Goal: Information Seeking & Learning: Learn about a topic

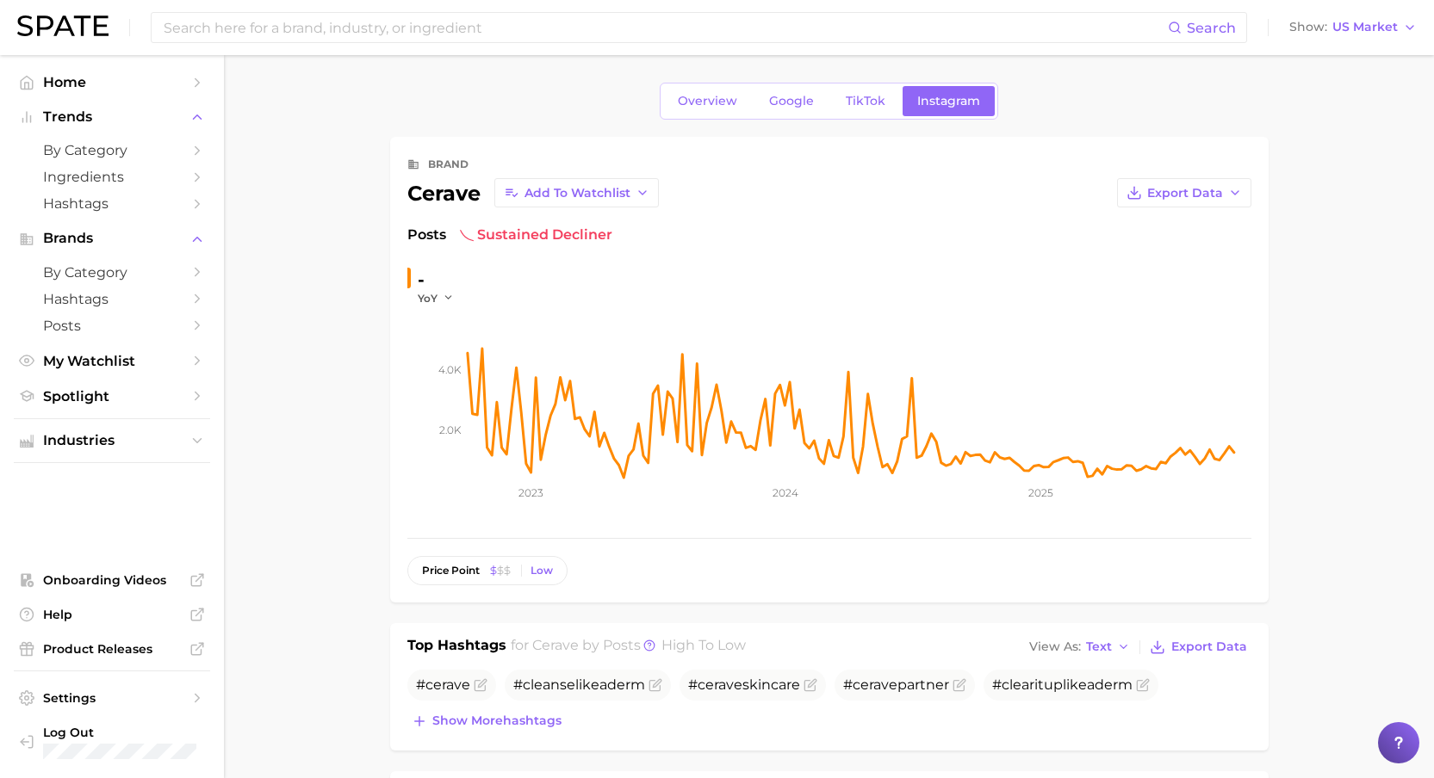
click at [863, 96] on span "TikTok" at bounding box center [865, 101] width 40 height 15
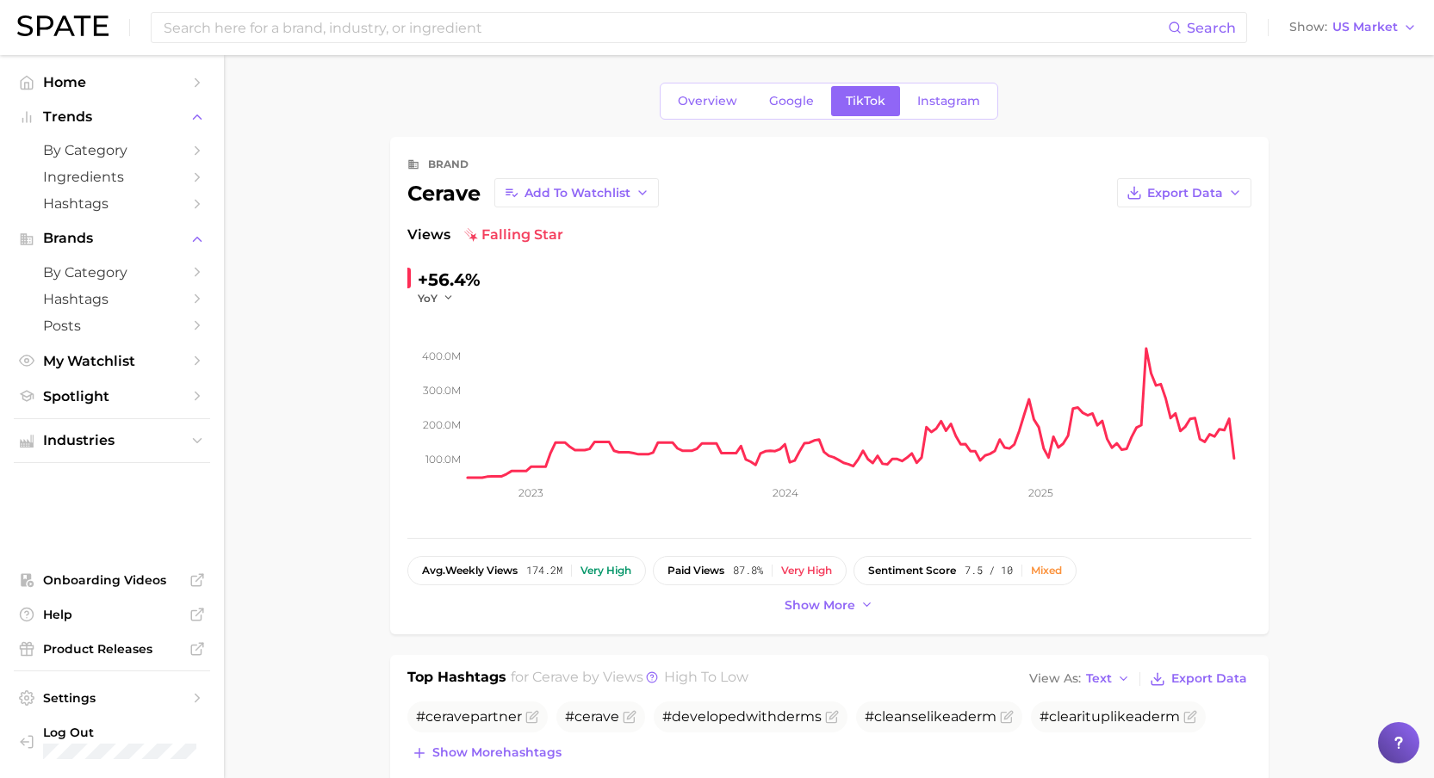
drag, startPoint x: 1403, startPoint y: 226, endPoint x: 1343, endPoint y: 216, distance: 60.2
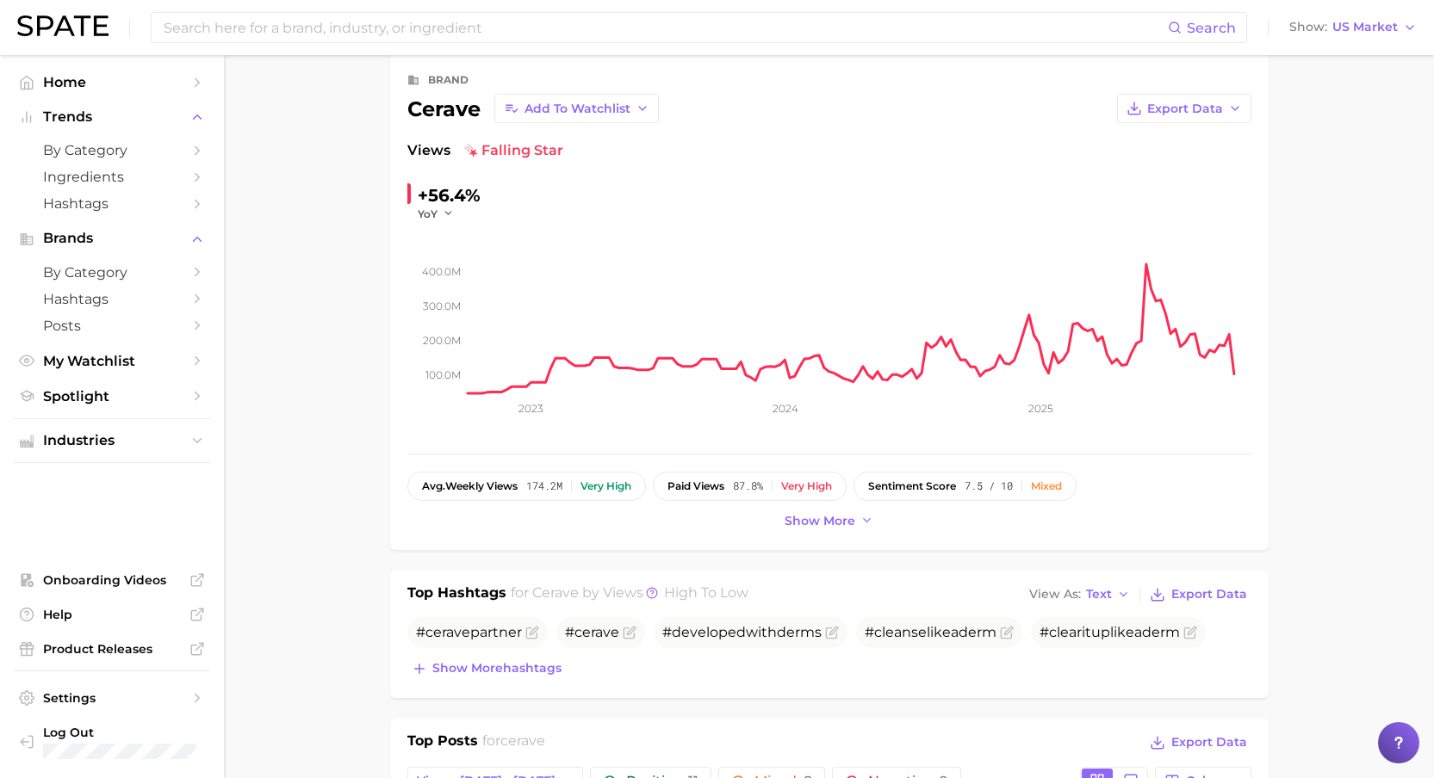
scroll to position [110, 0]
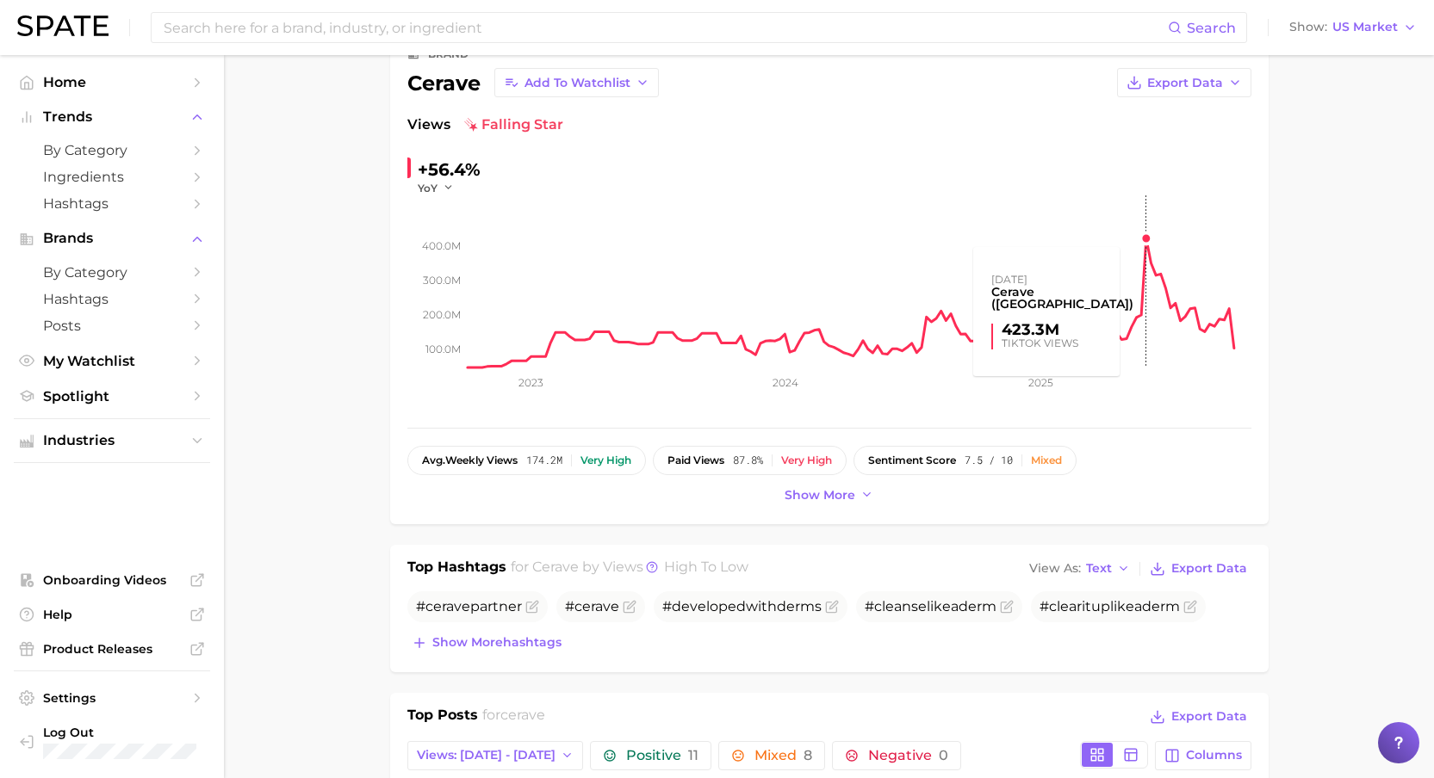
click at [1145, 239] on rect at bounding box center [859, 281] width 783 height 172
click at [1148, 238] on rect at bounding box center [859, 281] width 783 height 172
click at [810, 499] on span "Show more" at bounding box center [819, 495] width 71 height 15
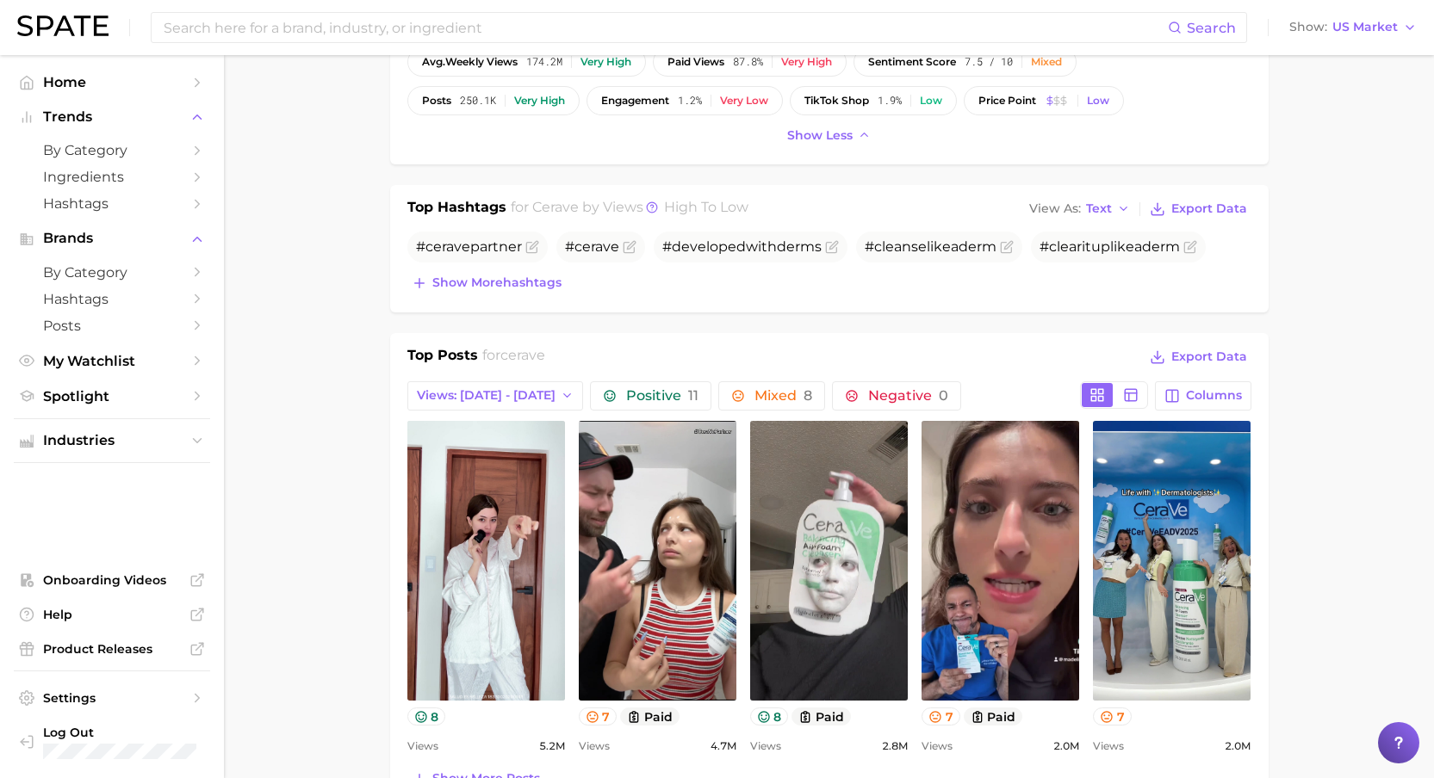
scroll to position [527, 0]
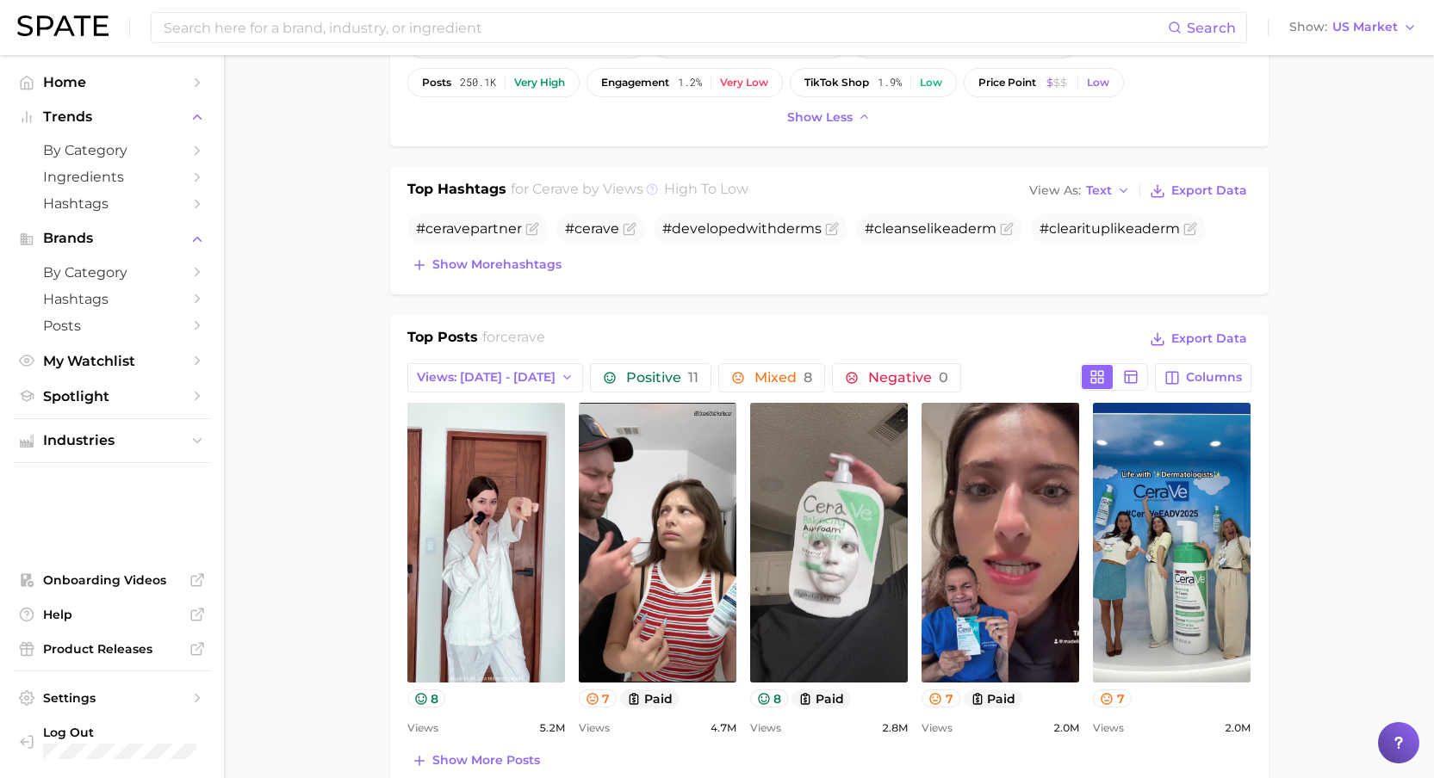
click at [648, 190] on icon at bounding box center [652, 189] width 12 height 12
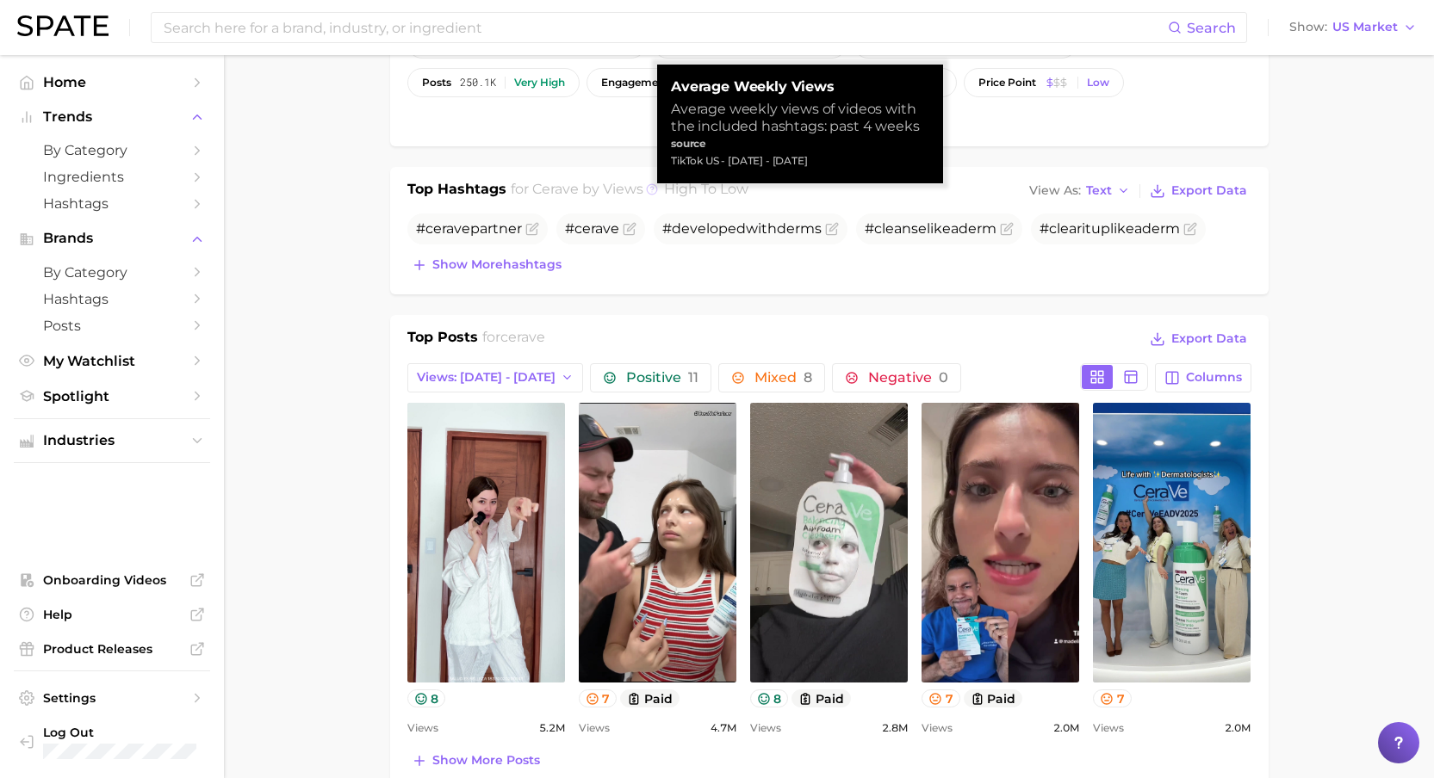
click at [648, 190] on icon at bounding box center [652, 189] width 12 height 12
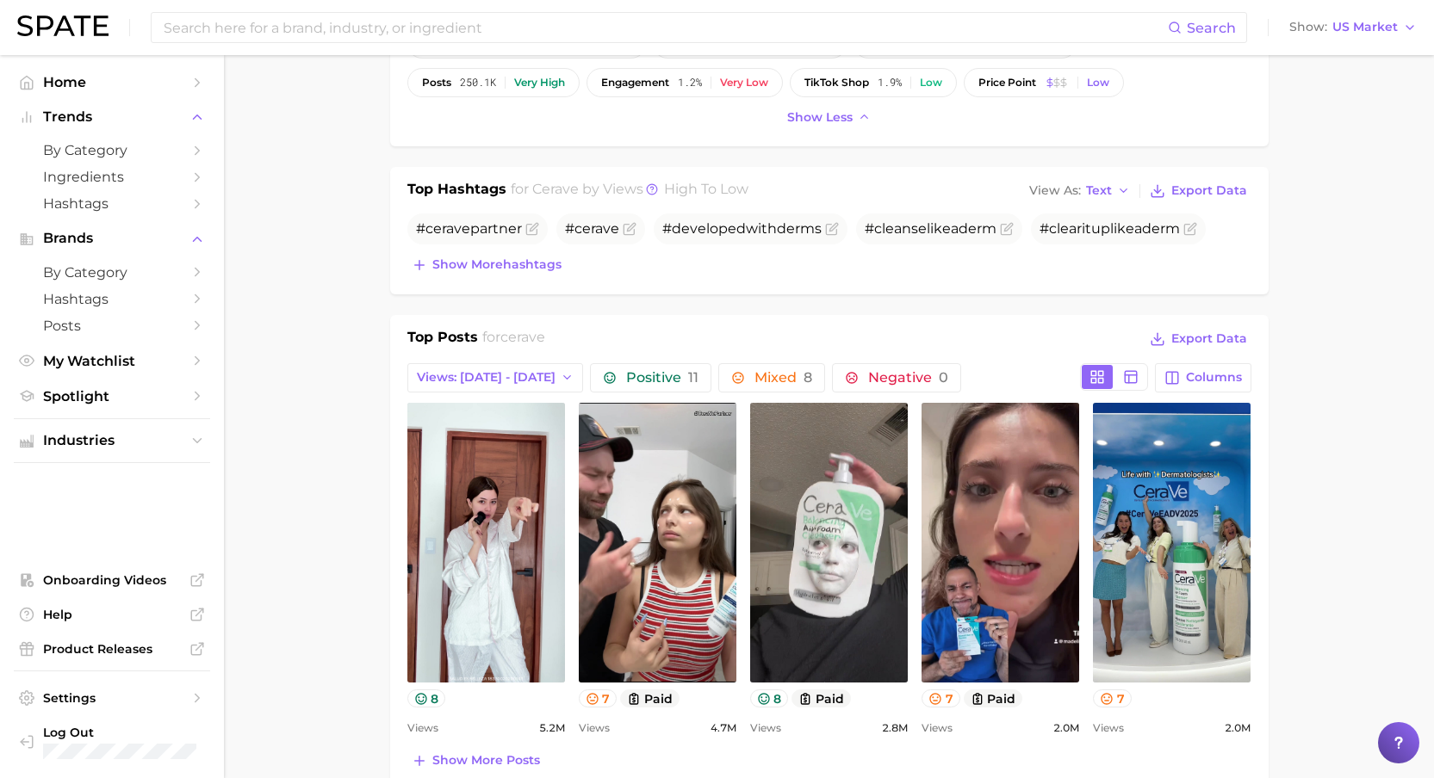
click at [320, 212] on main "Overview Google TikTok Instagram brand cerave Add to Watchlist Export Data View…" at bounding box center [829, 722] width 1210 height 2389
click at [451, 262] on span "Show more hashtags" at bounding box center [496, 264] width 129 height 15
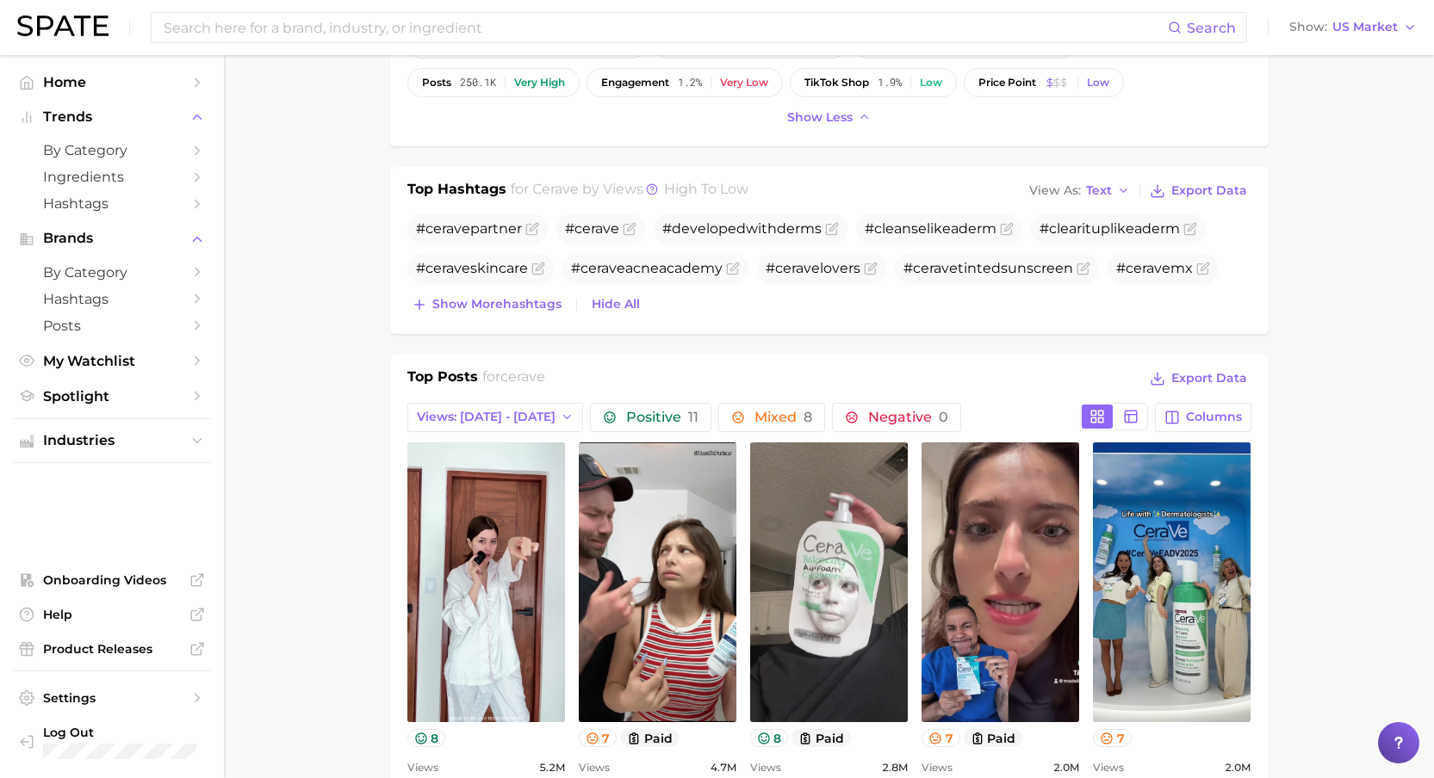
click at [325, 232] on main "Overview Google TikTok Instagram brand cerave Add to Watchlist Export Data View…" at bounding box center [829, 742] width 1210 height 2429
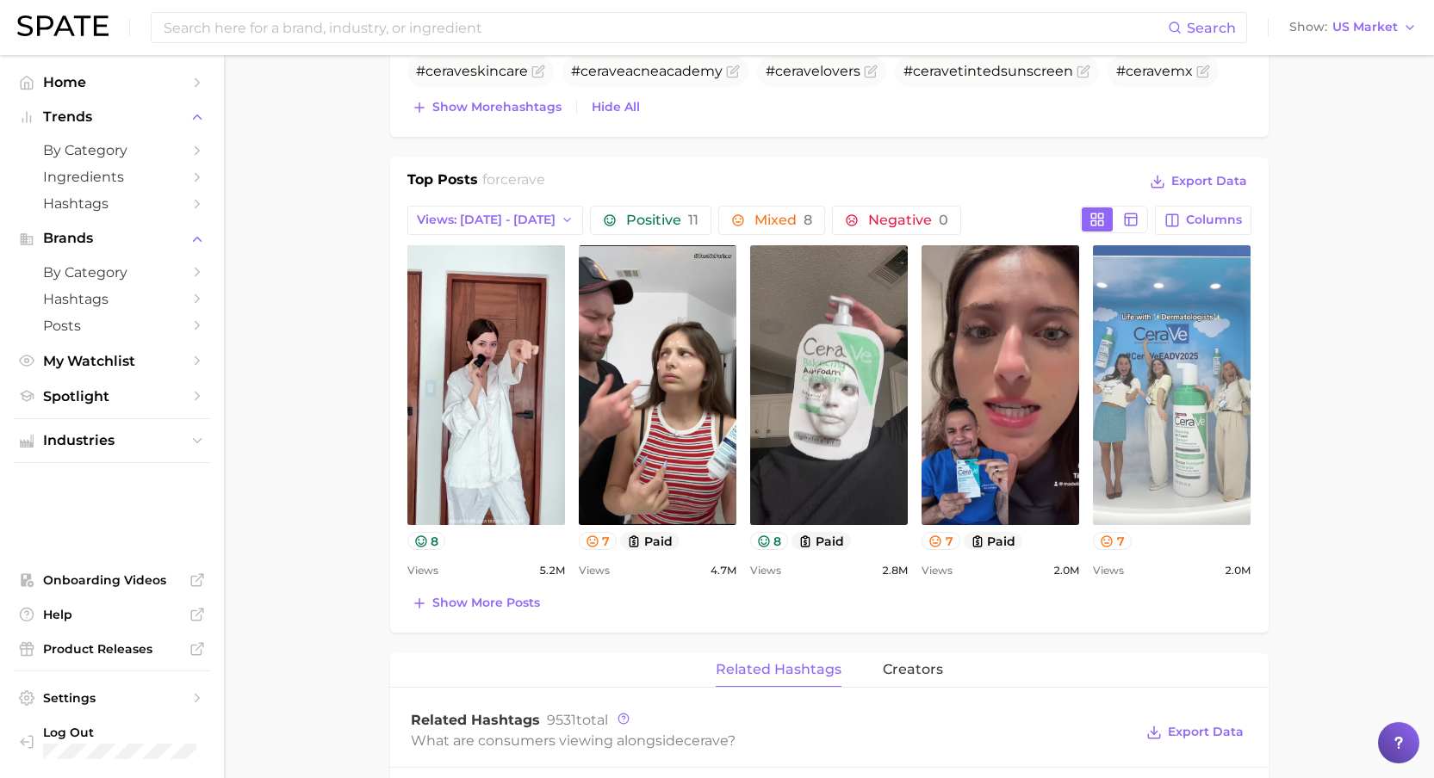
scroll to position [730, 0]
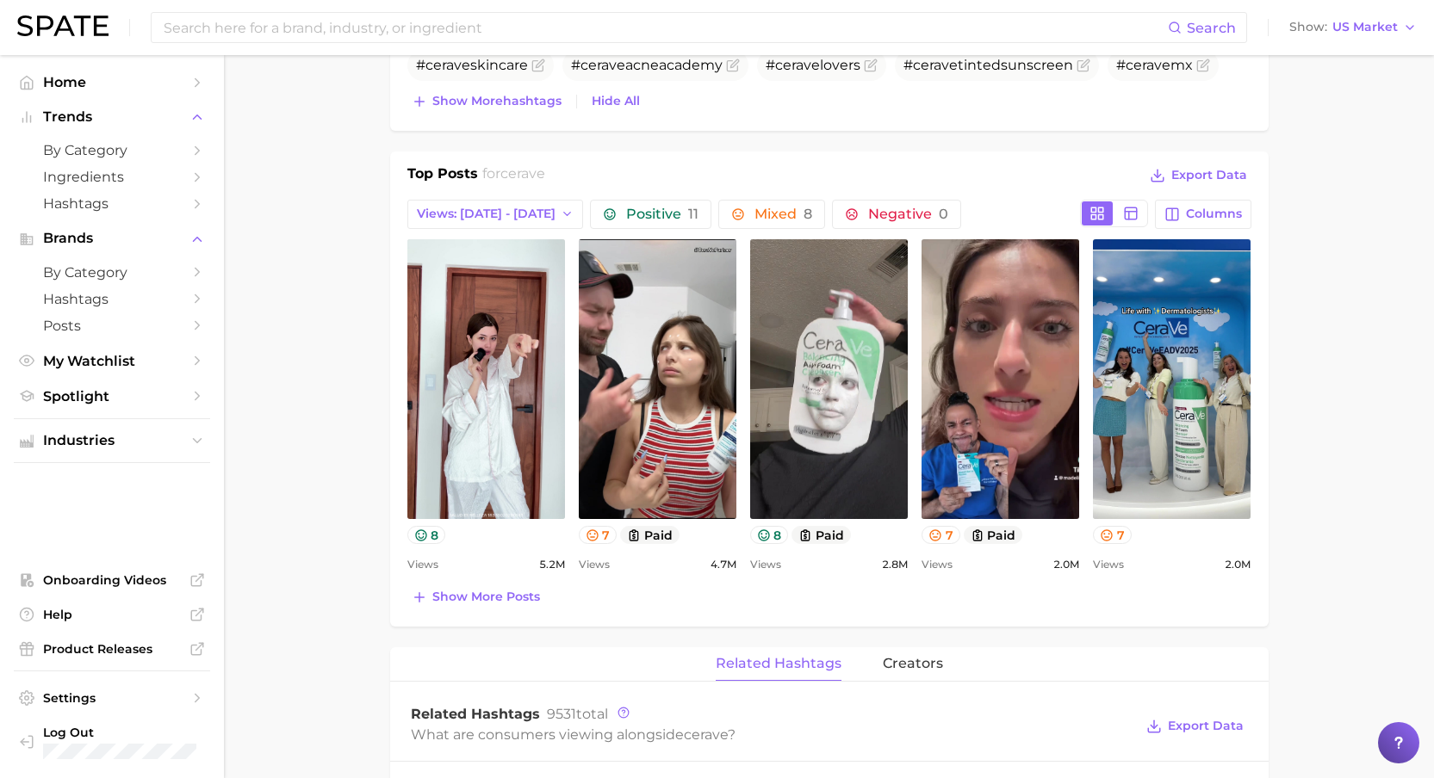
click at [1308, 183] on main "Overview Google TikTok Instagram brand cerave Add to Watchlist Export Data View…" at bounding box center [829, 539] width 1210 height 2429
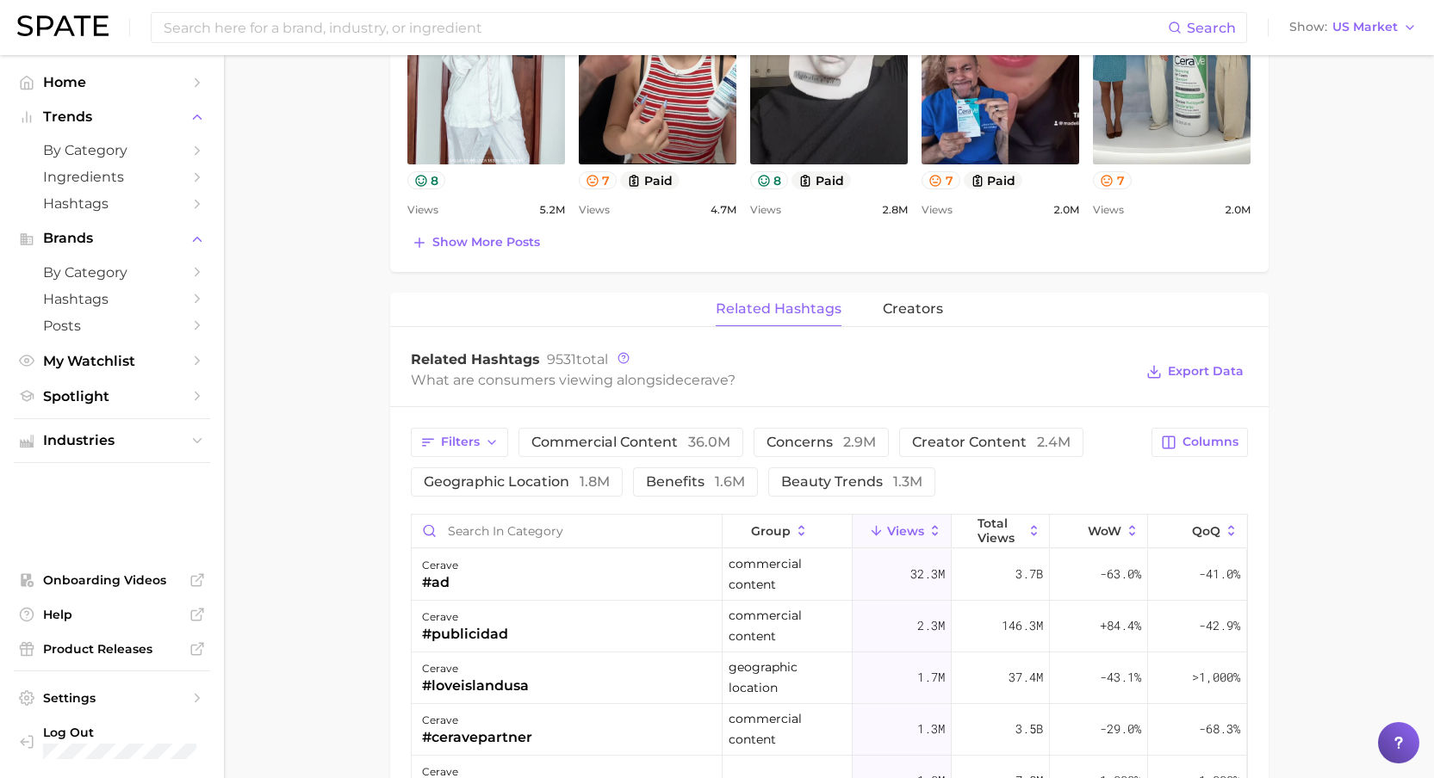
scroll to position [1087, 0]
click at [625, 360] on icon at bounding box center [623, 356] width 12 height 12
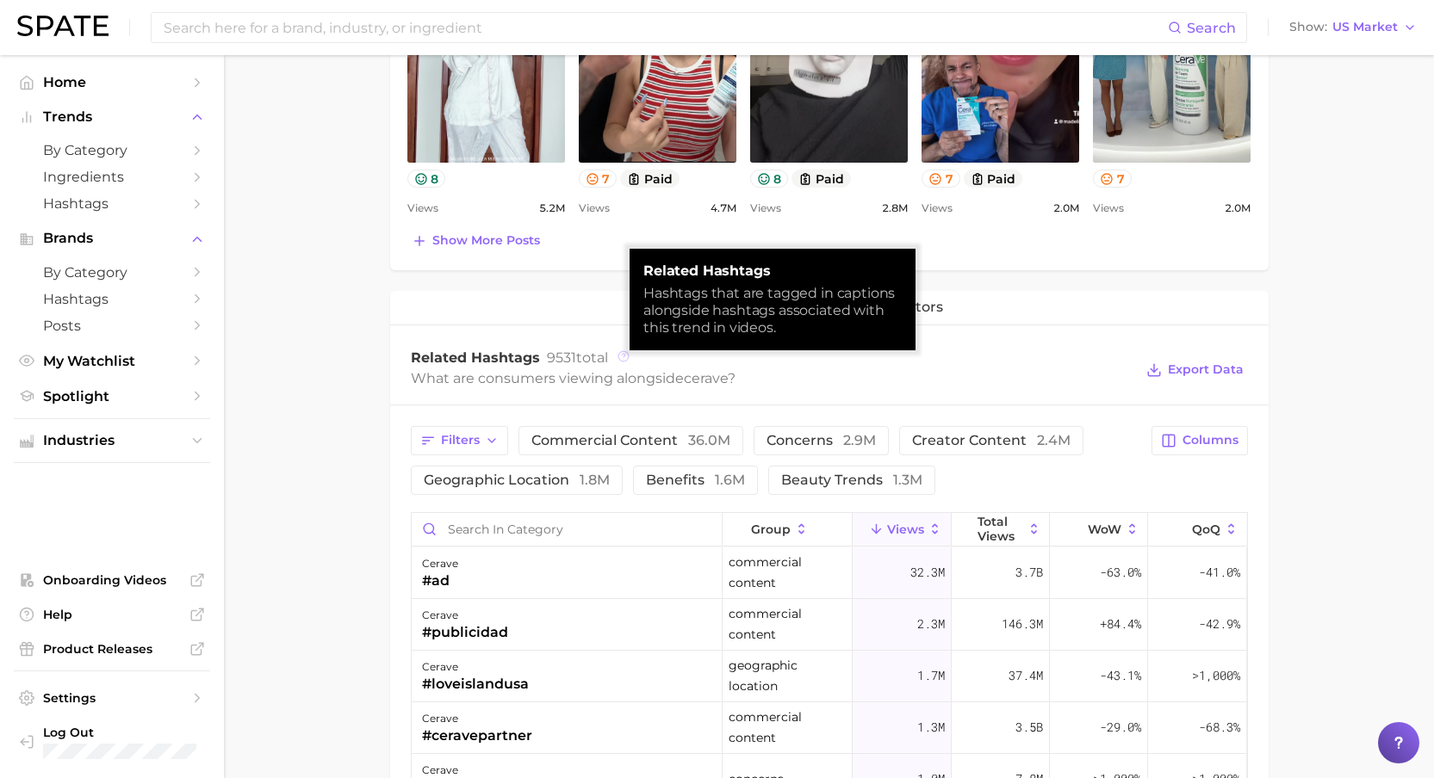
click at [625, 360] on icon at bounding box center [623, 356] width 12 height 12
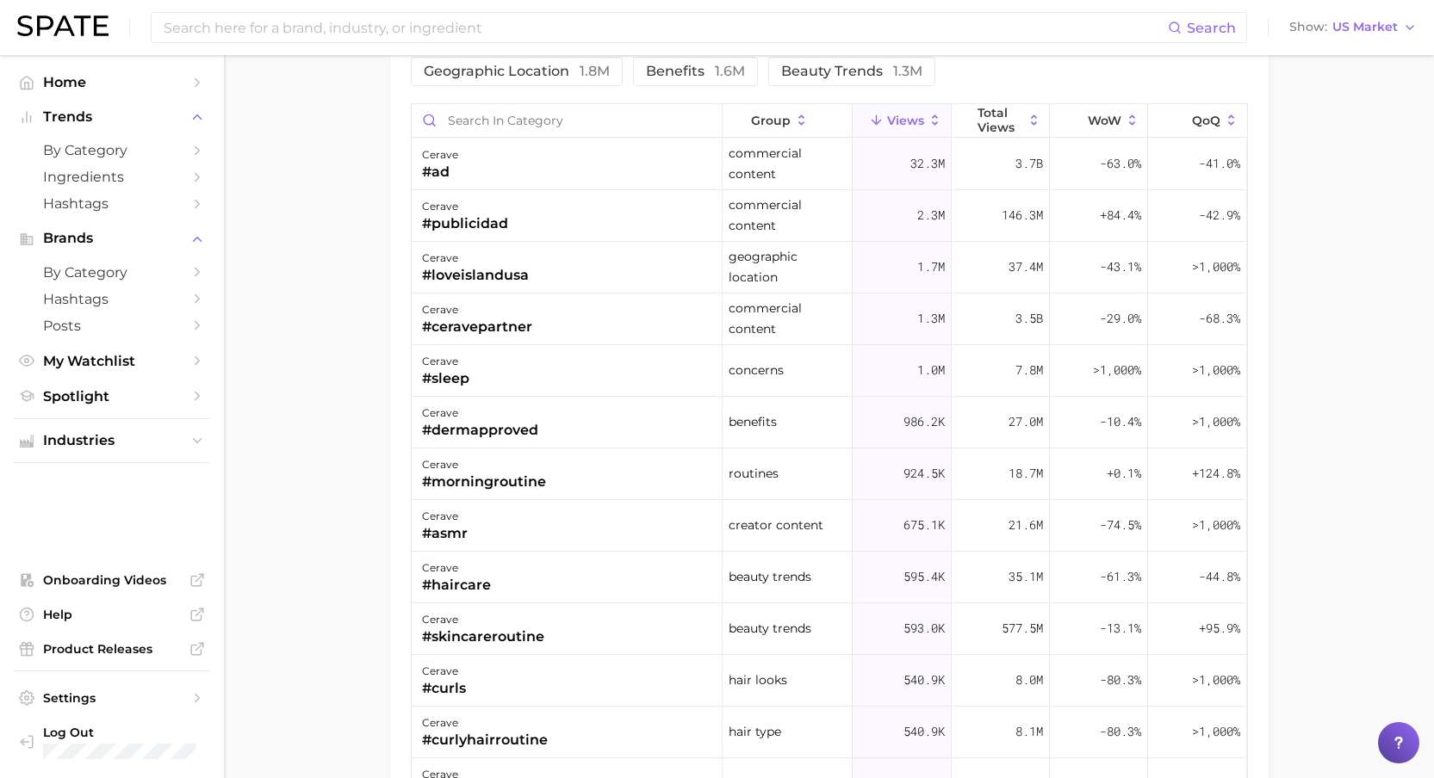
scroll to position [1138, 0]
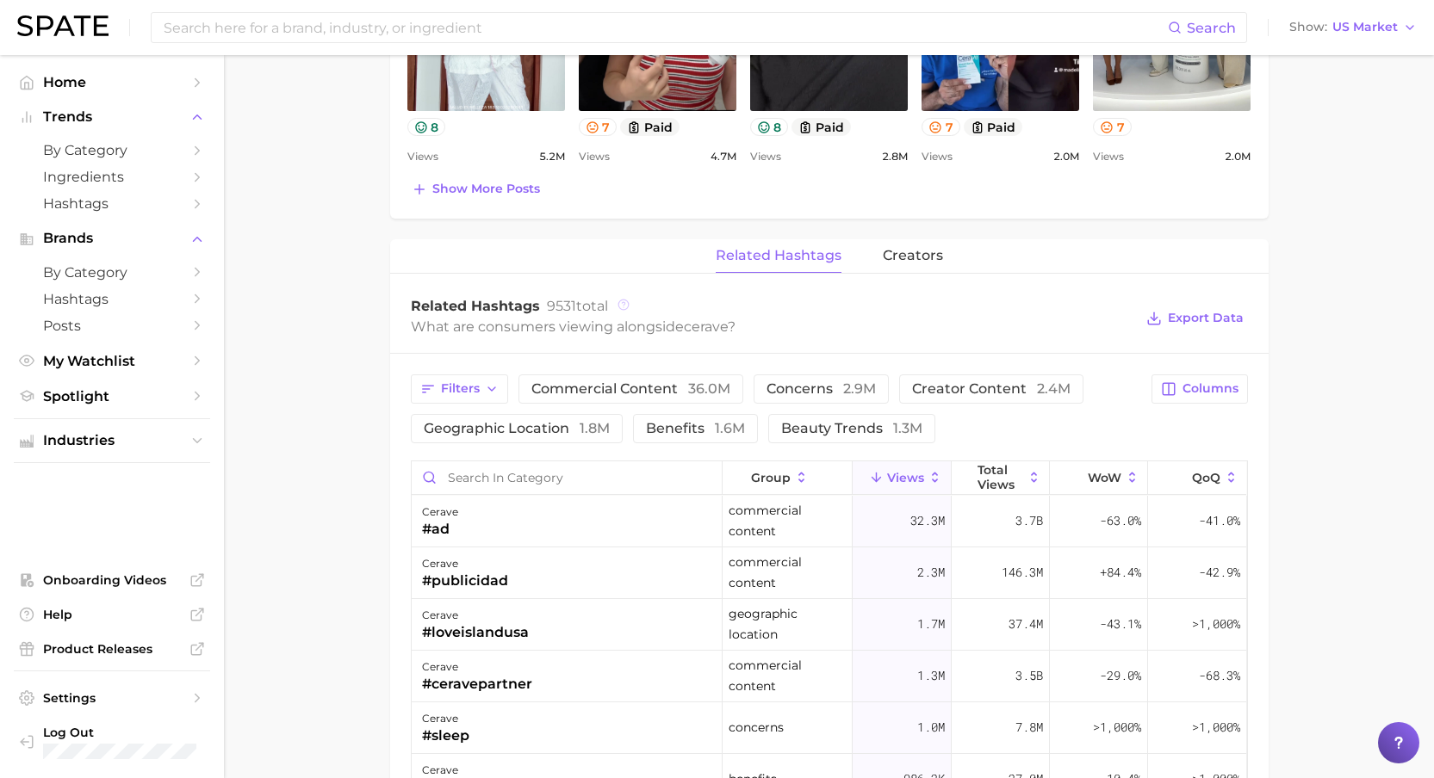
click at [623, 306] on icon at bounding box center [623, 303] width 3 height 3
click at [326, 449] on main "Overview Google TikTok Instagram brand cerave Add to Watchlist Export Data View…" at bounding box center [829, 131] width 1210 height 2429
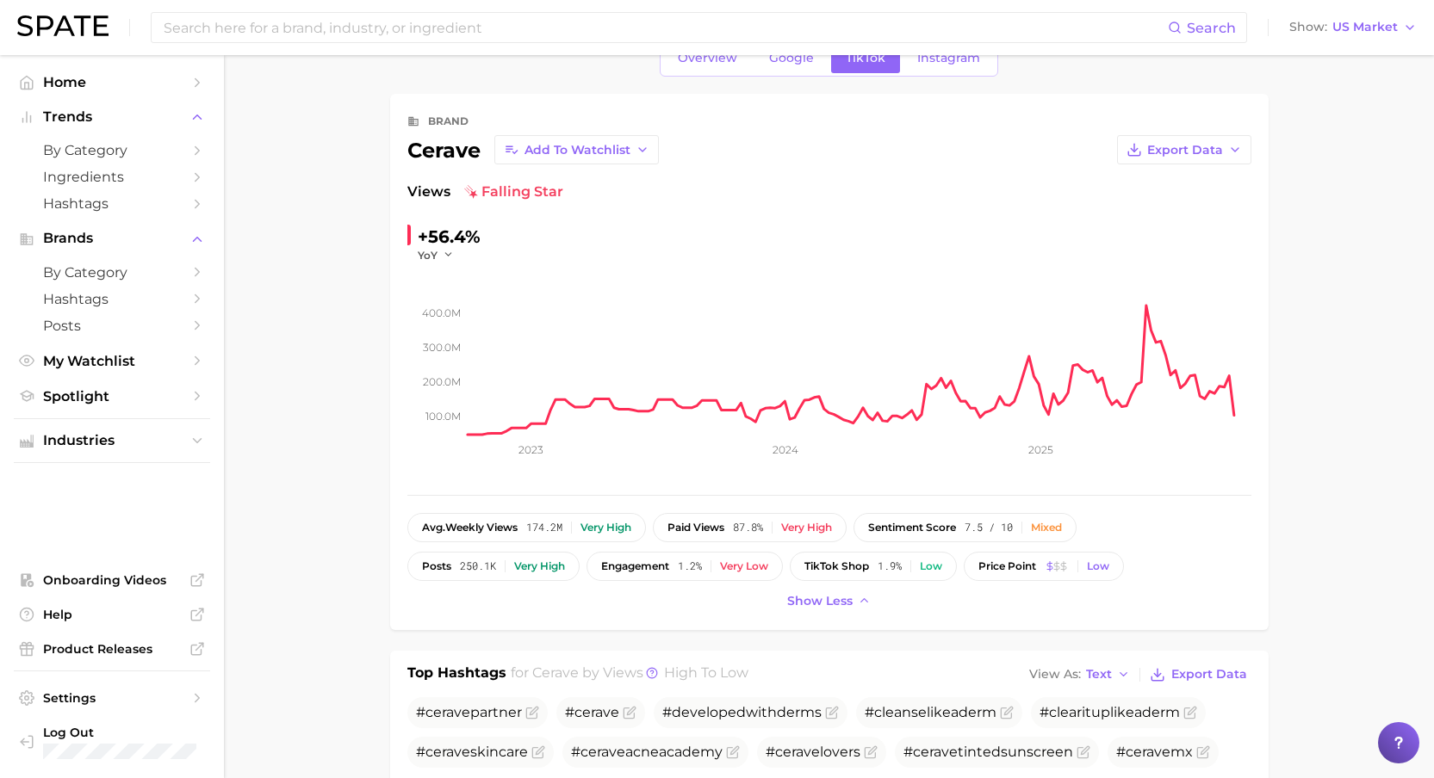
scroll to position [0, 0]
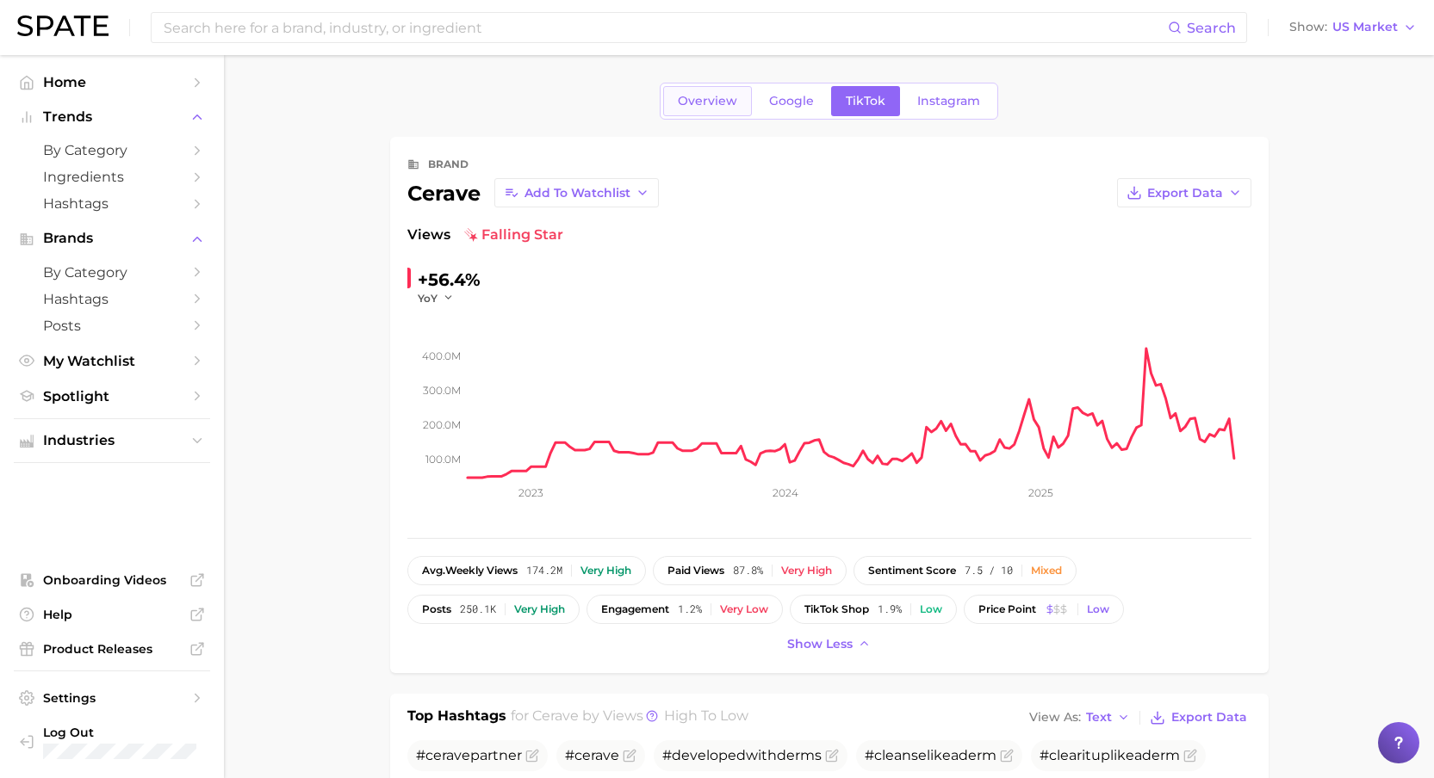
click at [681, 102] on span "Overview" at bounding box center [707, 101] width 59 height 15
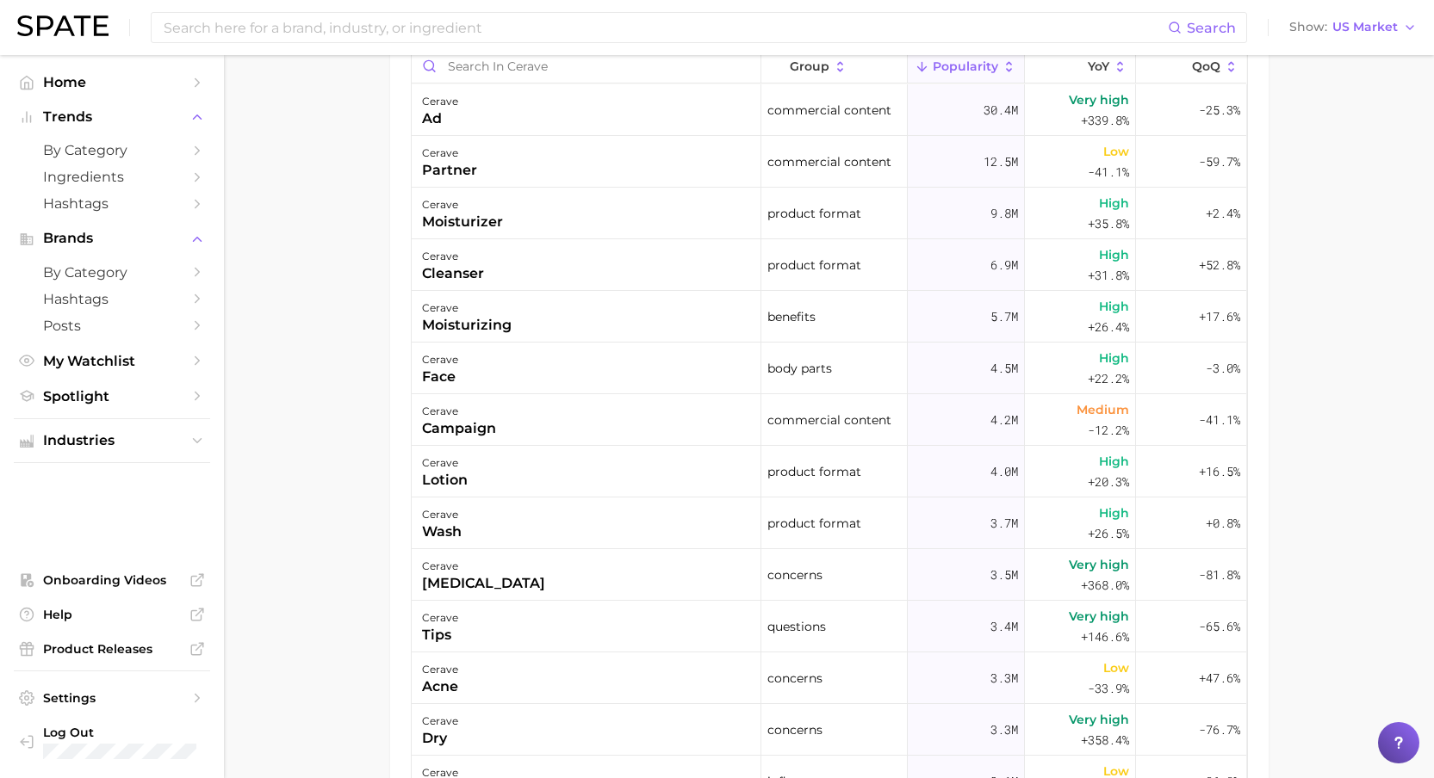
scroll to position [641, 0]
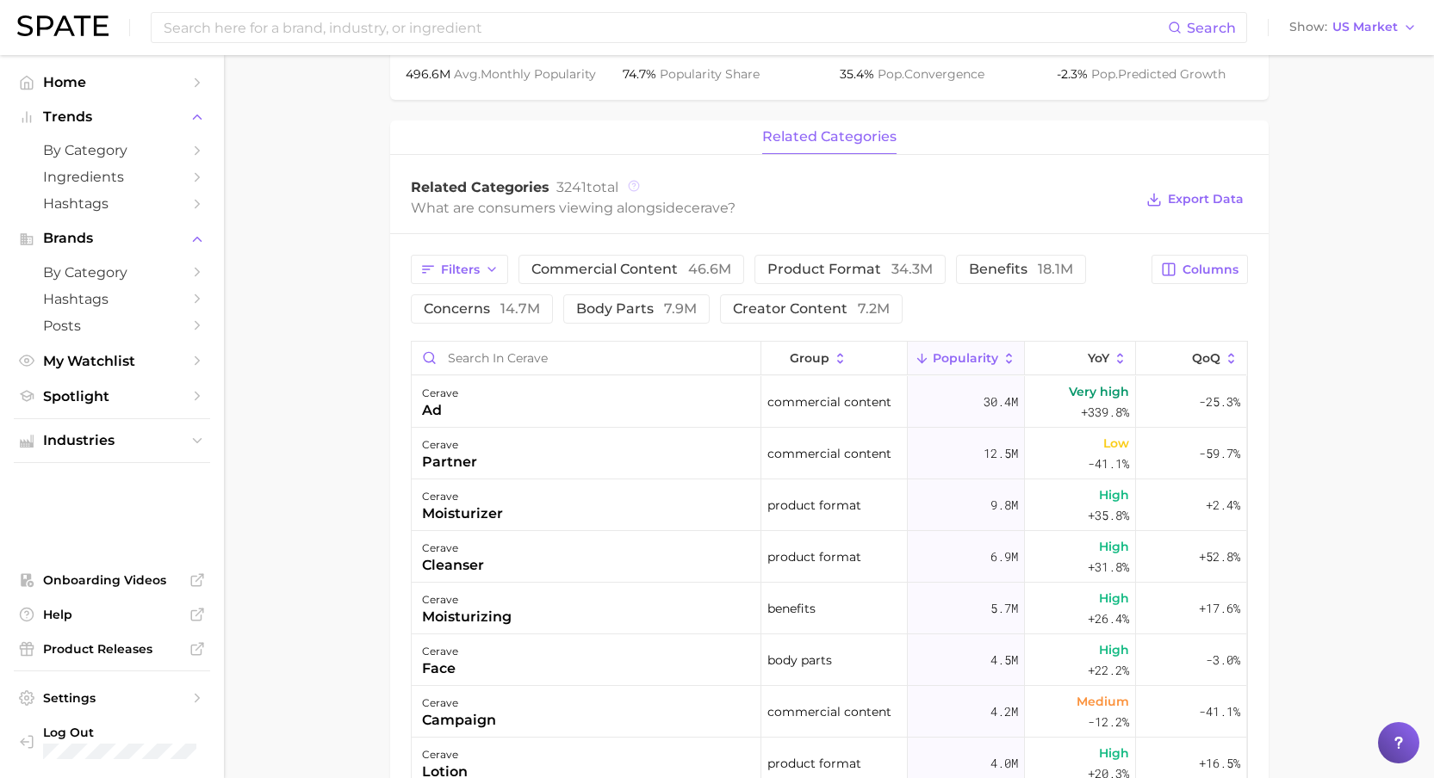
click at [632, 190] on icon at bounding box center [634, 186] width 12 height 12
click at [317, 480] on main "Overview Google TikTok Instagram brand cerave Add to Watchlist Export Data Popu…" at bounding box center [829, 320] width 1210 height 1812
click at [1284, 191] on main "Overview Google TikTok Instagram brand cerave Add to Watchlist Export Data Popu…" at bounding box center [829, 320] width 1210 height 1812
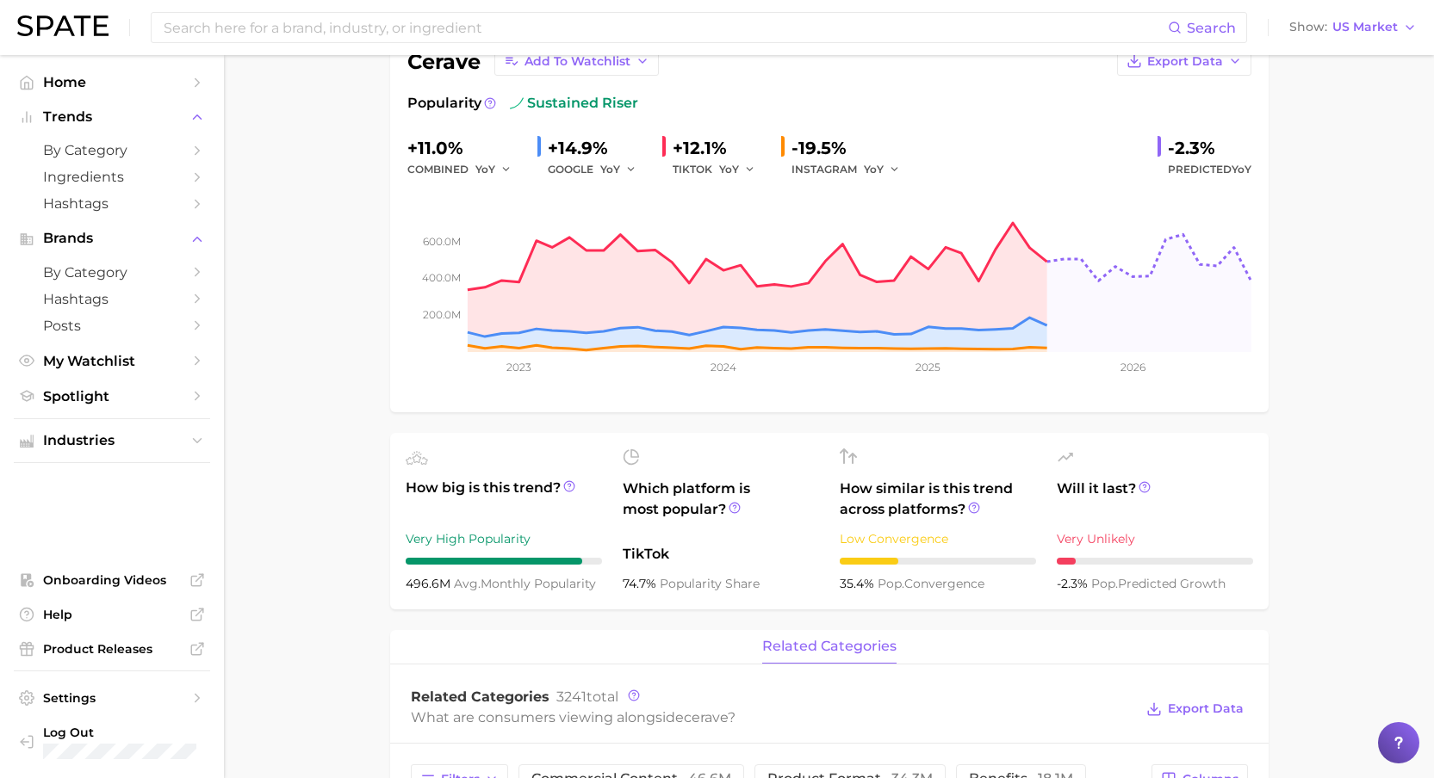
scroll to position [0, 0]
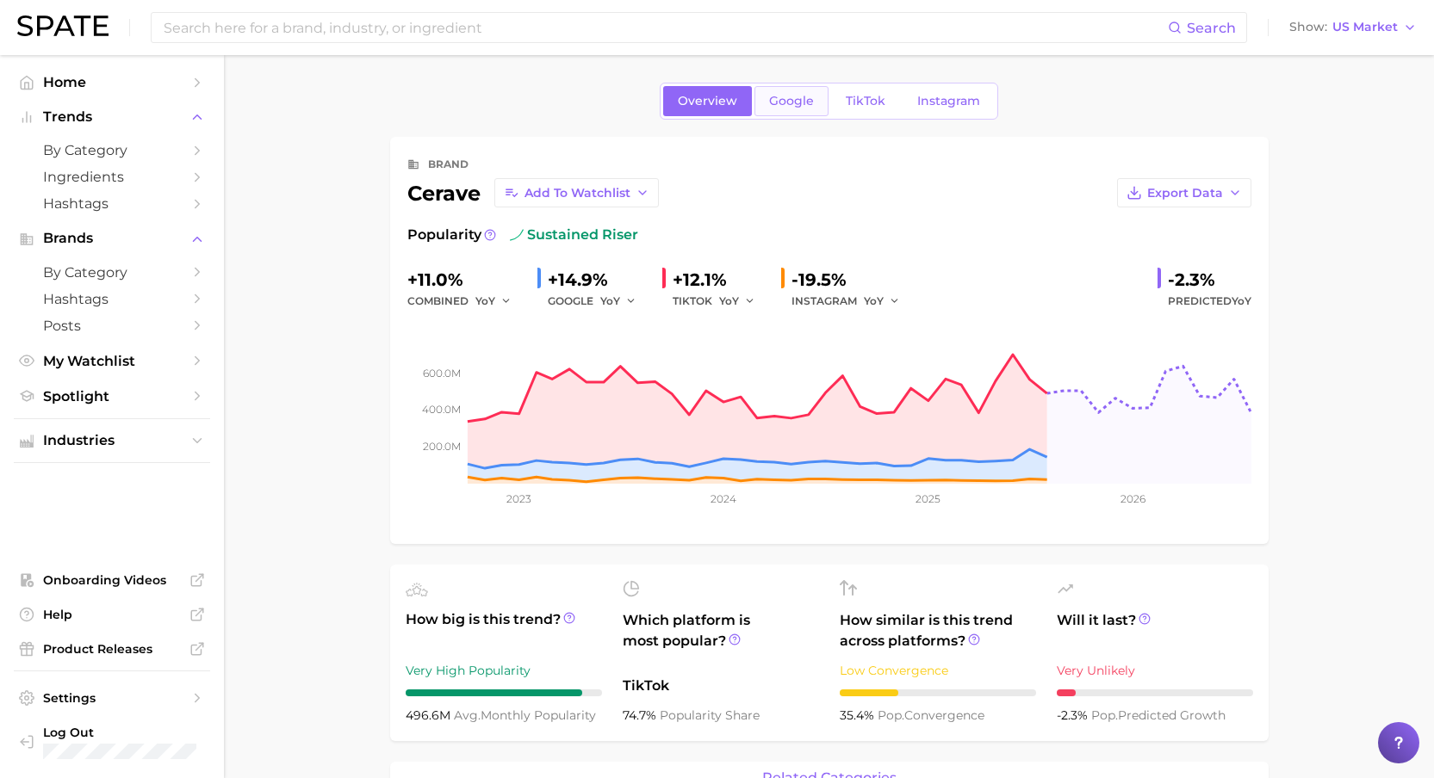
click at [789, 94] on span "Google" at bounding box center [791, 101] width 45 height 15
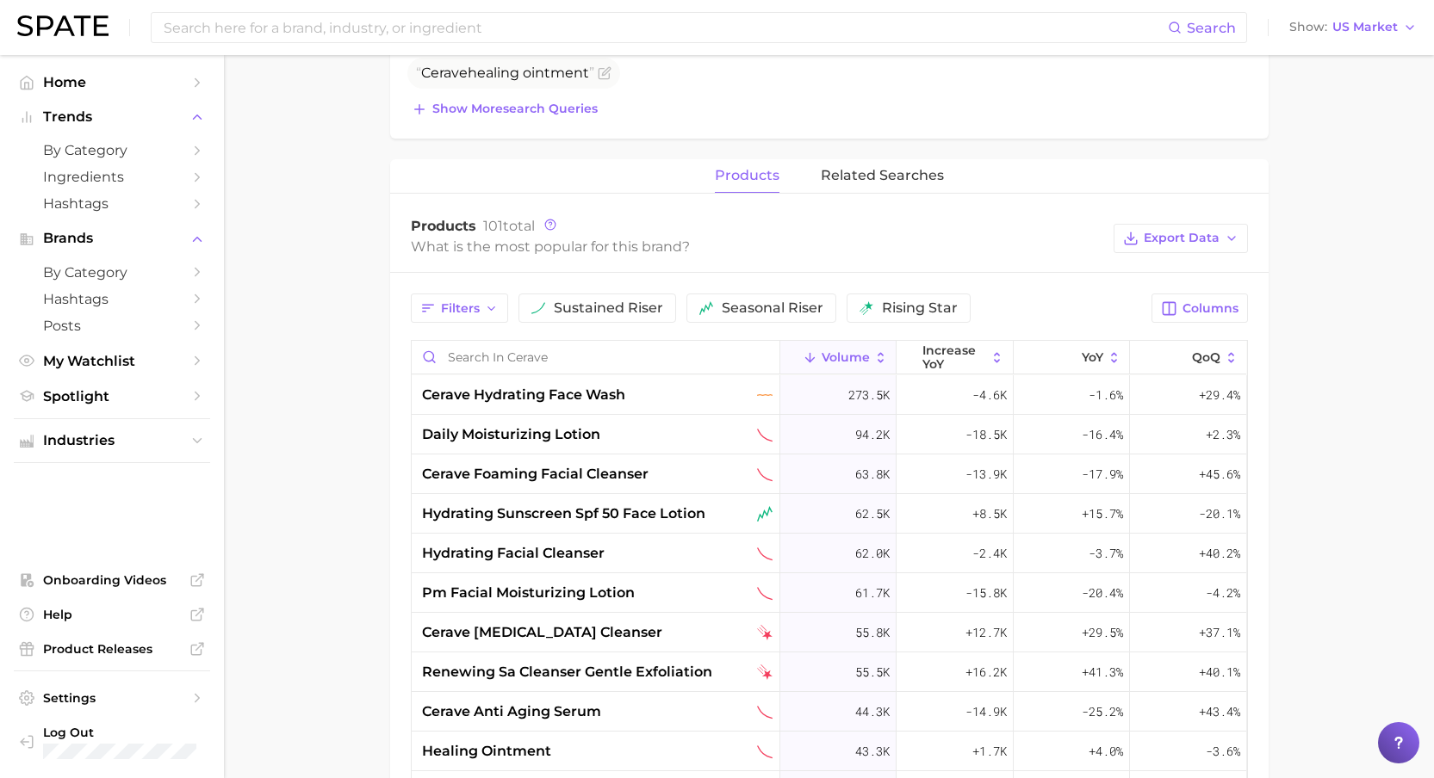
scroll to position [527, 0]
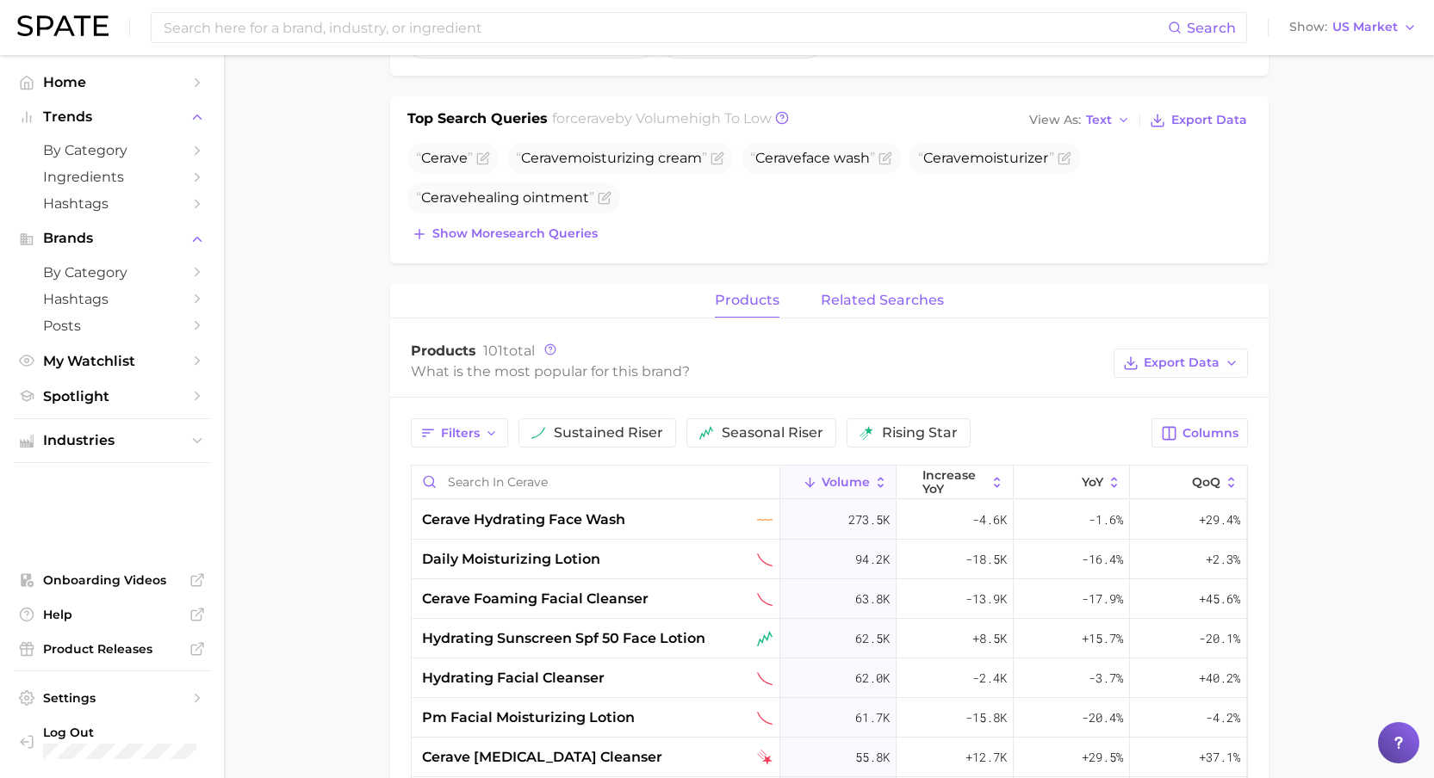
click at [911, 300] on span "related searches" at bounding box center [882, 300] width 123 height 15
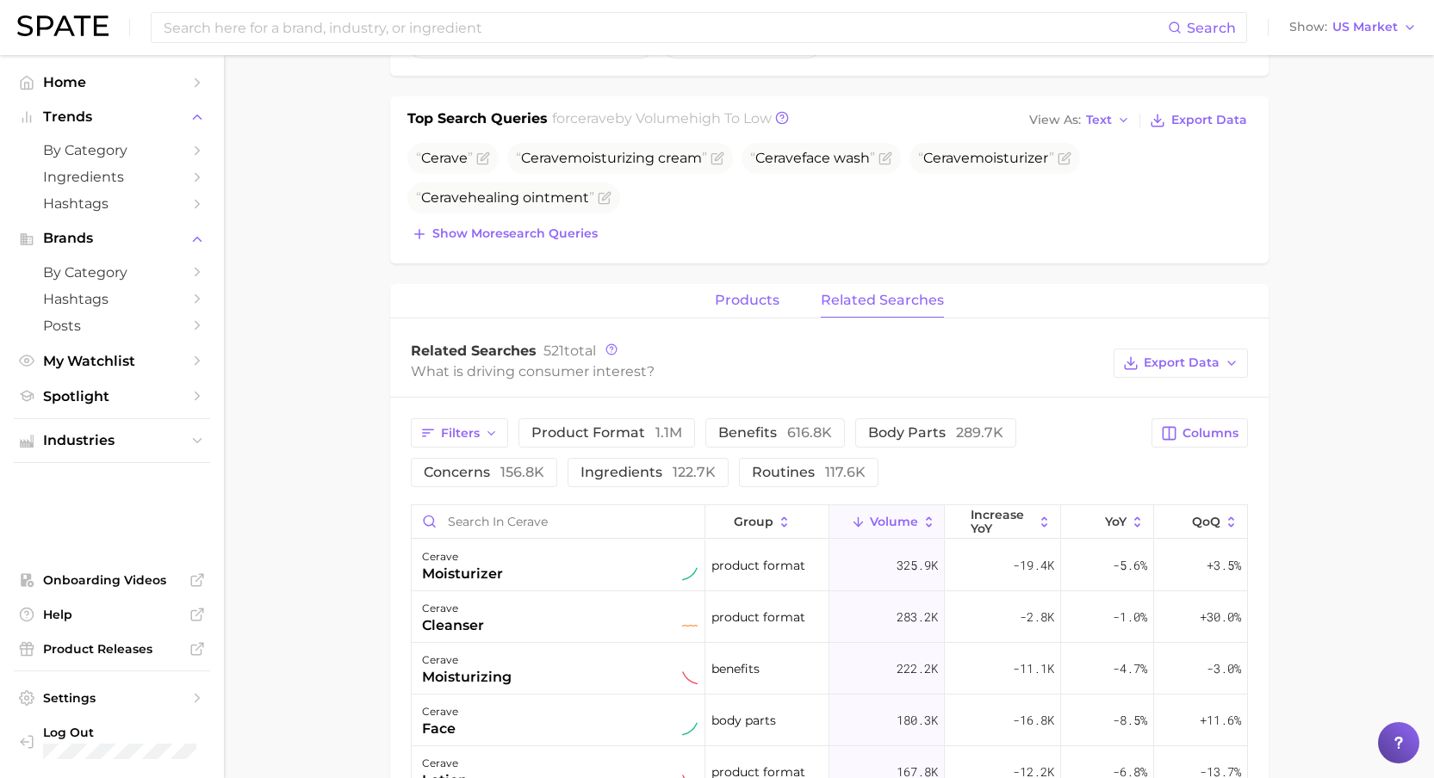
click at [737, 297] on span "products" at bounding box center [747, 300] width 65 height 15
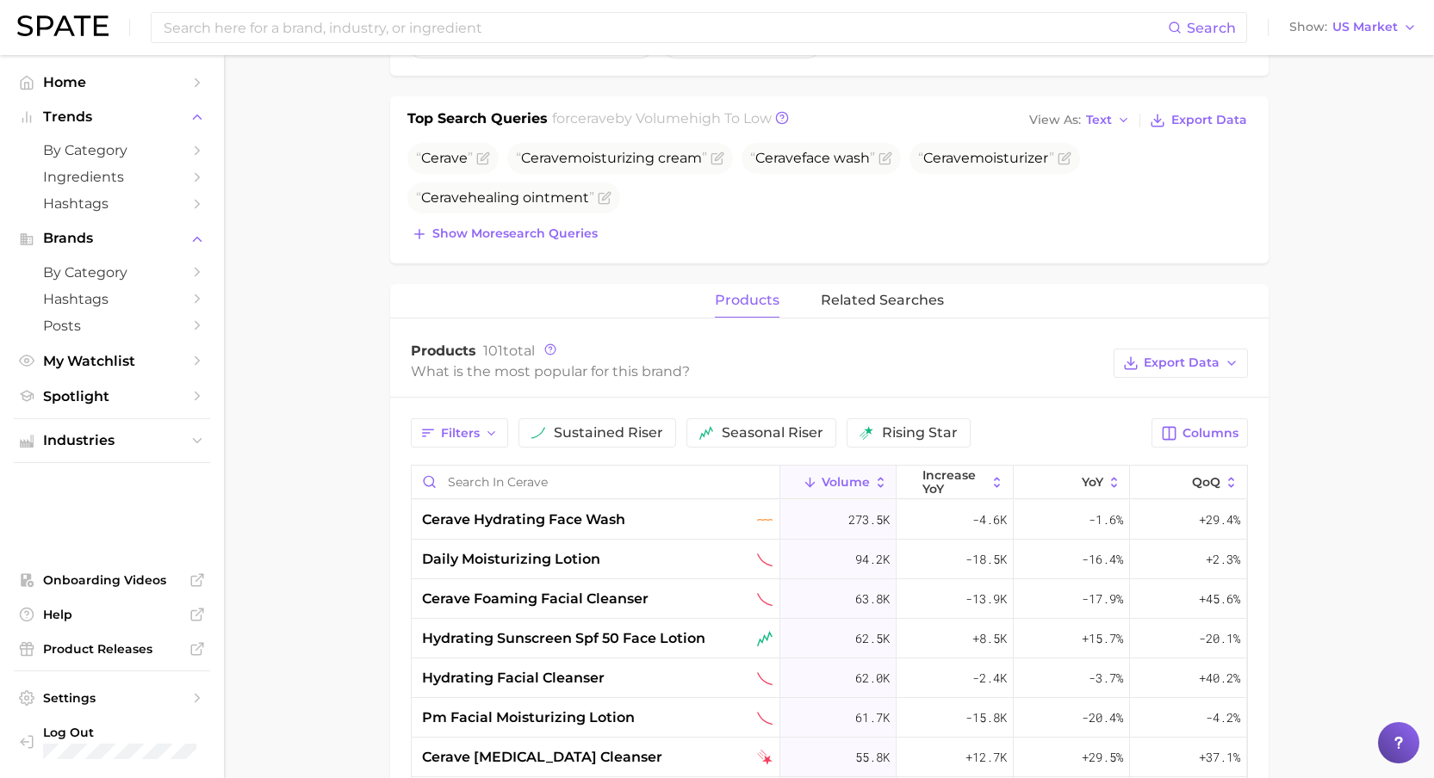
scroll to position [0, 0]
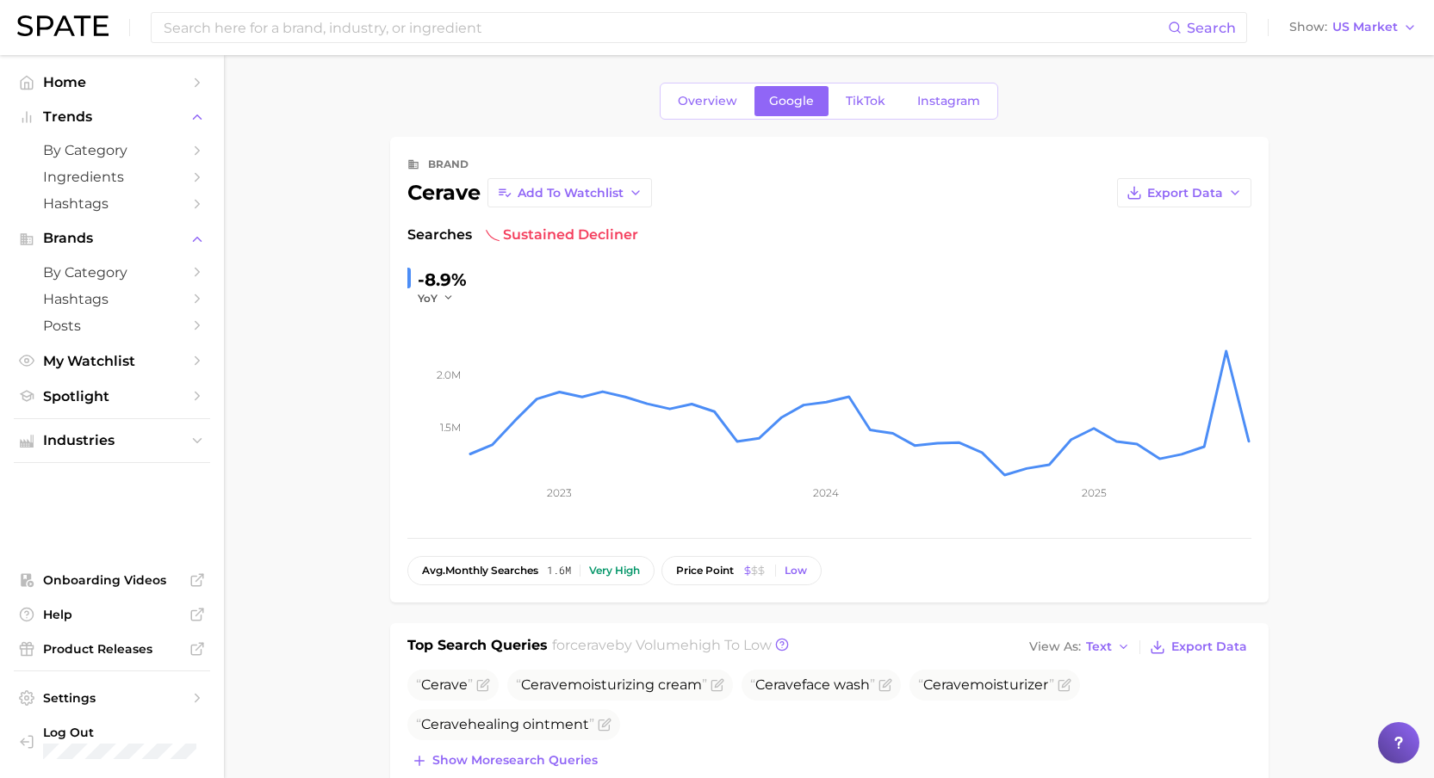
click at [195, 176] on icon "Sidebar" at bounding box center [196, 177] width 15 height 15
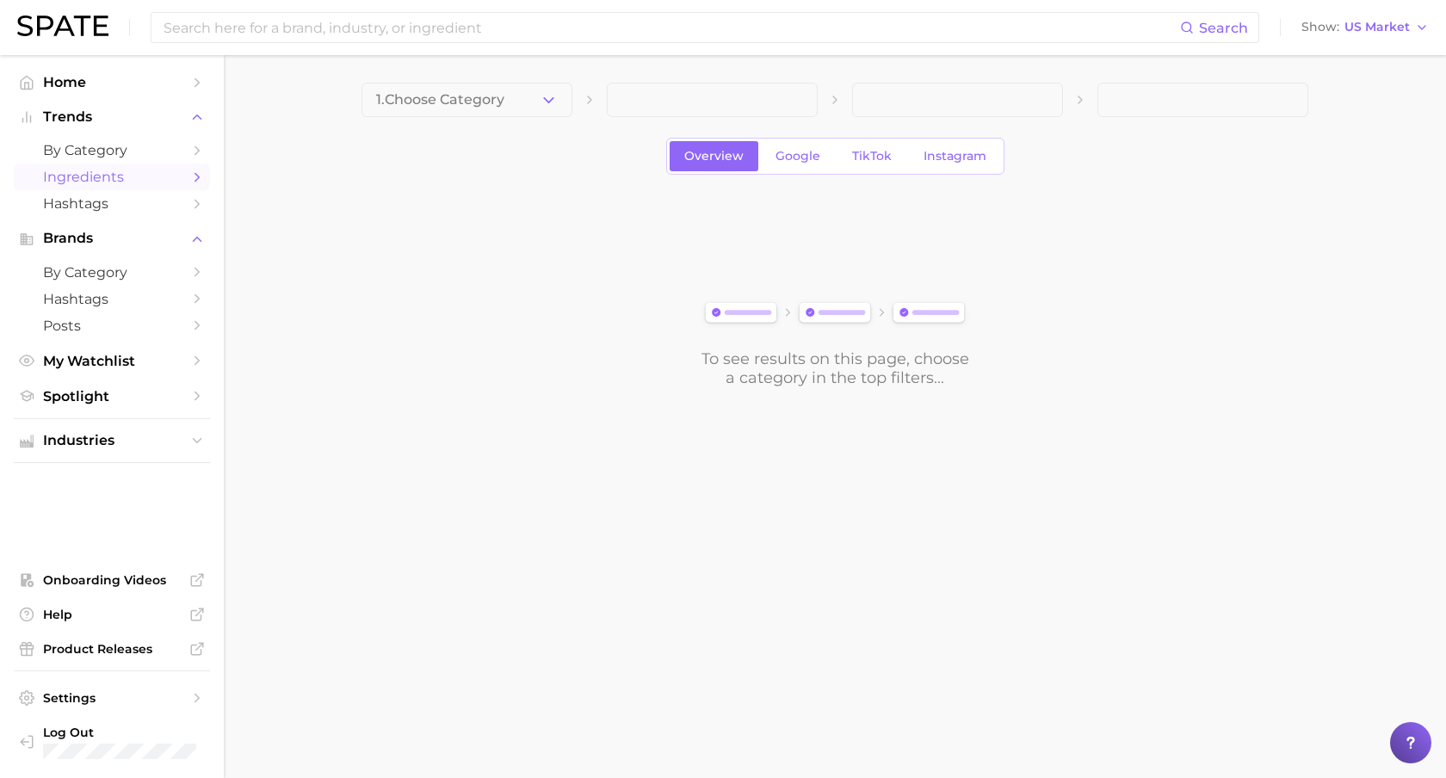
click at [195, 176] on icon "Sidebar" at bounding box center [196, 177] width 15 height 15
click at [194, 154] on icon "Sidebar" at bounding box center [196, 150] width 15 height 15
click at [197, 208] on icon "Sidebar" at bounding box center [196, 203] width 15 height 15
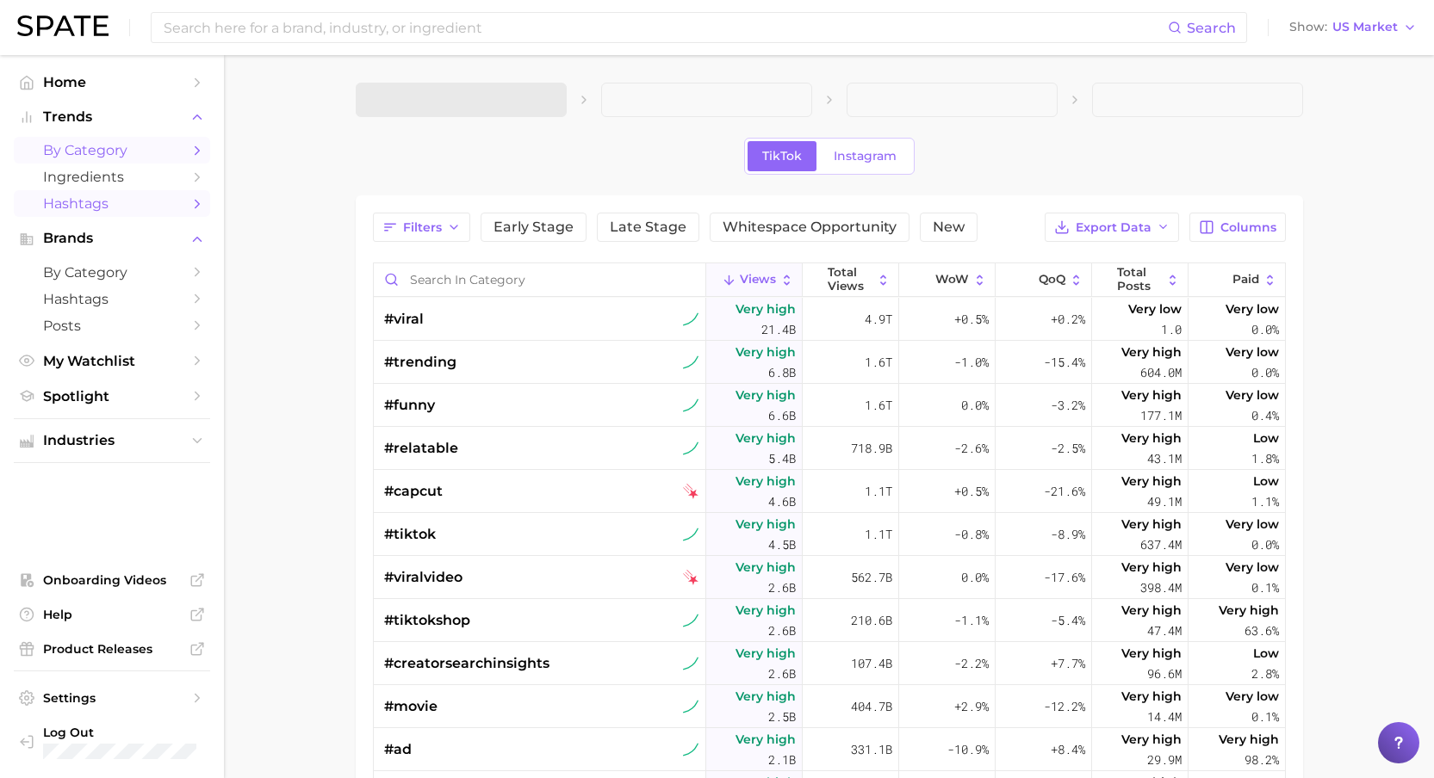
click at [195, 151] on icon "Sidebar" at bounding box center [196, 150] width 15 height 15
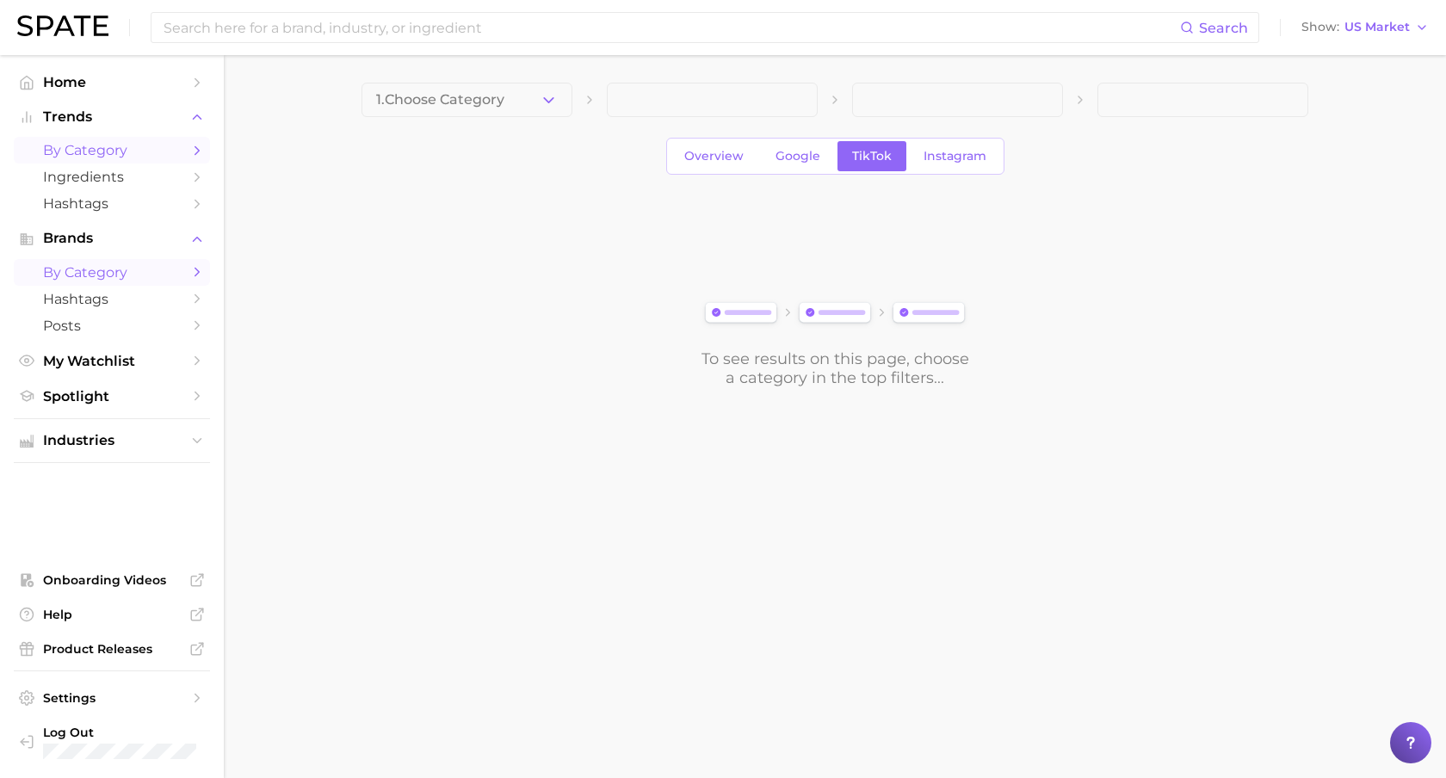
click at [175, 277] on span "by Category" at bounding box center [112, 272] width 138 height 16
click at [139, 150] on span "by Category" at bounding box center [112, 150] width 138 height 16
click at [553, 29] on input at bounding box center [671, 27] width 1019 height 29
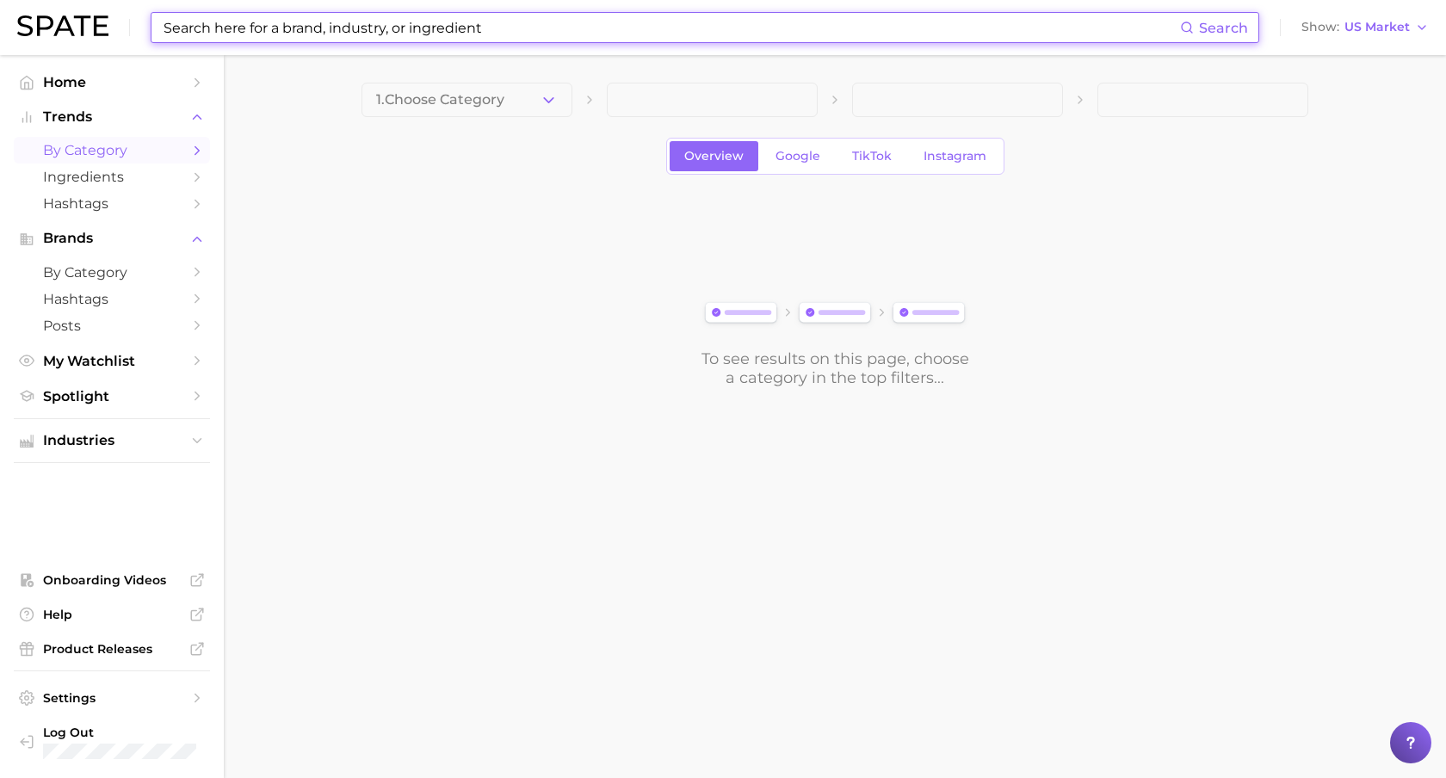
type input "@"
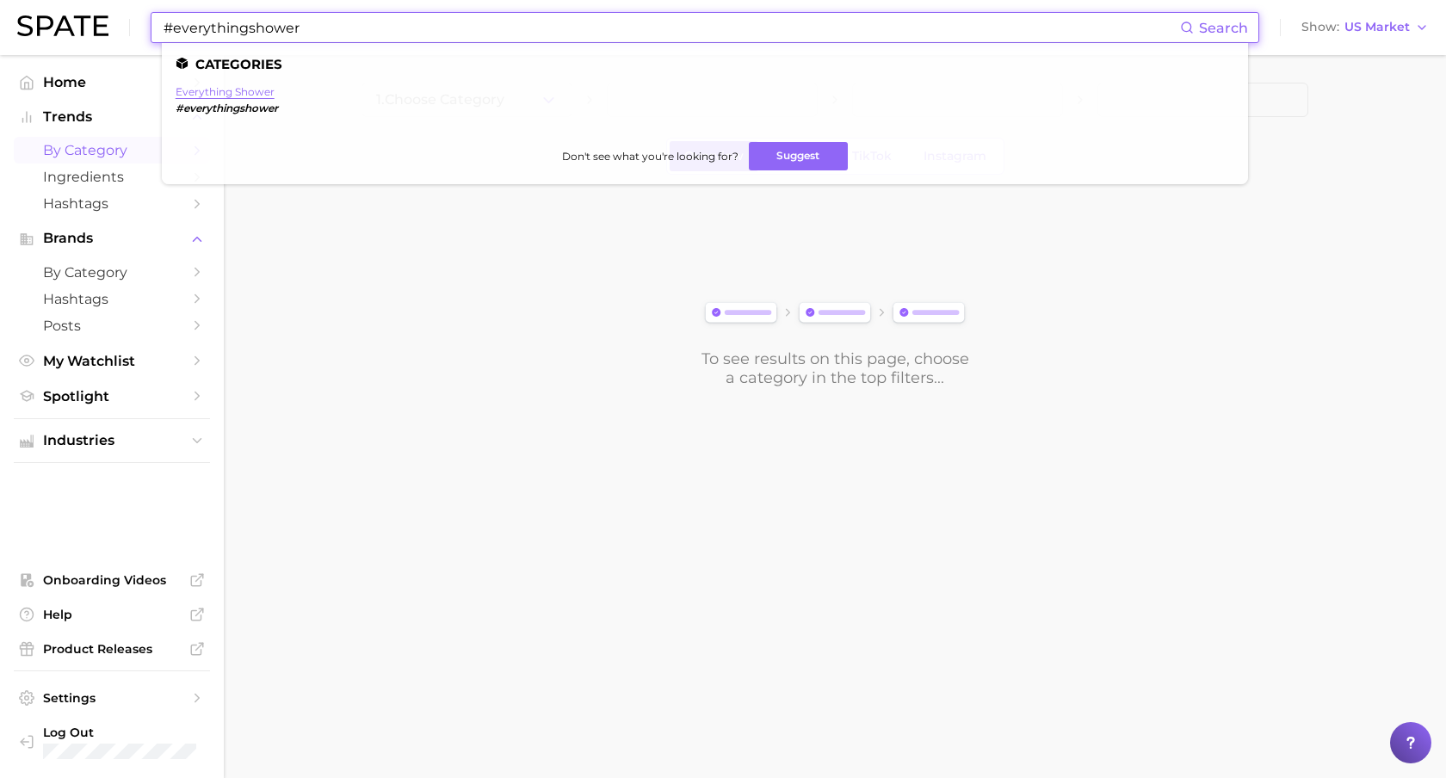
type input "#everythingshower"
click at [218, 87] on link "everything shower" at bounding box center [225, 91] width 99 height 13
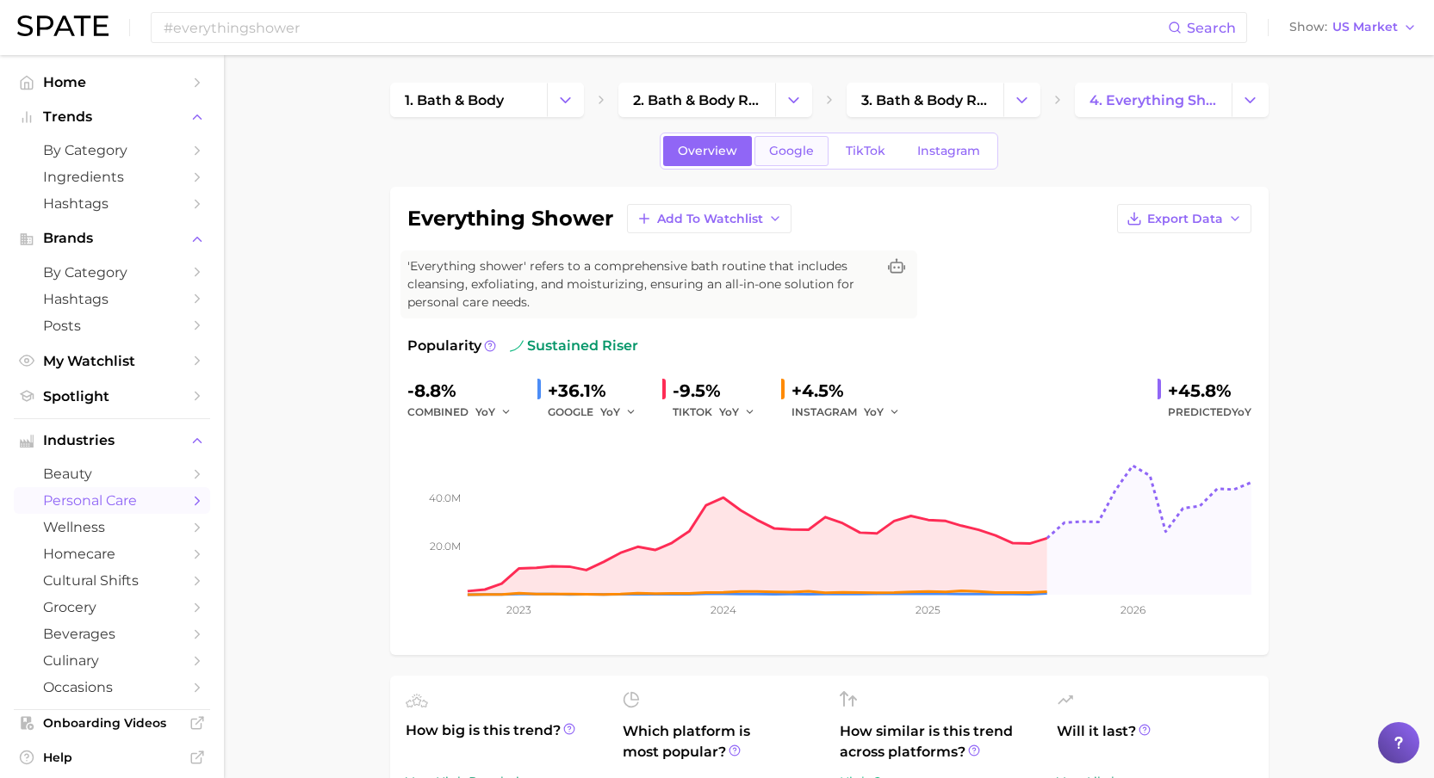
click at [787, 154] on span "Google" at bounding box center [791, 151] width 45 height 15
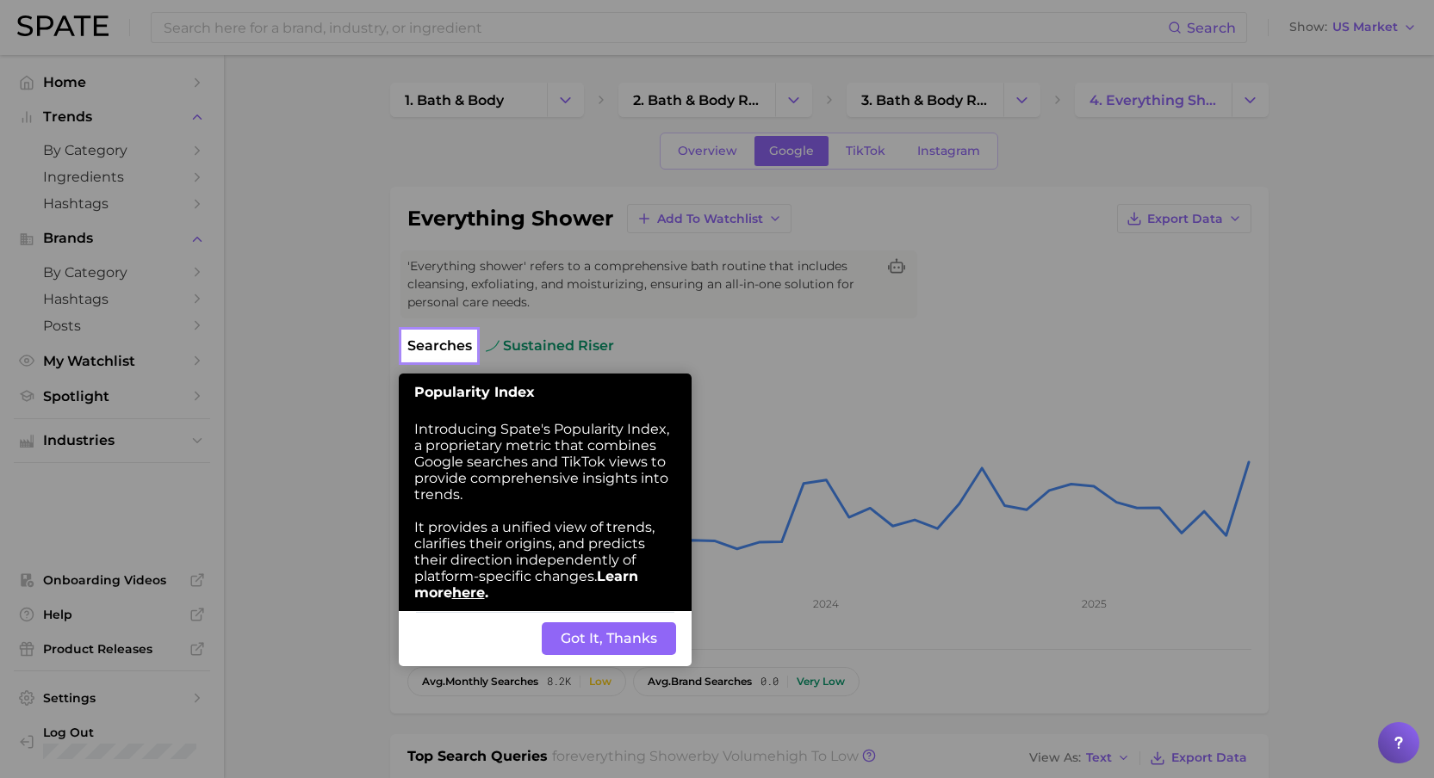
click at [601, 641] on button "Got It, Thanks" at bounding box center [609, 638] width 134 height 33
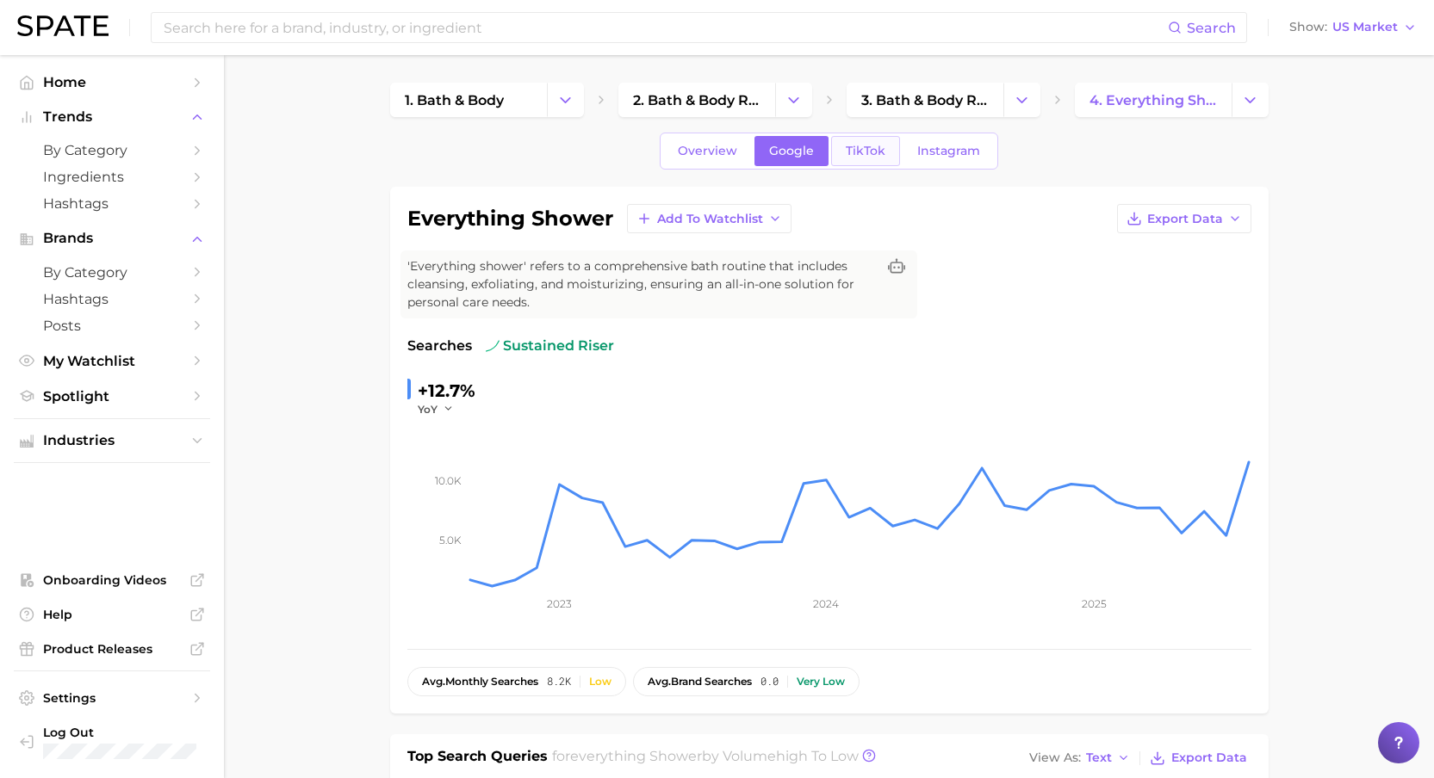
click at [879, 152] on span "TikTok" at bounding box center [865, 151] width 40 height 15
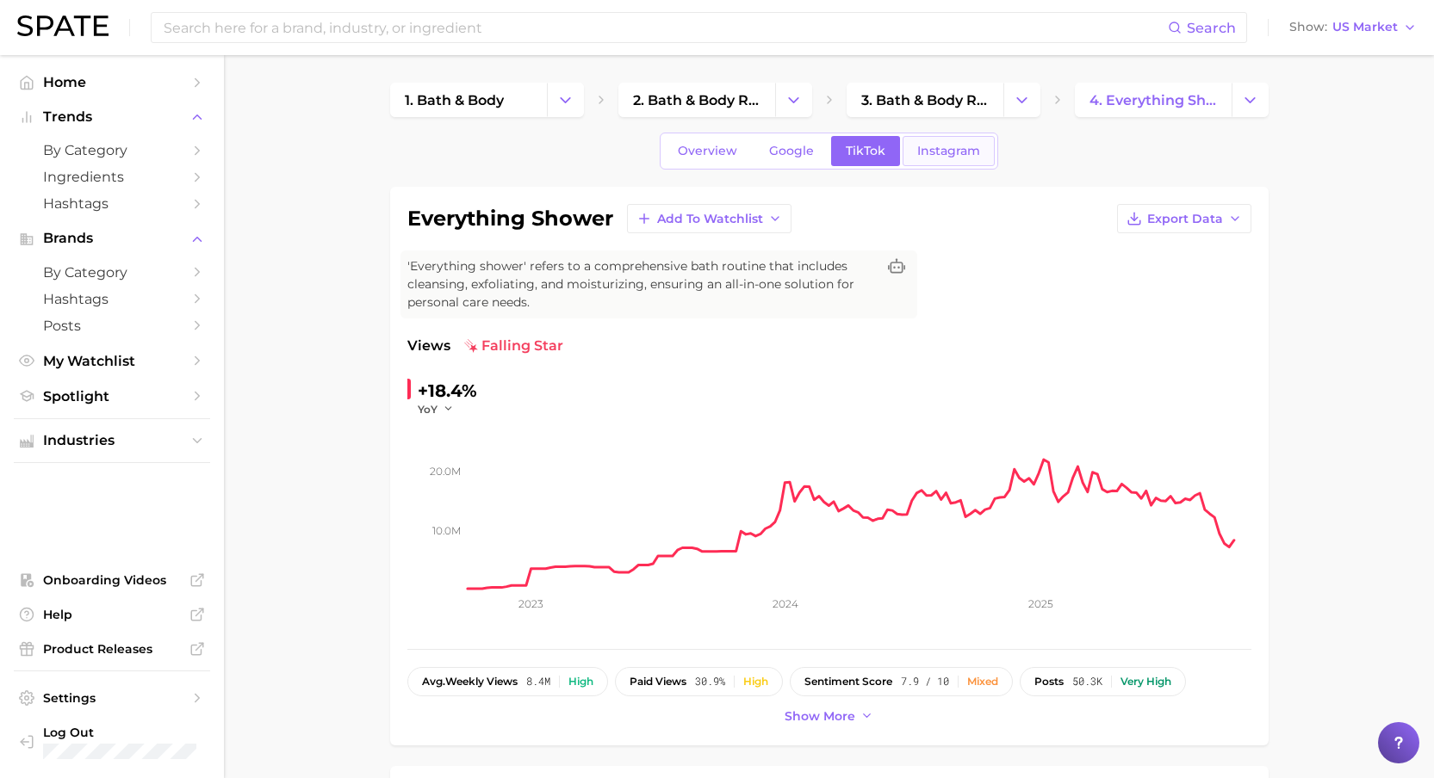
click at [940, 154] on span "Instagram" at bounding box center [948, 151] width 63 height 15
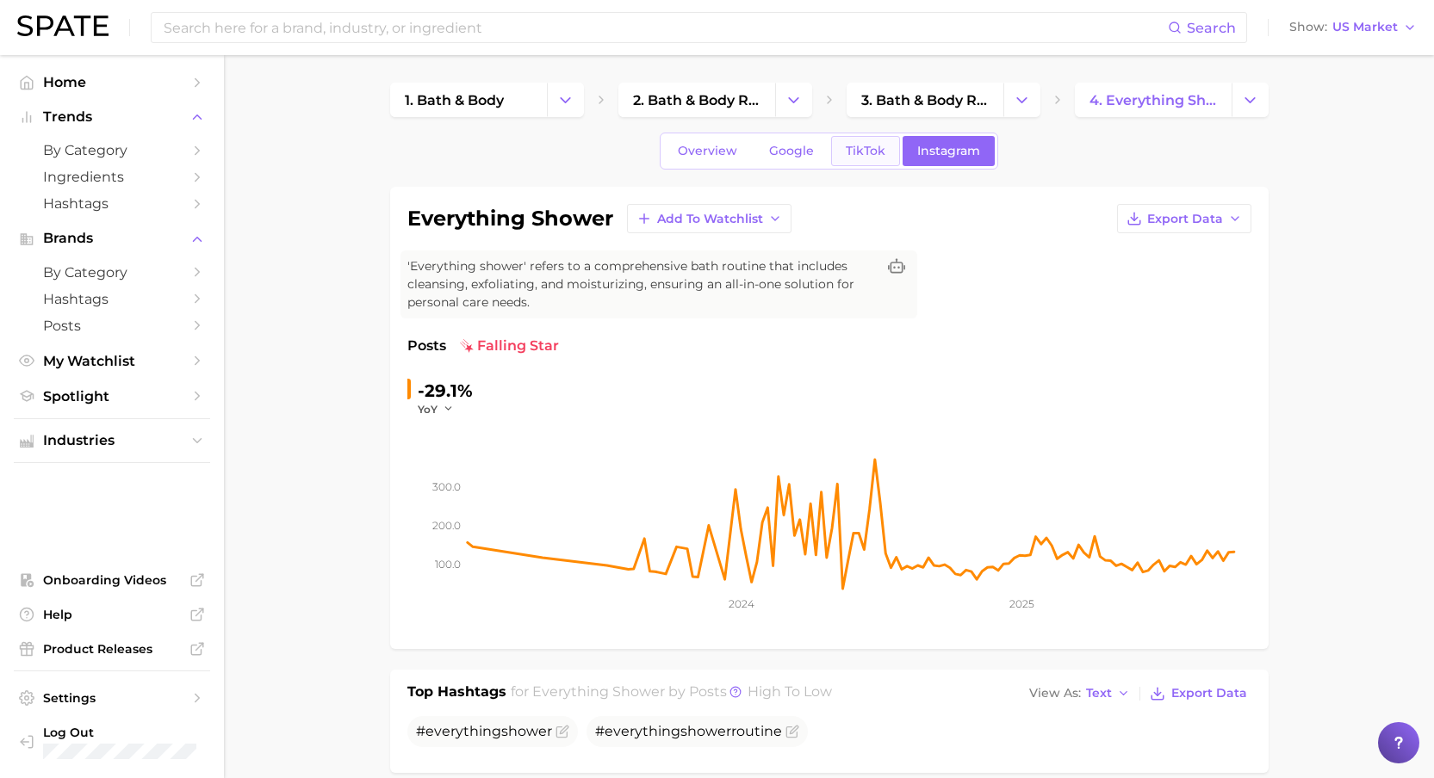
click at [868, 154] on span "TikTok" at bounding box center [865, 151] width 40 height 15
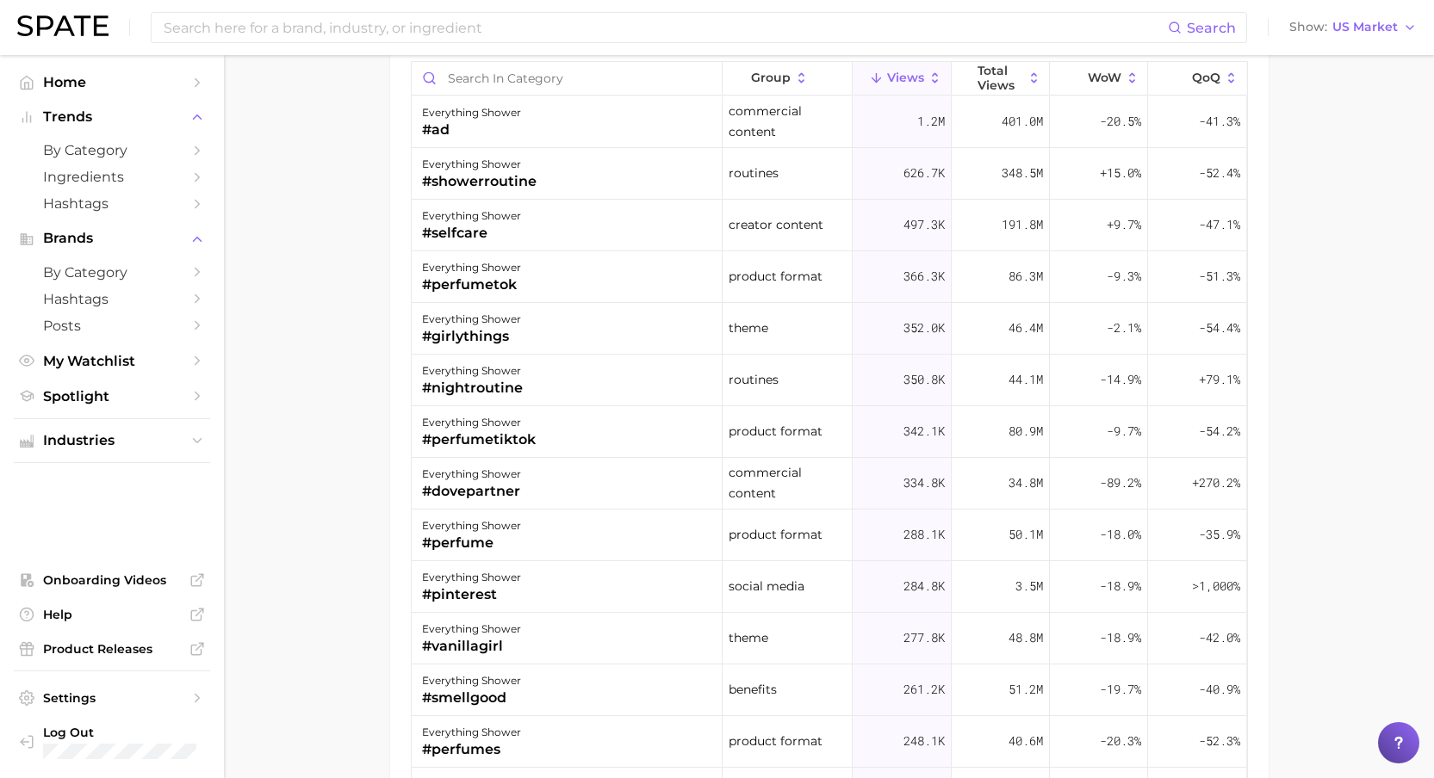
scroll to position [1590, 0]
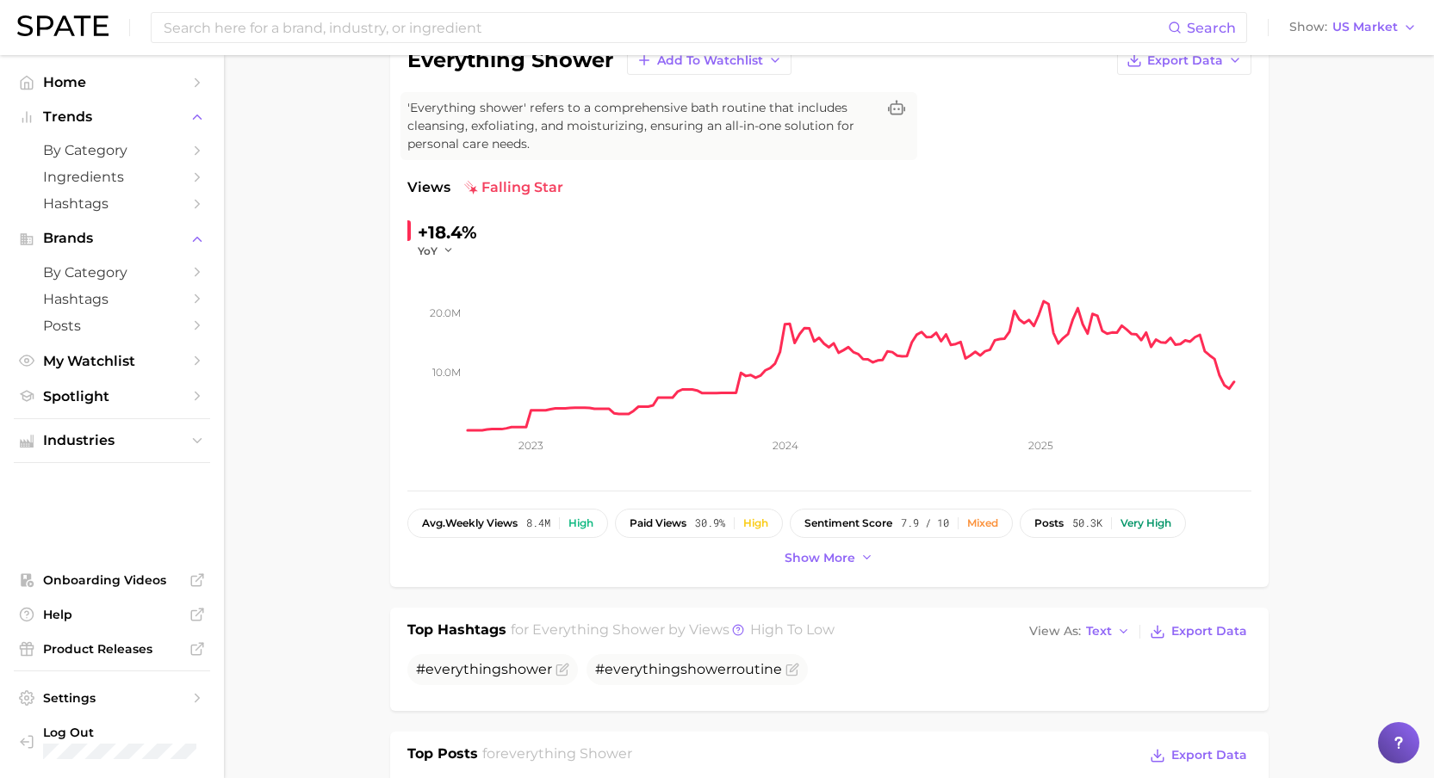
scroll to position [104, 0]
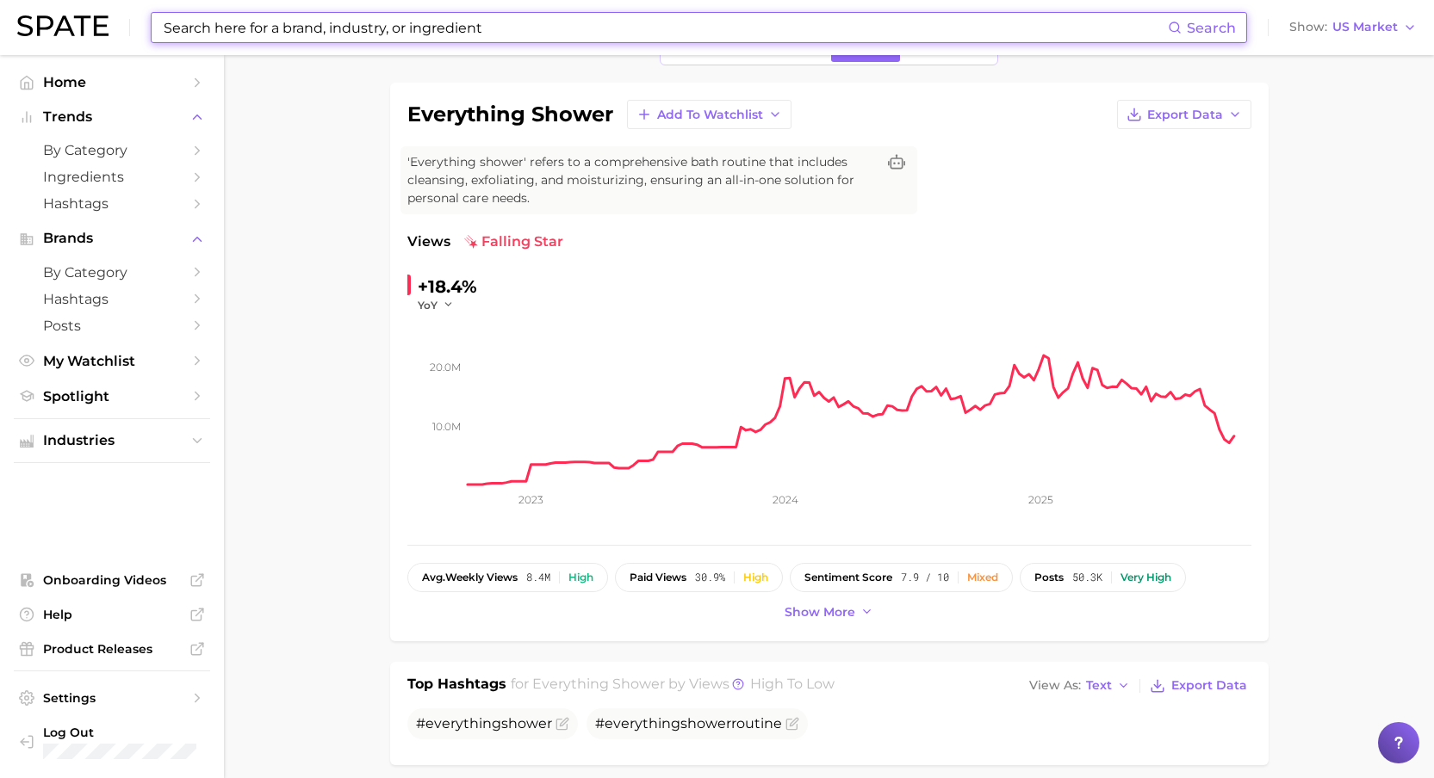
click at [344, 30] on input at bounding box center [665, 27] width 1006 height 29
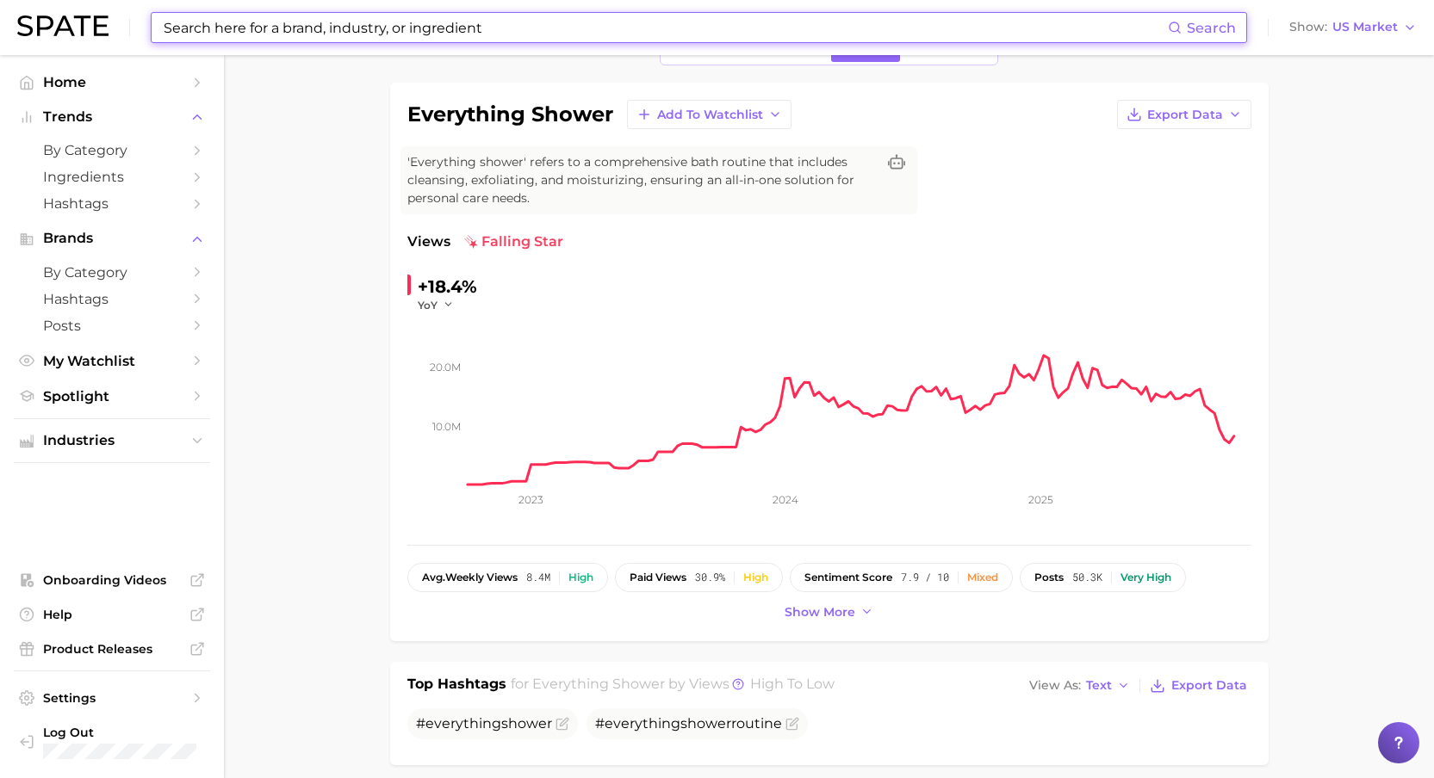
click at [333, 29] on input at bounding box center [665, 27] width 1006 height 29
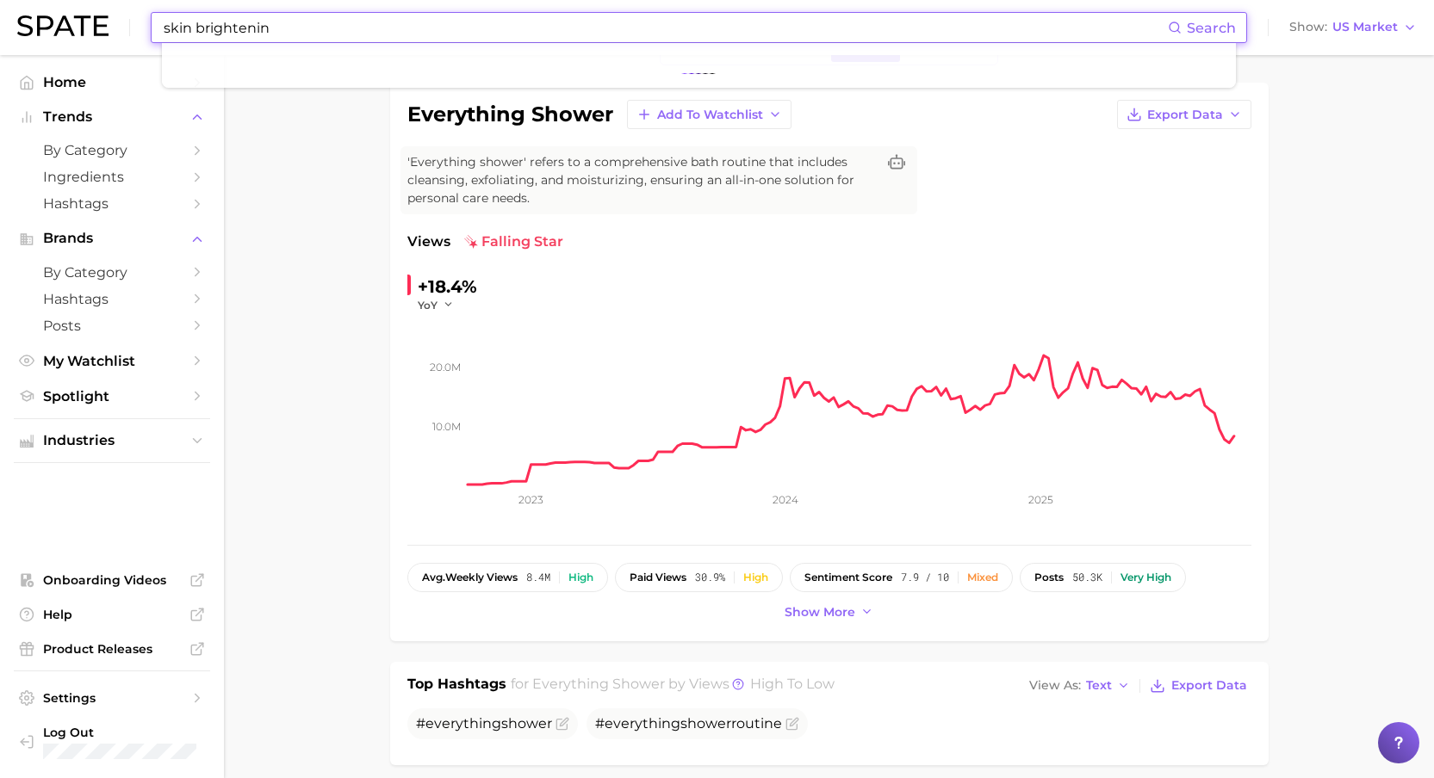
type input "skin brightening"
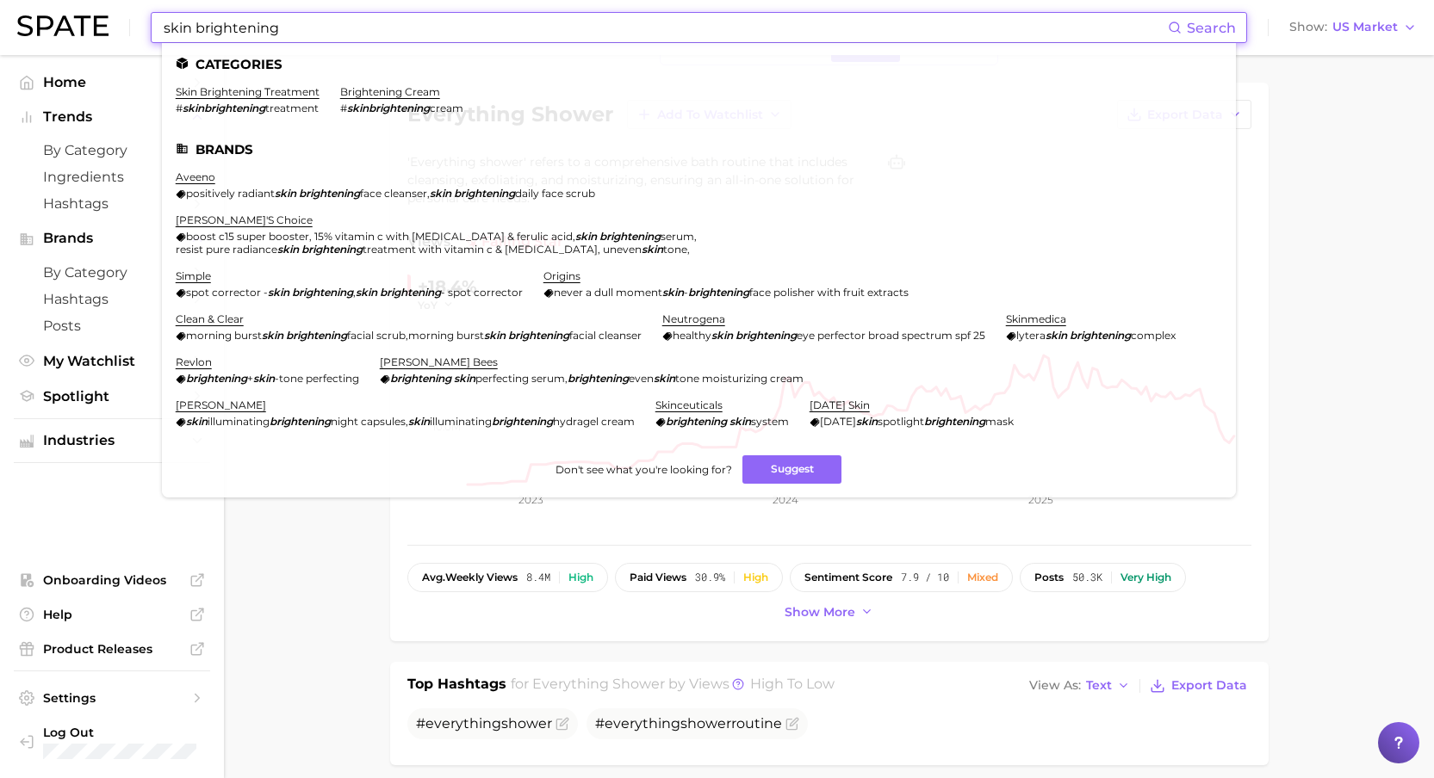
click at [239, 27] on input "skin brightening" at bounding box center [665, 27] width 1006 height 29
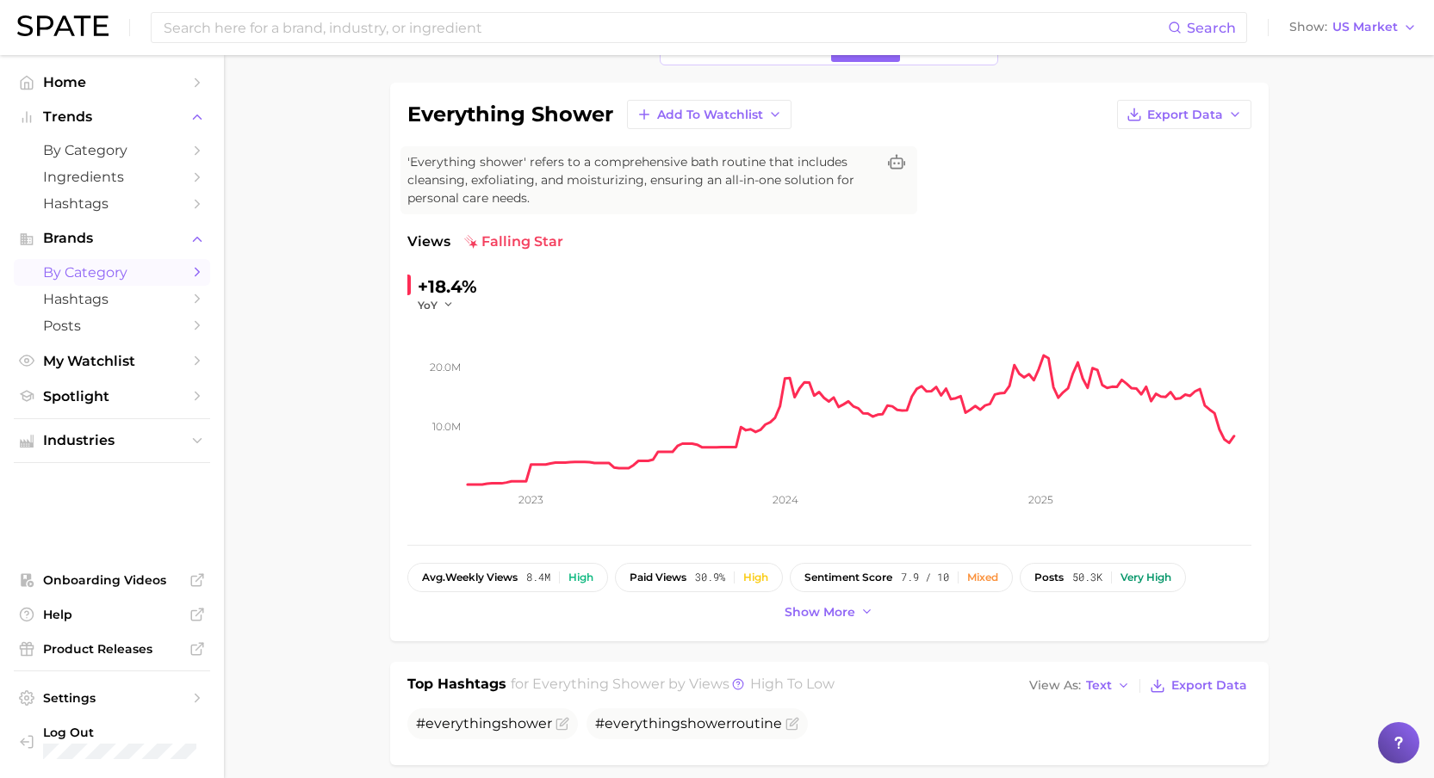
click at [109, 270] on span "by Category" at bounding box center [112, 272] width 138 height 16
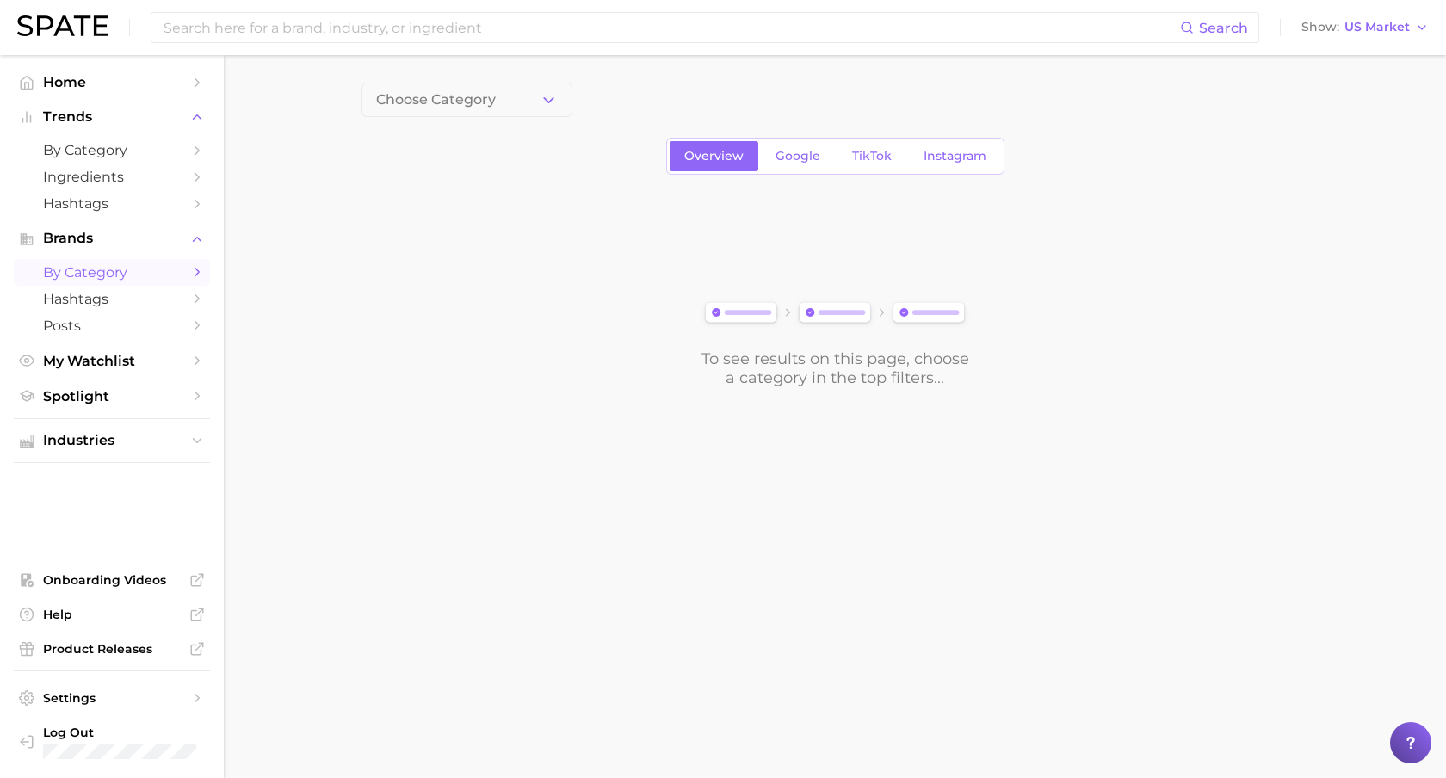
click at [443, 303] on div "To see results on this page, choose a category in the top filters..." at bounding box center [835, 291] width 947 height 192
click at [425, 100] on span "Choose Category" at bounding box center [436, 99] width 120 height 15
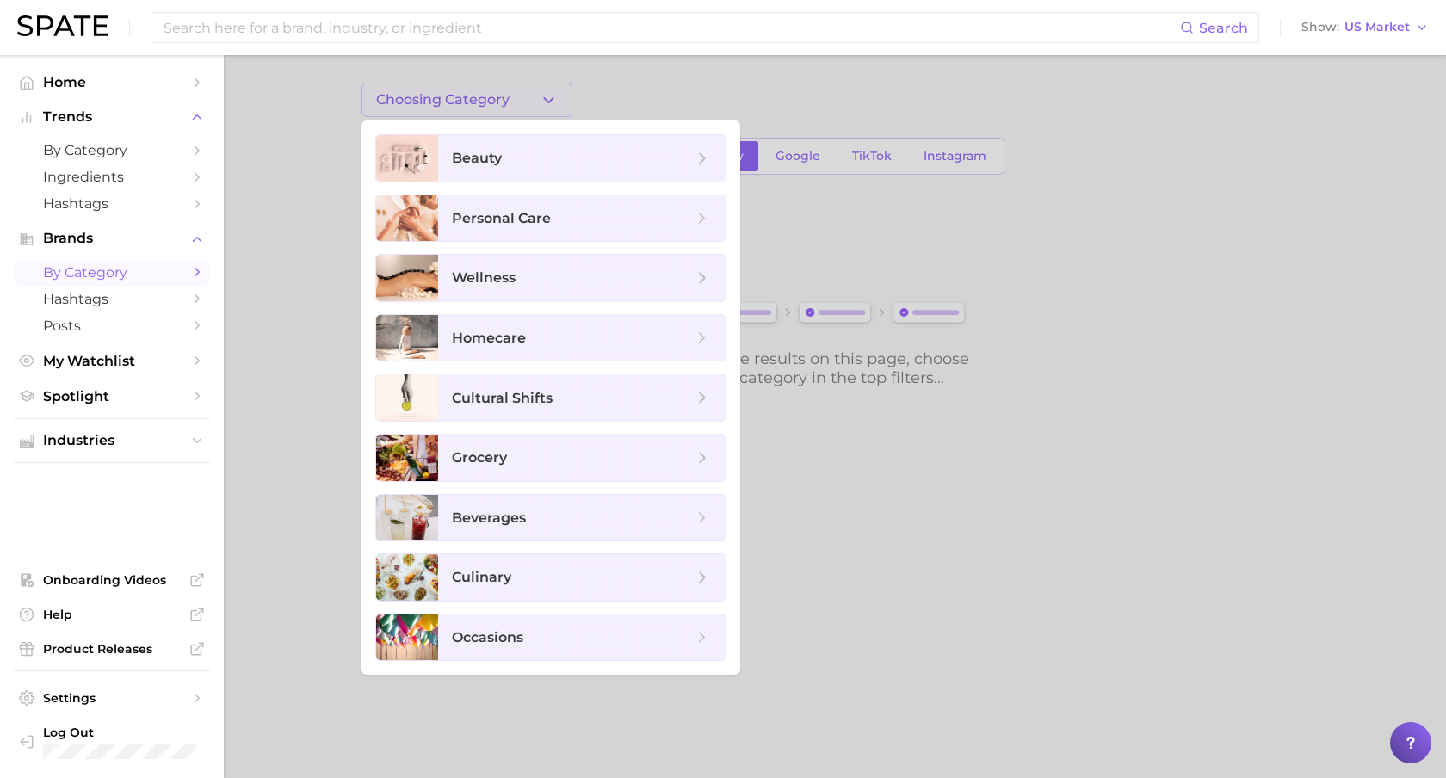
click at [295, 115] on div at bounding box center [723, 389] width 1446 height 778
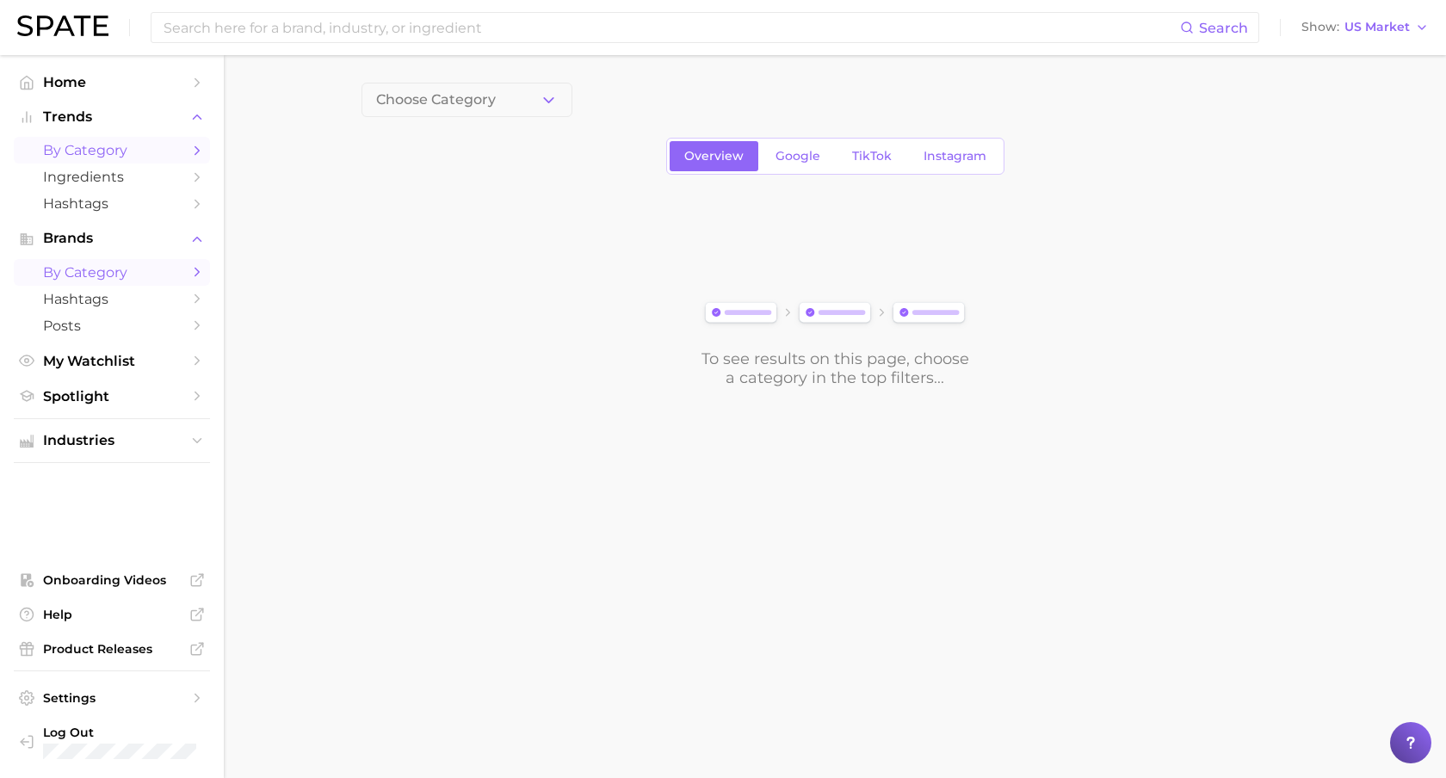
click at [117, 146] on span "by Category" at bounding box center [112, 150] width 138 height 16
click at [535, 85] on button "1. Choose Category" at bounding box center [467, 100] width 211 height 34
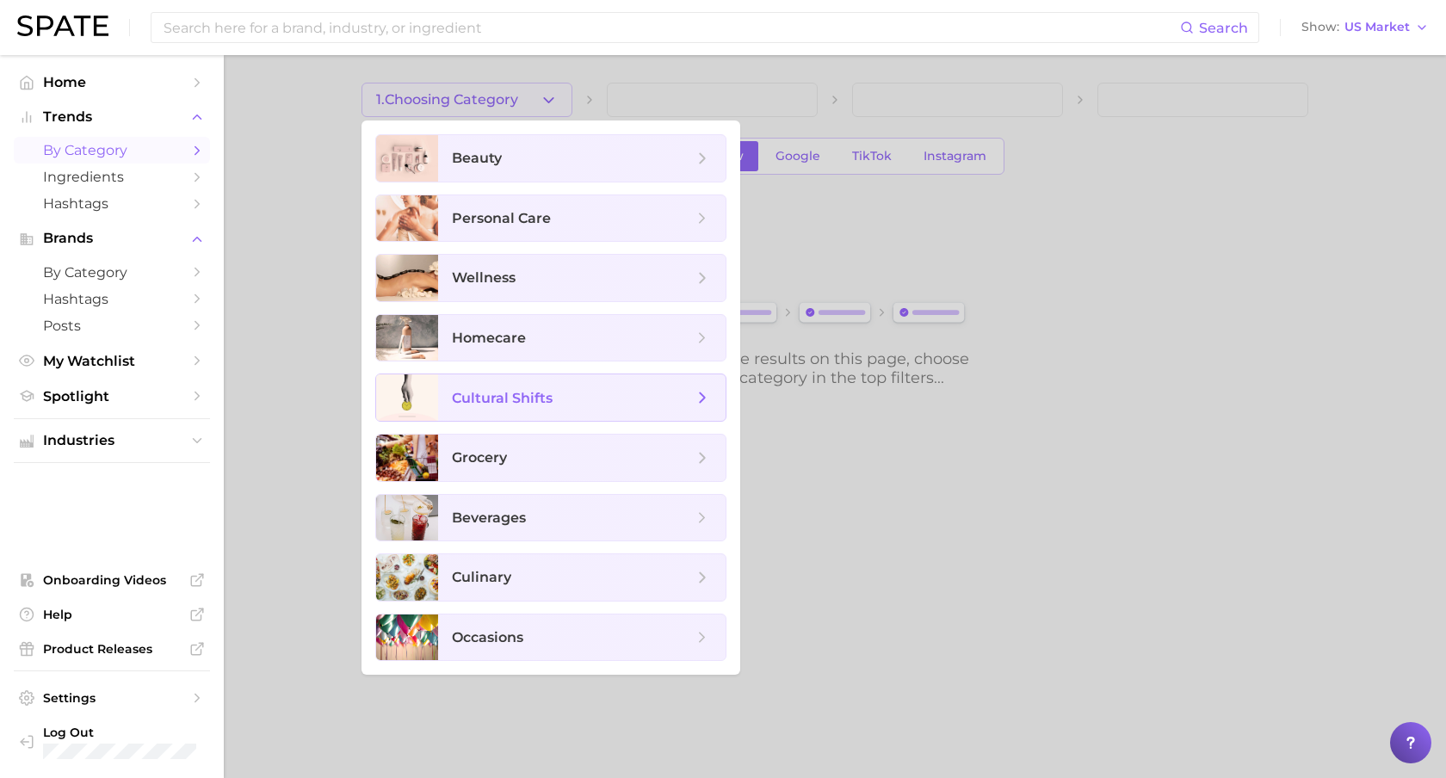
click at [515, 408] on span "cultural shifts" at bounding box center [582, 398] width 288 height 46
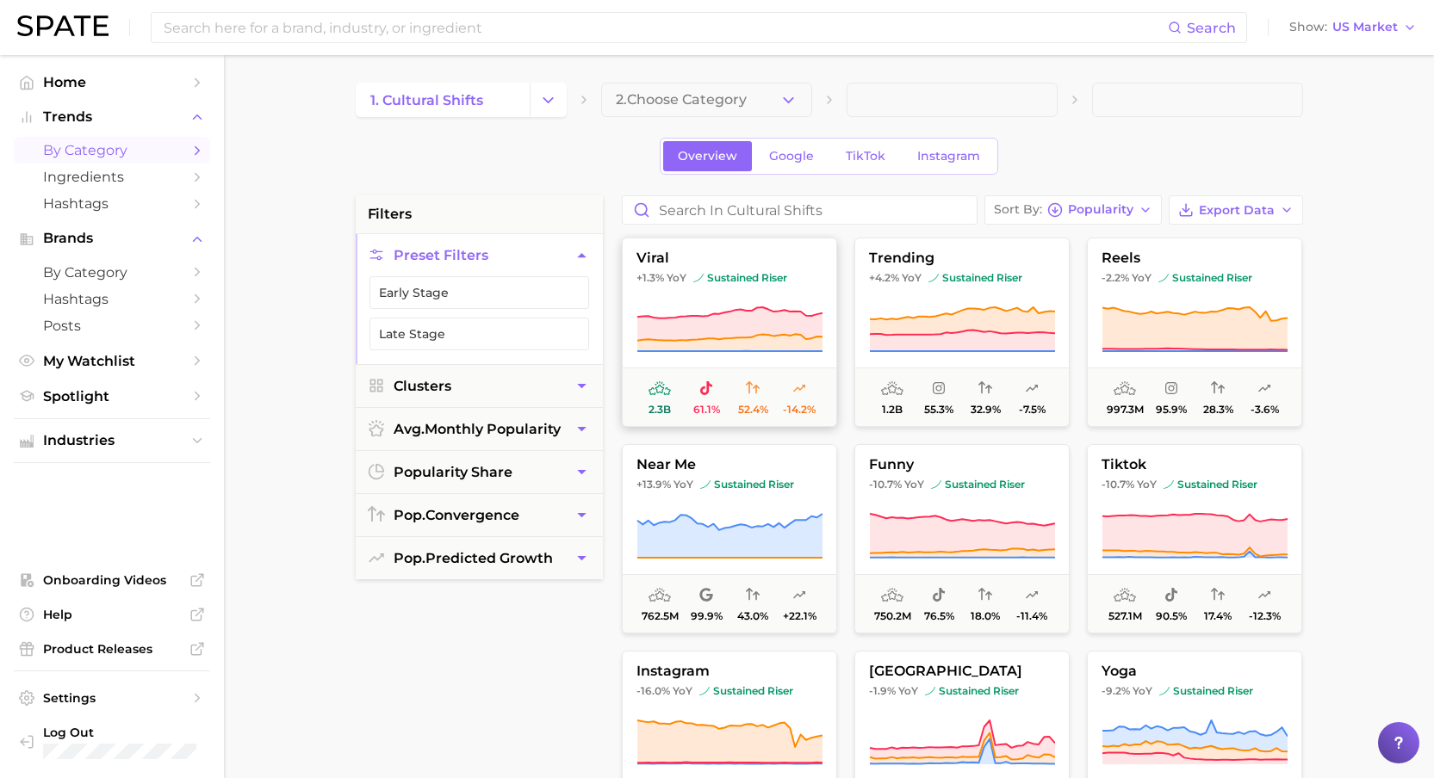
click at [741, 277] on span "sustained riser" at bounding box center [740, 278] width 94 height 14
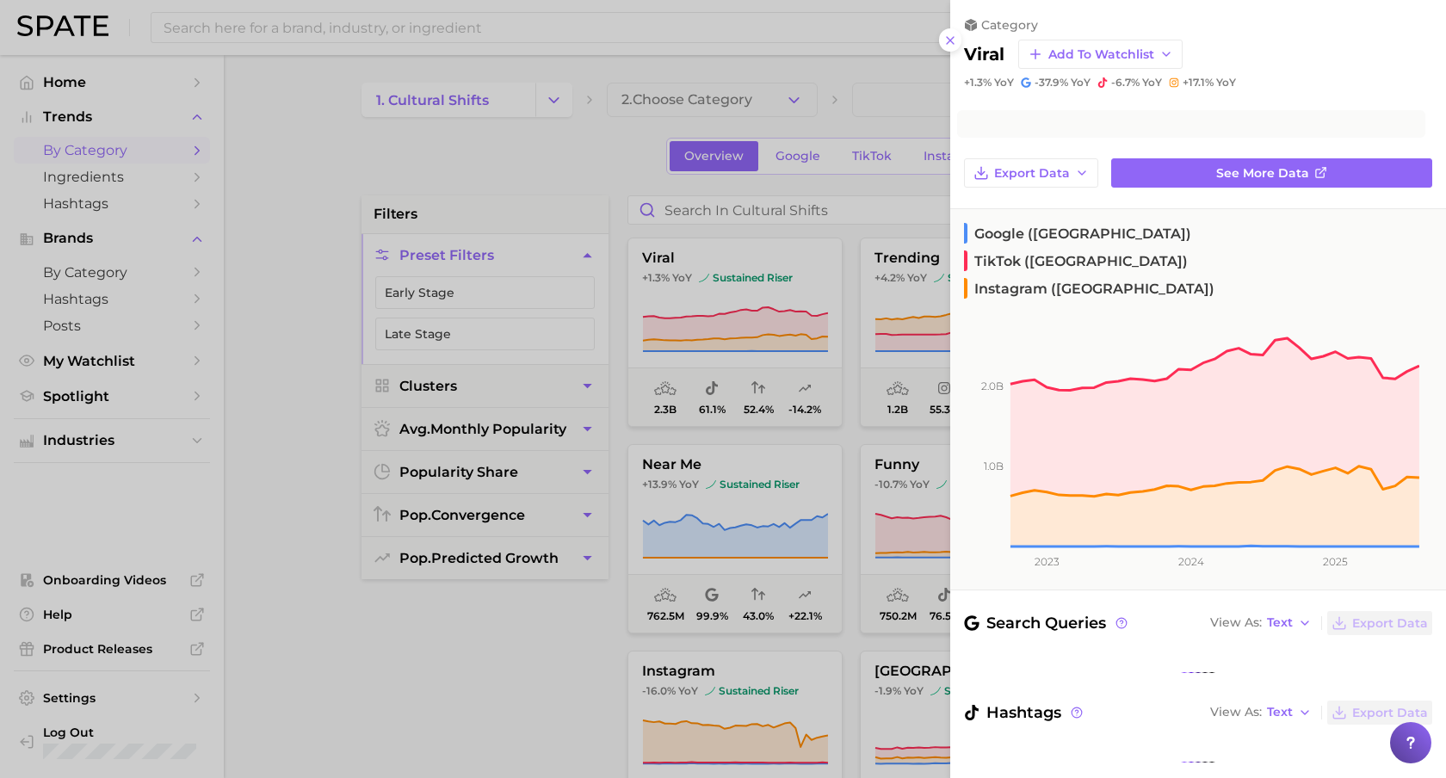
click at [751, 313] on div at bounding box center [723, 389] width 1446 height 778
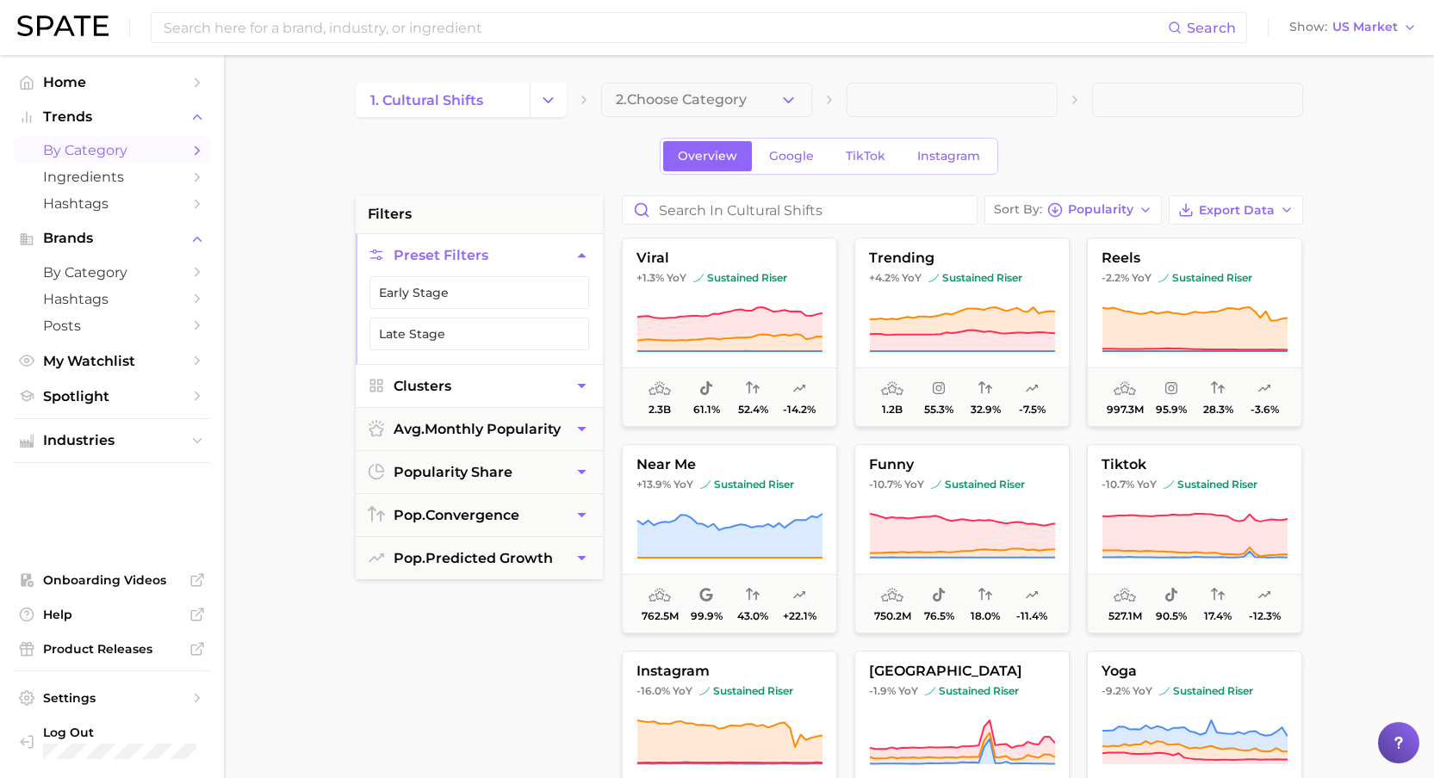
click at [529, 391] on button "Clusters" at bounding box center [479, 386] width 247 height 42
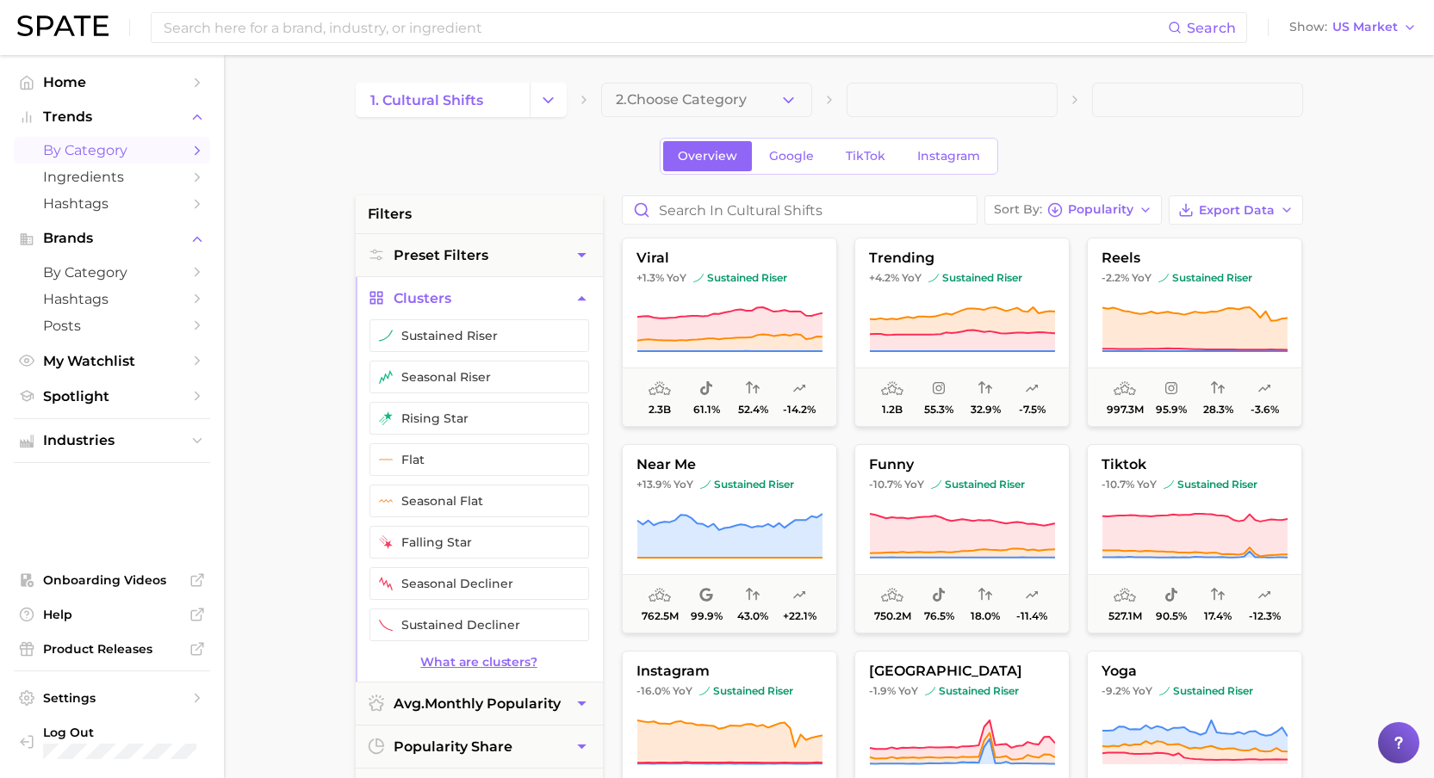
click at [470, 664] on link "What are clusters?" at bounding box center [479, 662] width 247 height 15
click at [442, 101] on span "1. cultural shifts" at bounding box center [426, 100] width 113 height 16
click at [548, 102] on polyline "Change Category" at bounding box center [547, 99] width 9 height 4
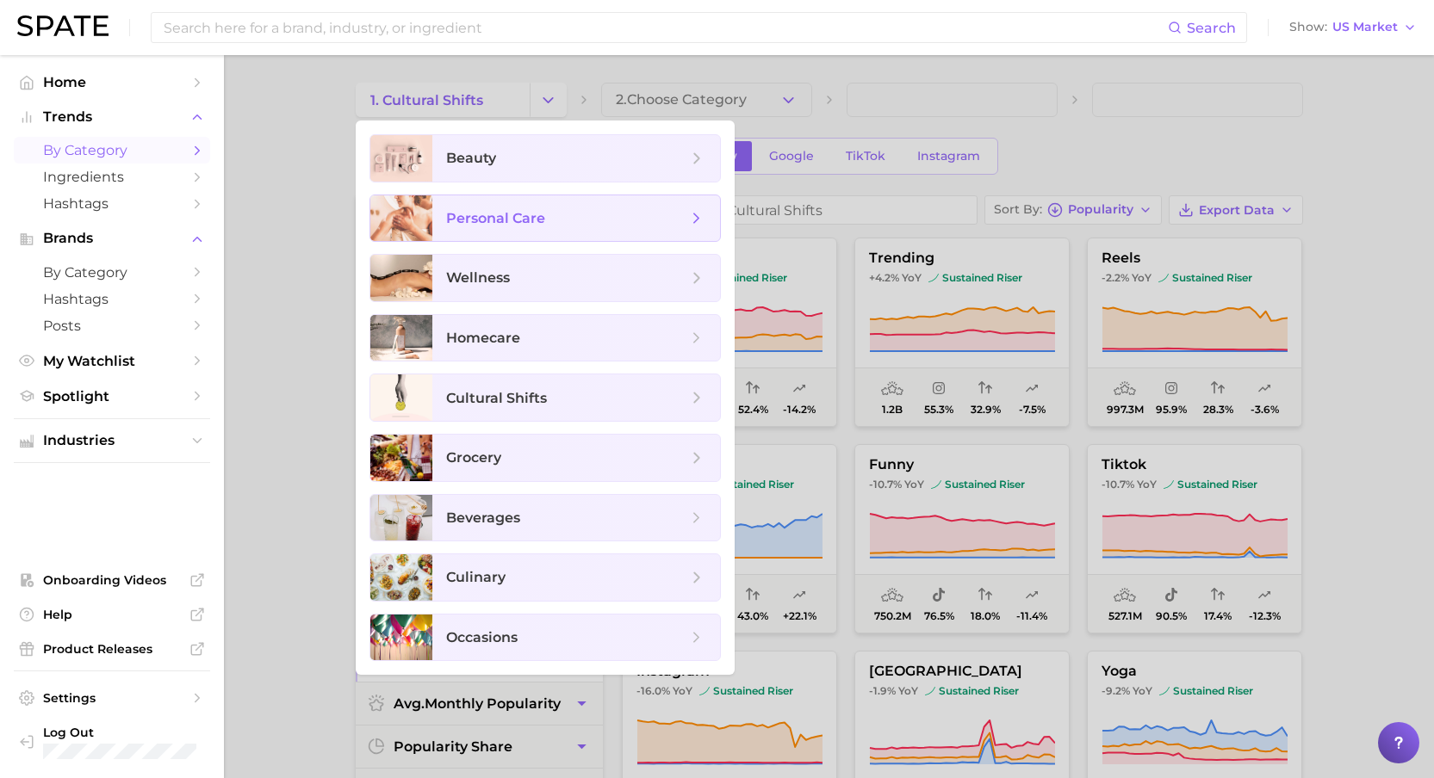
click at [529, 218] on span "personal care" at bounding box center [495, 218] width 99 height 16
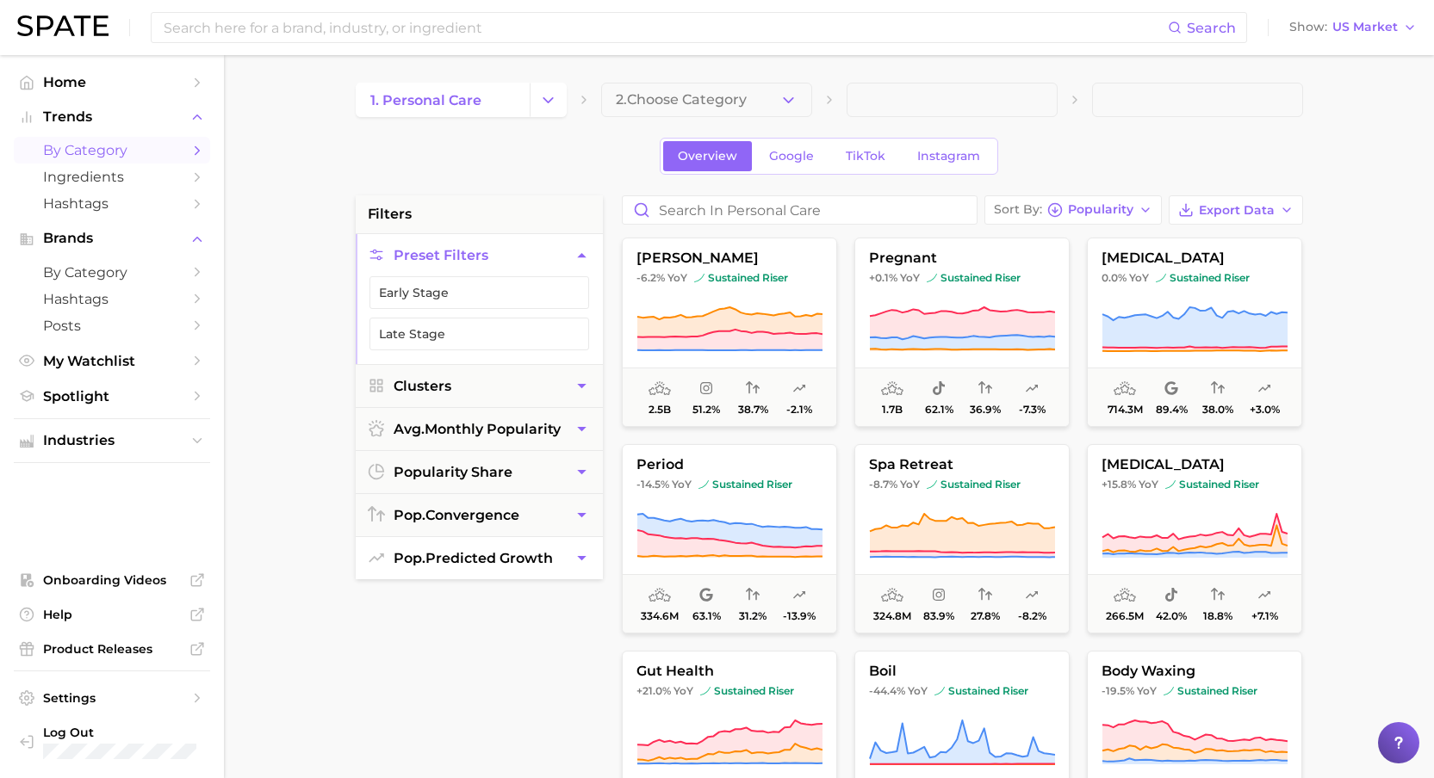
click at [585, 560] on icon "button" at bounding box center [582, 558] width 18 height 18
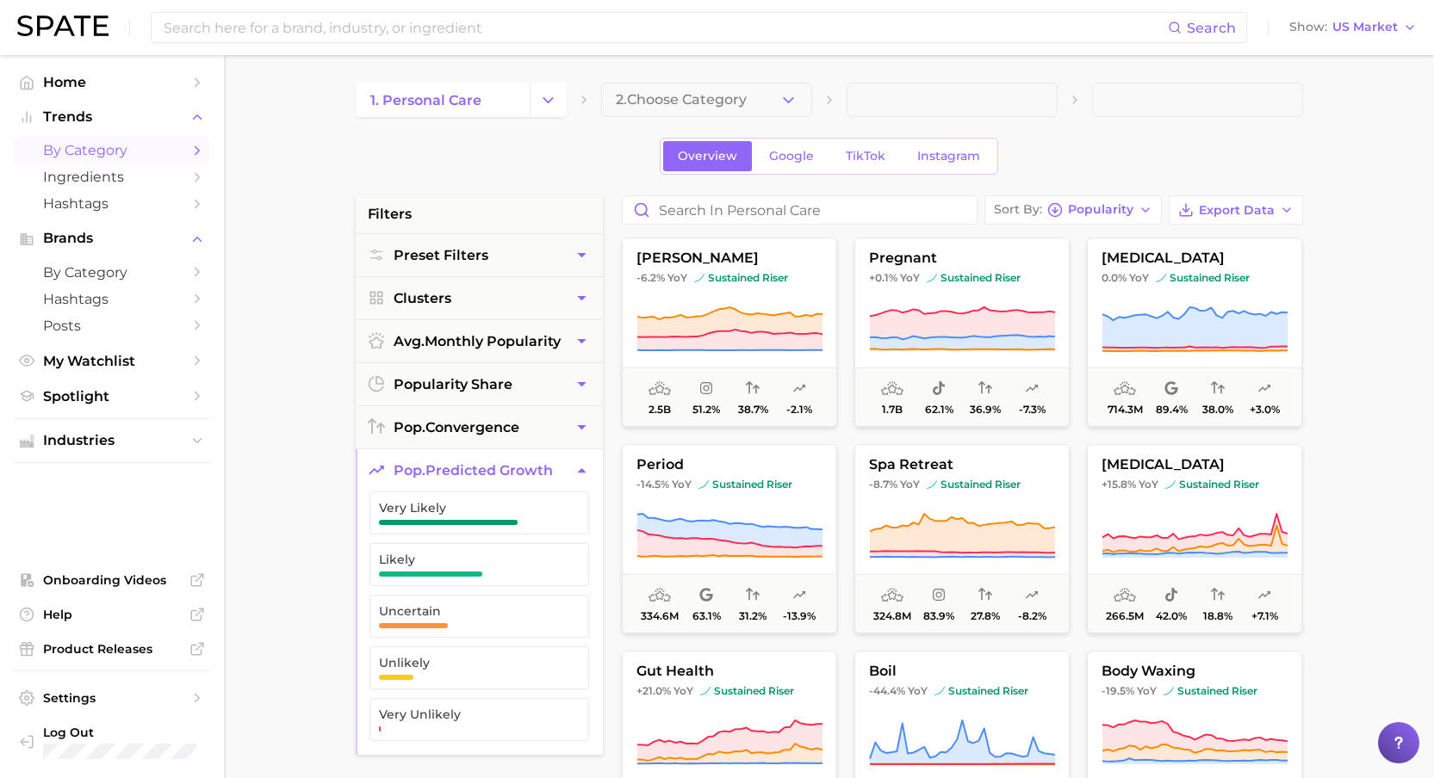
click at [361, 510] on ul "Very Likely Likely Uncertain Unlikely Very Unlikely" at bounding box center [479, 623] width 247 height 263
click at [843, 142] on link "TikTok" at bounding box center [865, 156] width 69 height 30
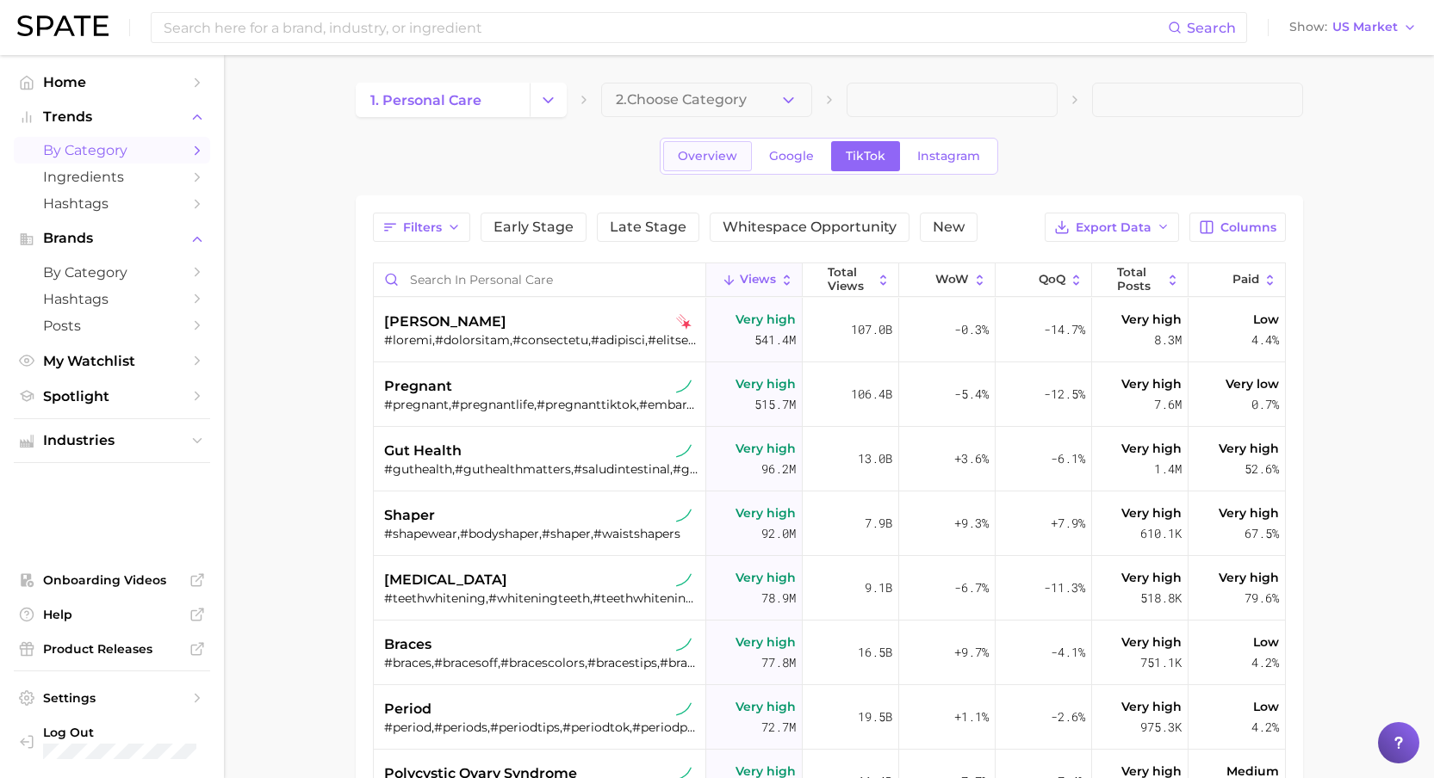
click at [712, 158] on span "Overview" at bounding box center [707, 156] width 59 height 15
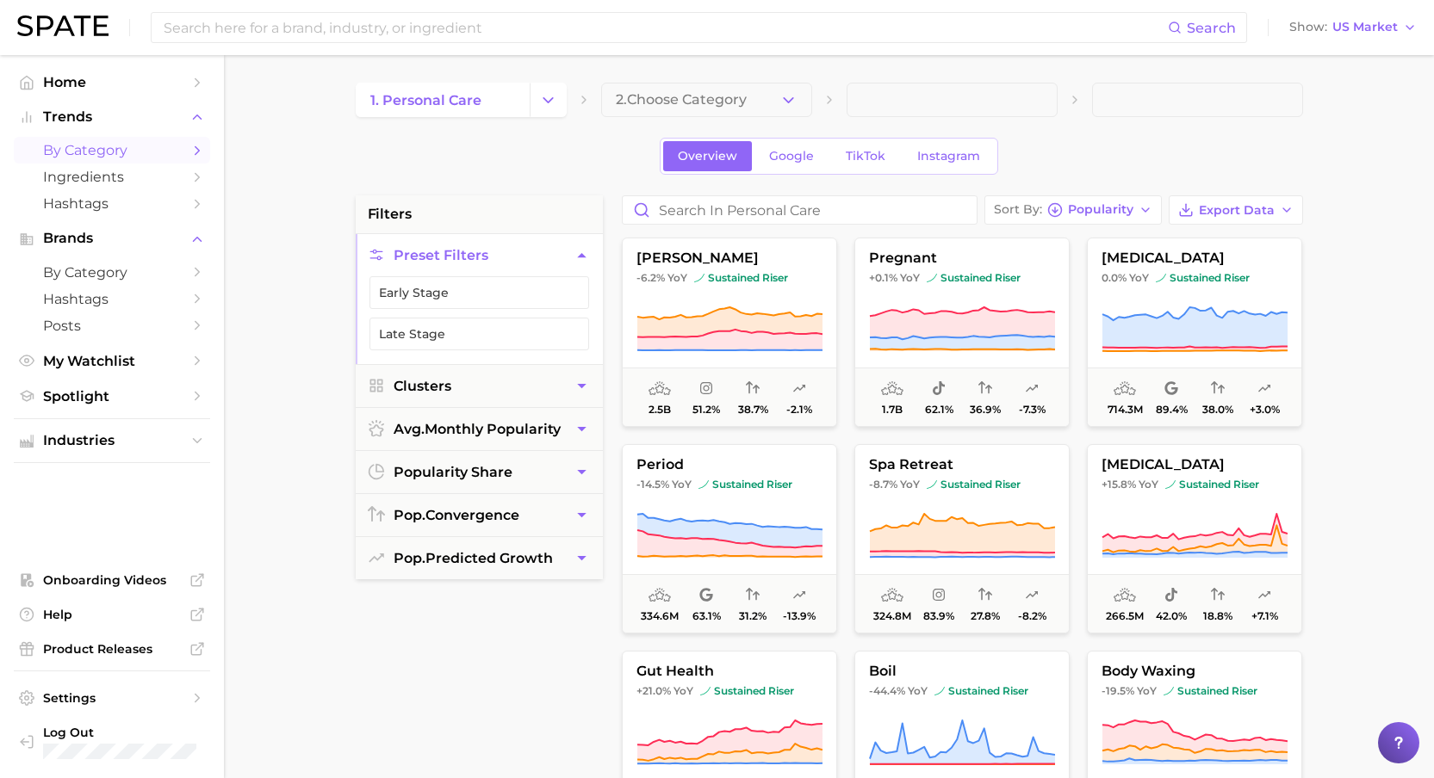
click at [315, 169] on main "1. personal care 2. Choose Category Overview Google TikTok Instagram filters Pr…" at bounding box center [829, 708] width 1210 height 1306
click at [288, 164] on main "1. personal care 2. Choose Category Overview Google TikTok Instagram filters Pr…" at bounding box center [829, 708] width 1210 height 1306
click at [282, 276] on main "1. personal care 2. Choose Category Overview Google TikTok Instagram filters Pr…" at bounding box center [829, 708] width 1210 height 1306
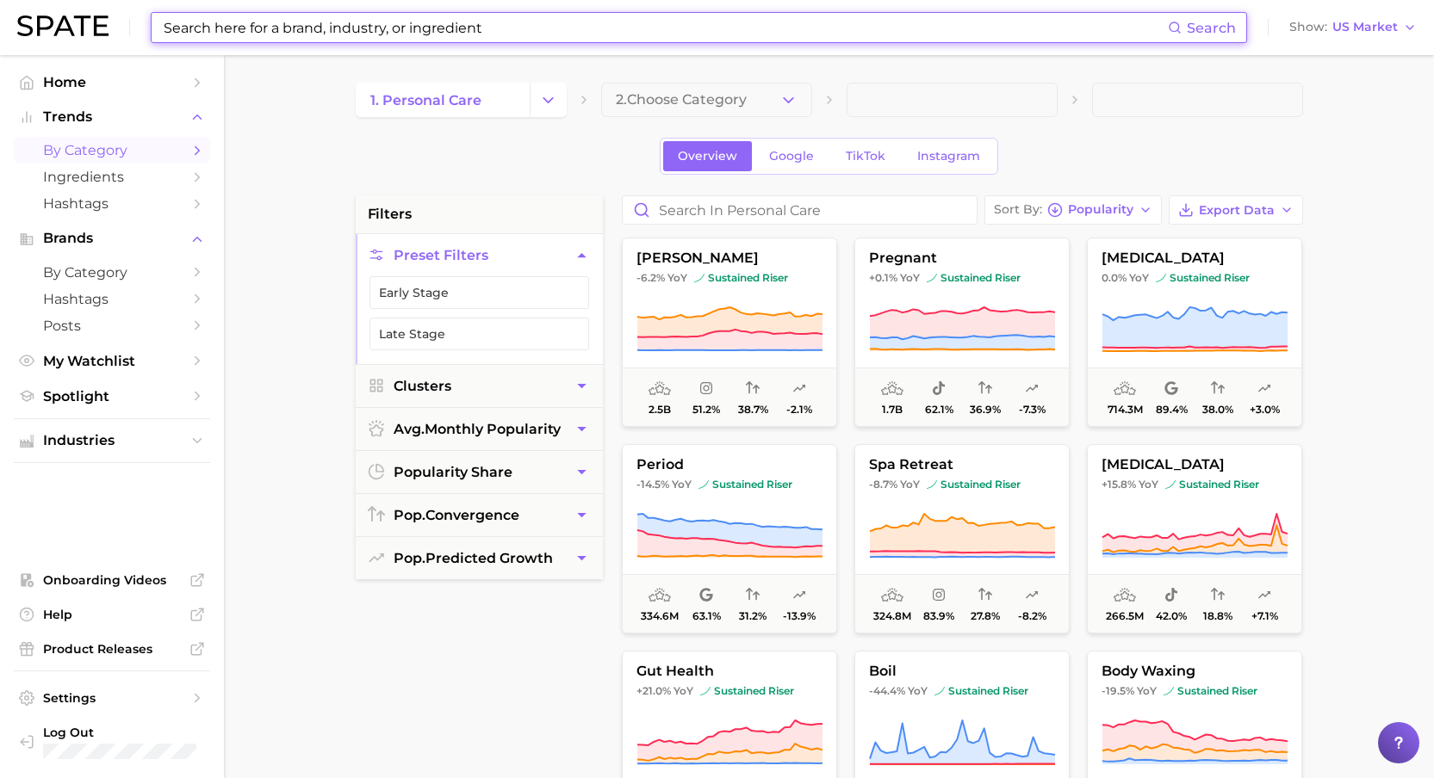
click at [381, 28] on input at bounding box center [665, 27] width 1006 height 29
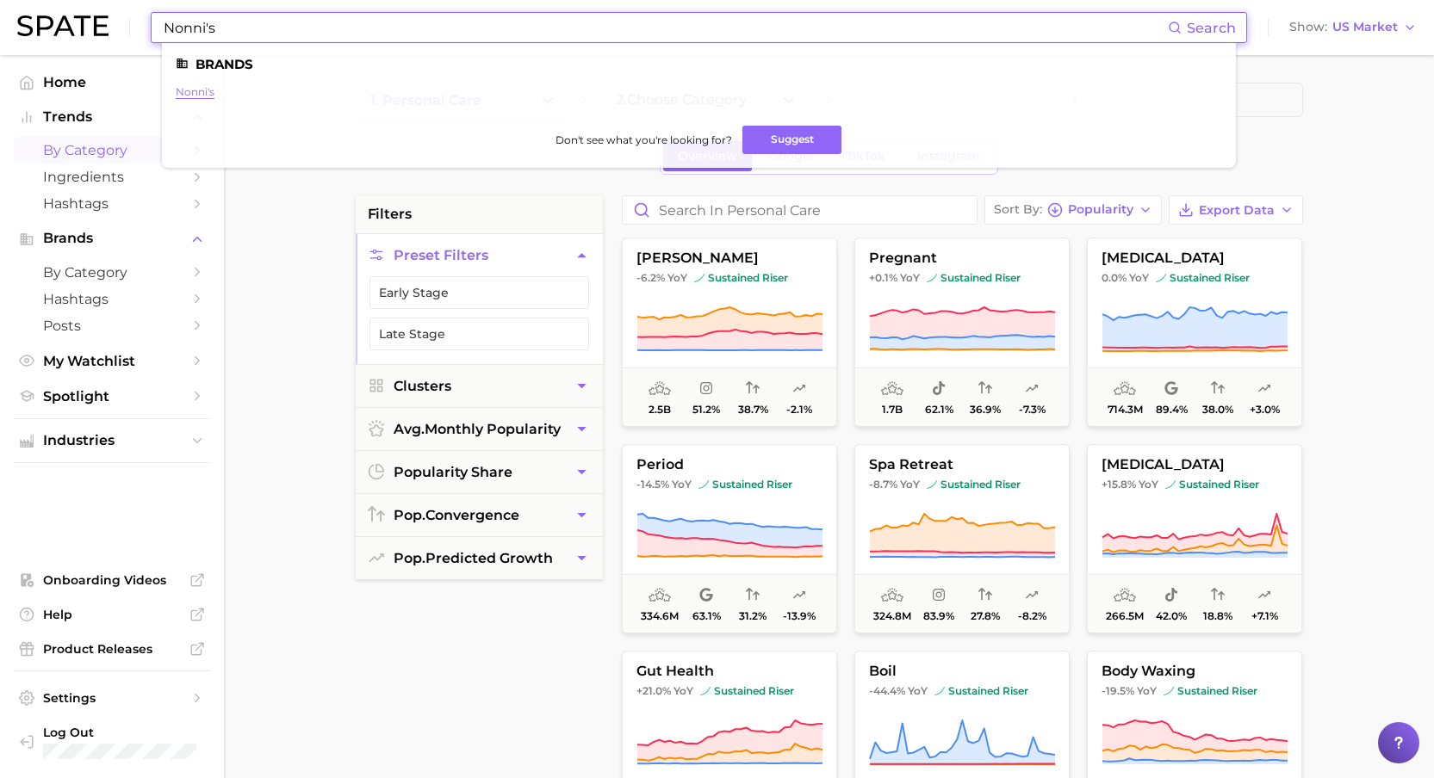
type input "Nonni's"
click at [189, 91] on link "nonni's" at bounding box center [195, 91] width 39 height 13
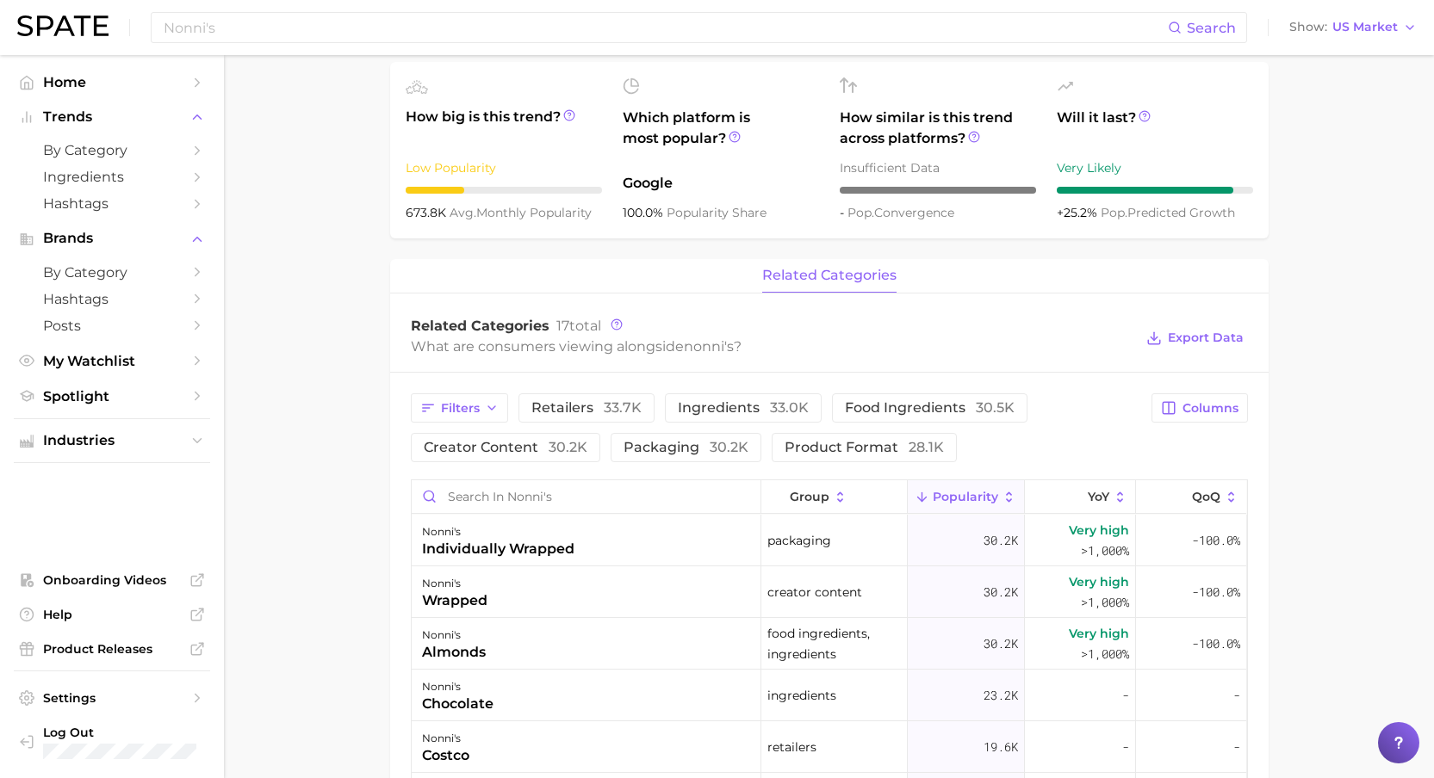
scroll to position [663, 0]
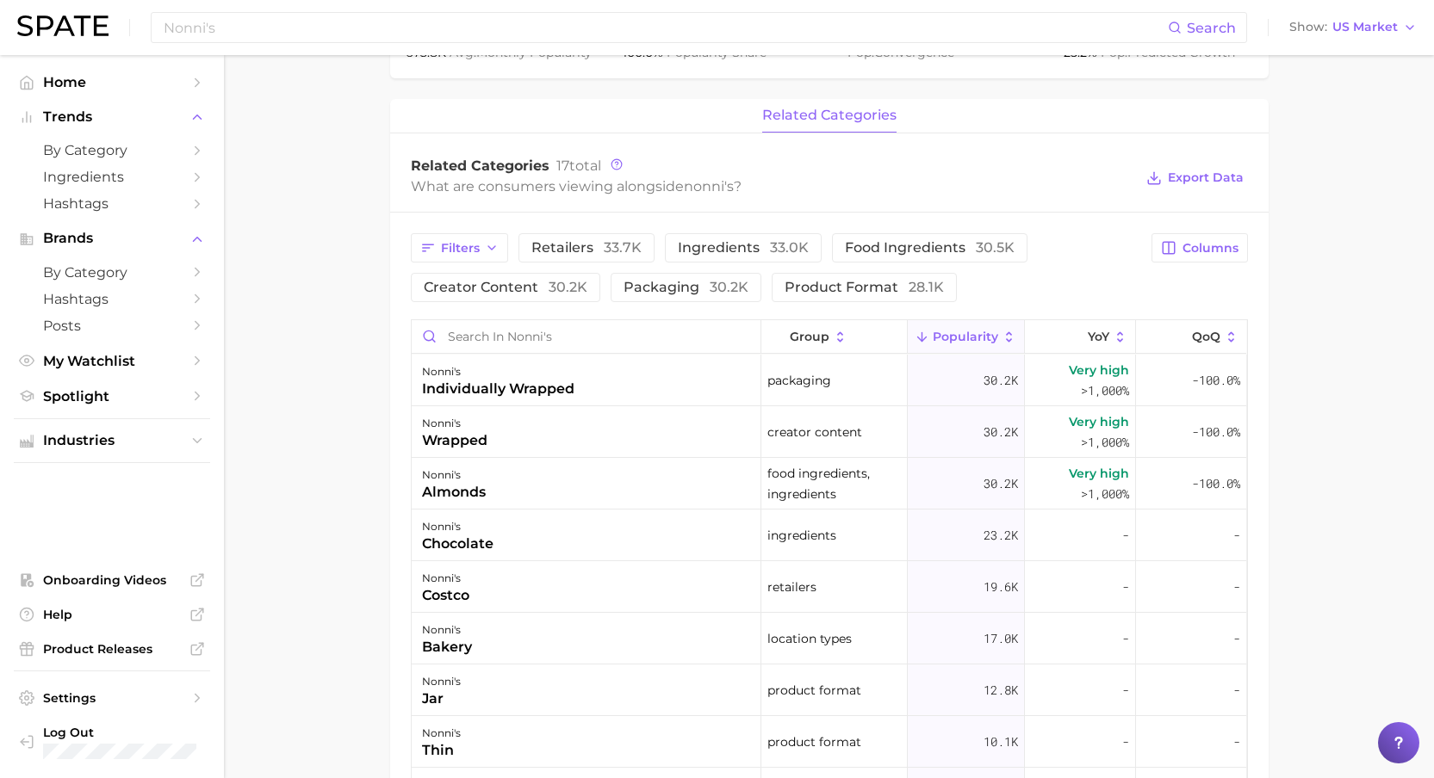
click at [287, 334] on main "Overview Google TikTok Instagram brand nonni's Add to Watchlist Export Data Pop…" at bounding box center [829, 298] width 1210 height 1812
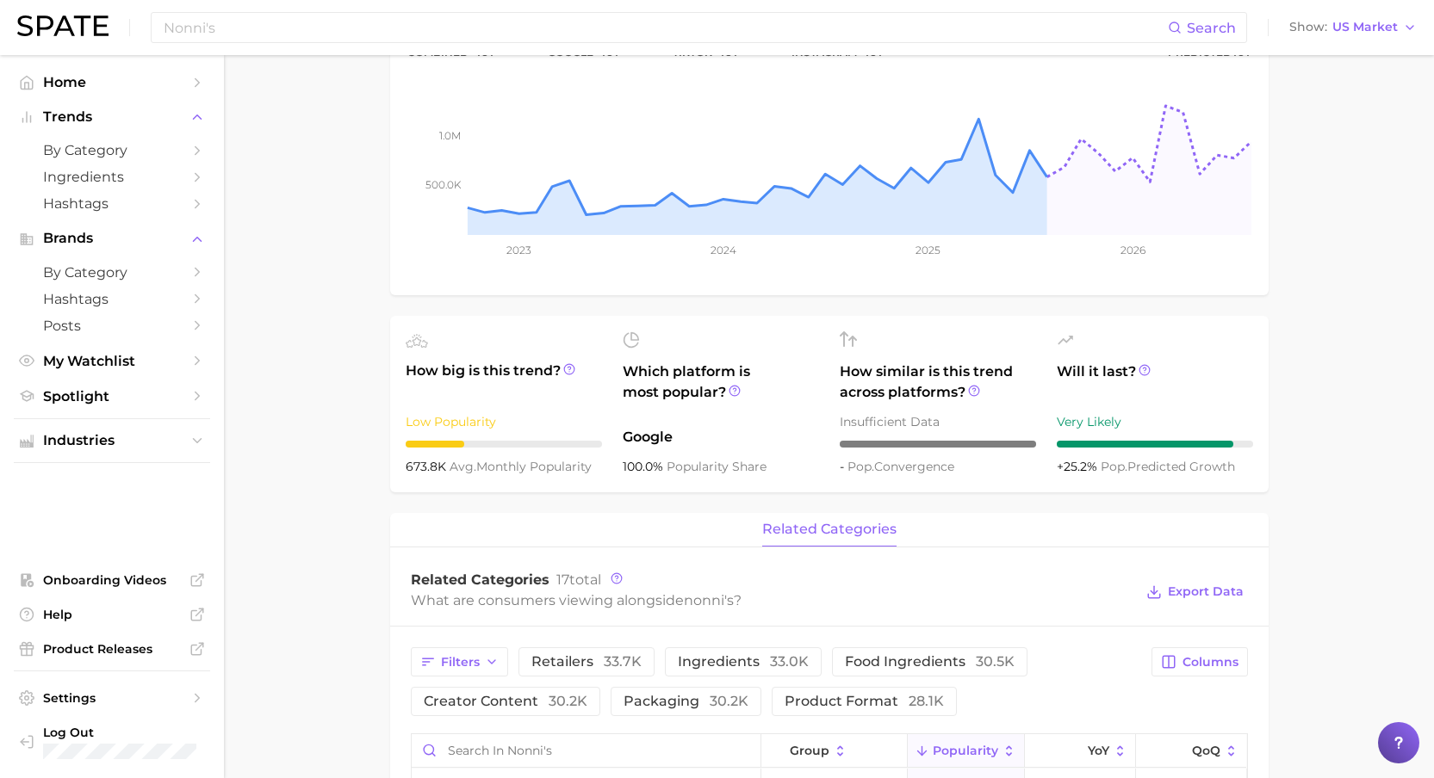
scroll to position [0, 0]
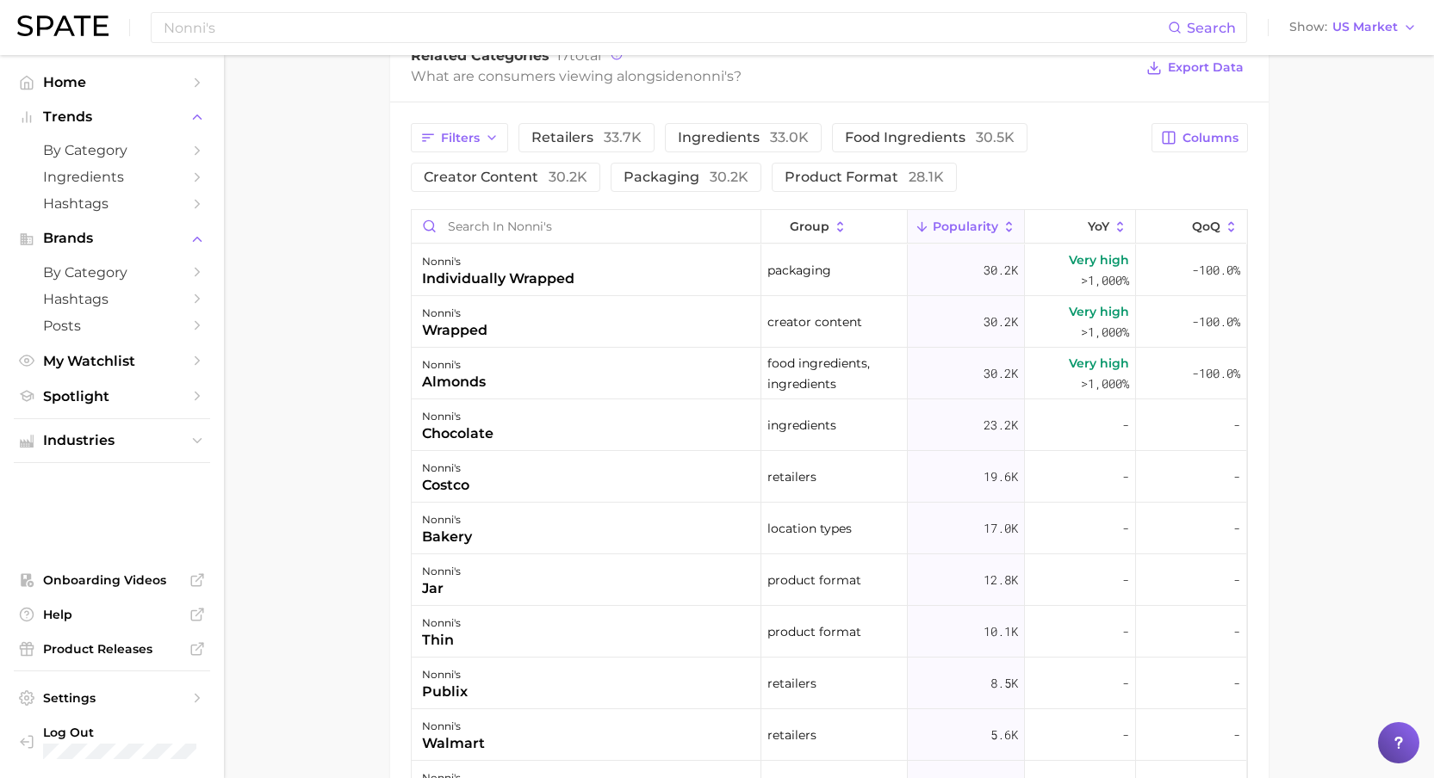
scroll to position [778, 0]
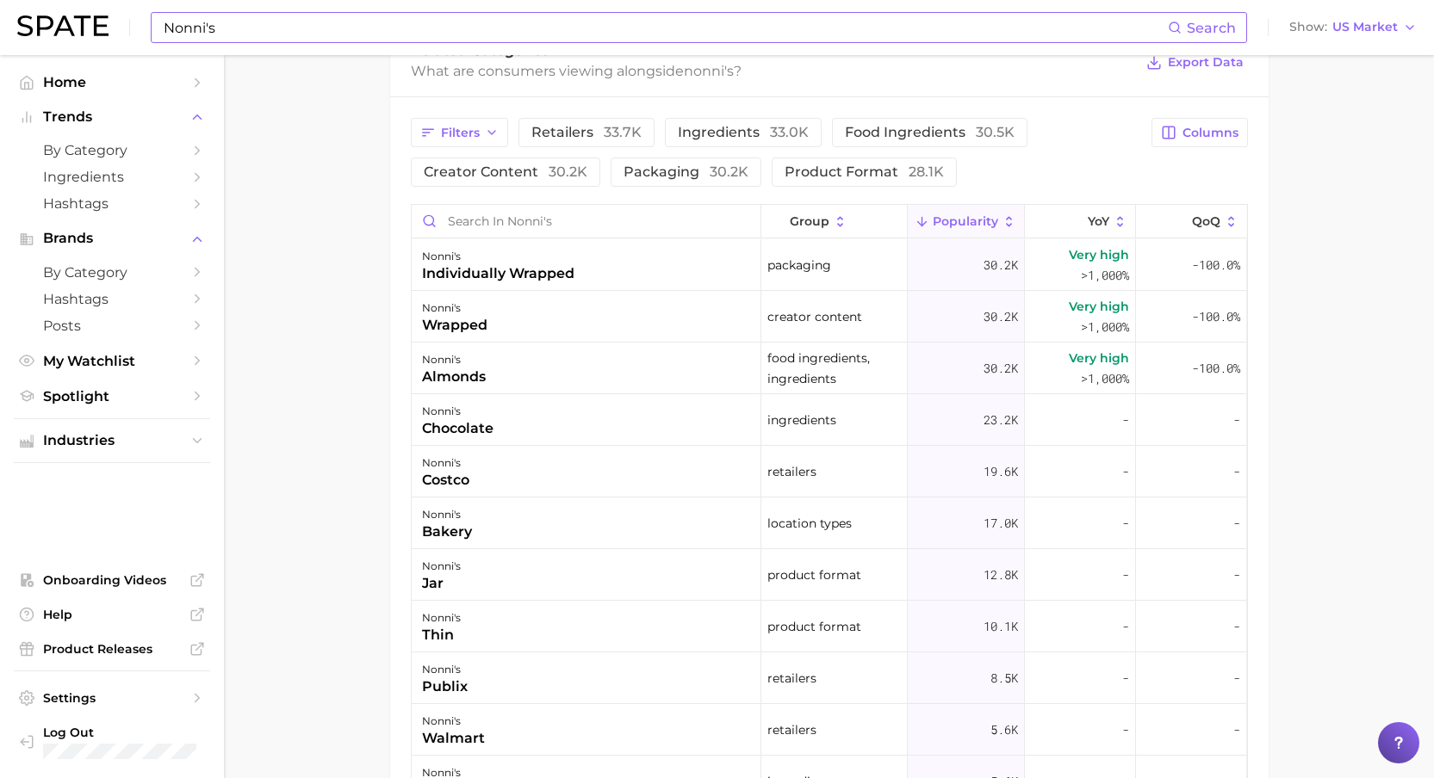
click at [257, 32] on input "Nonni's" at bounding box center [665, 27] width 1006 height 29
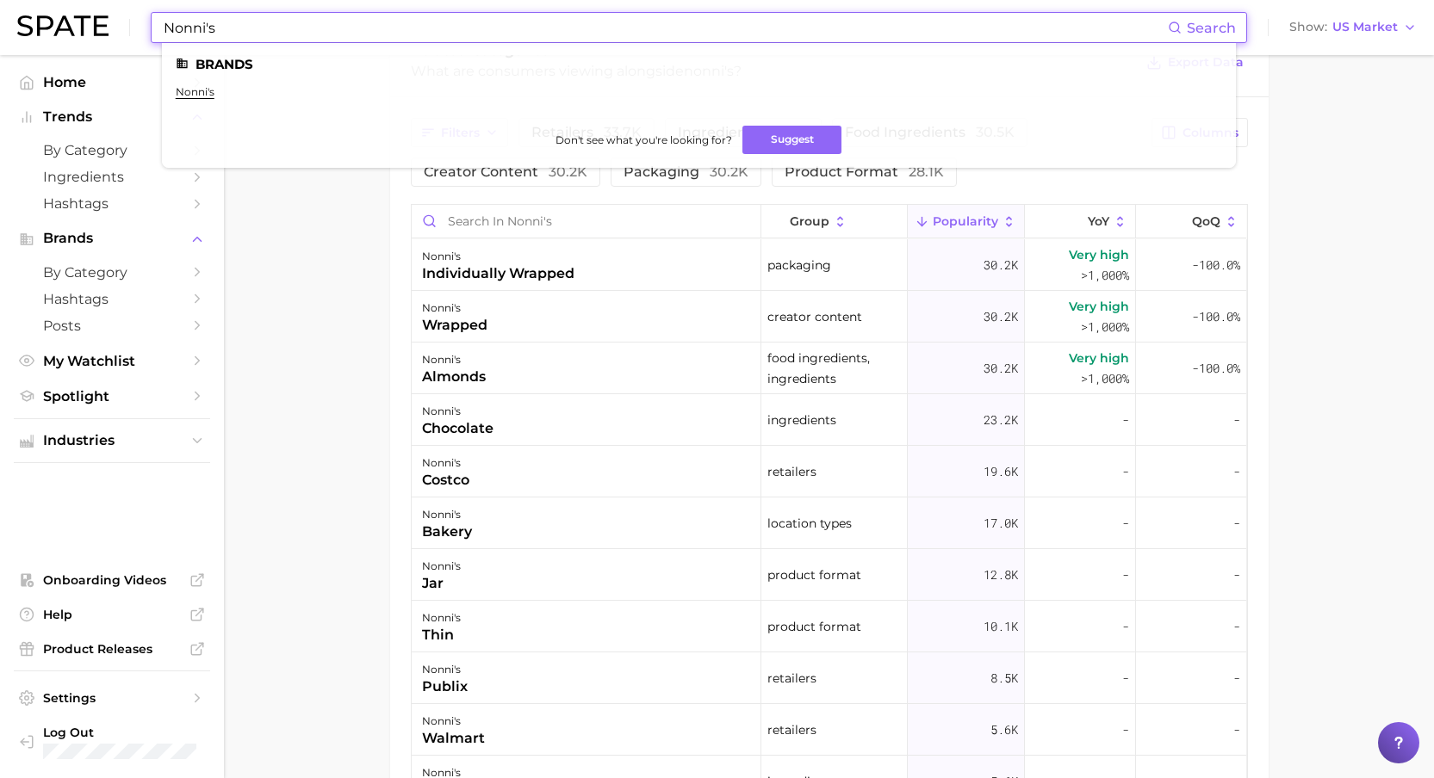
click at [257, 32] on input "Nonni's" at bounding box center [665, 27] width 1006 height 29
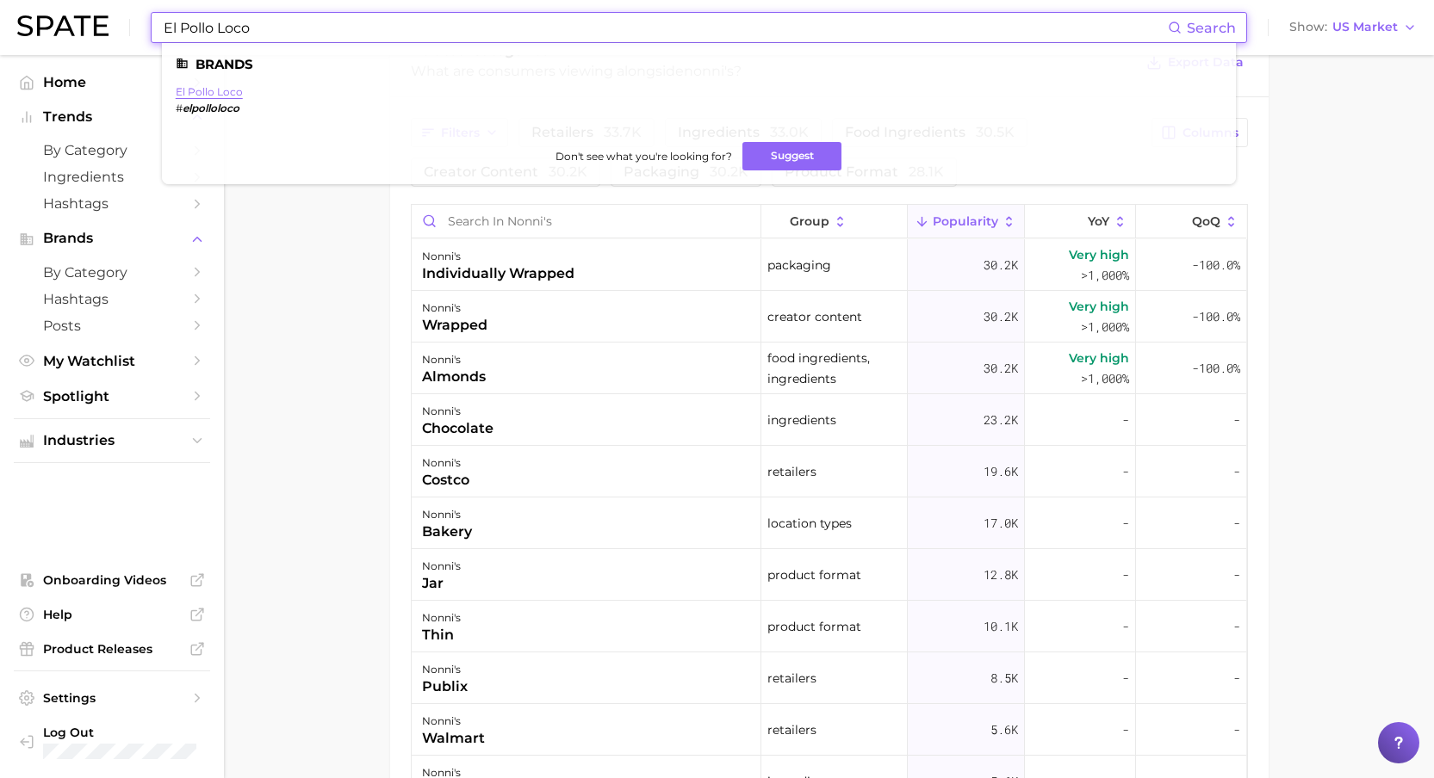
type input "El Pollo Loco"
click at [226, 95] on link "el pollo loco" at bounding box center [209, 91] width 67 height 13
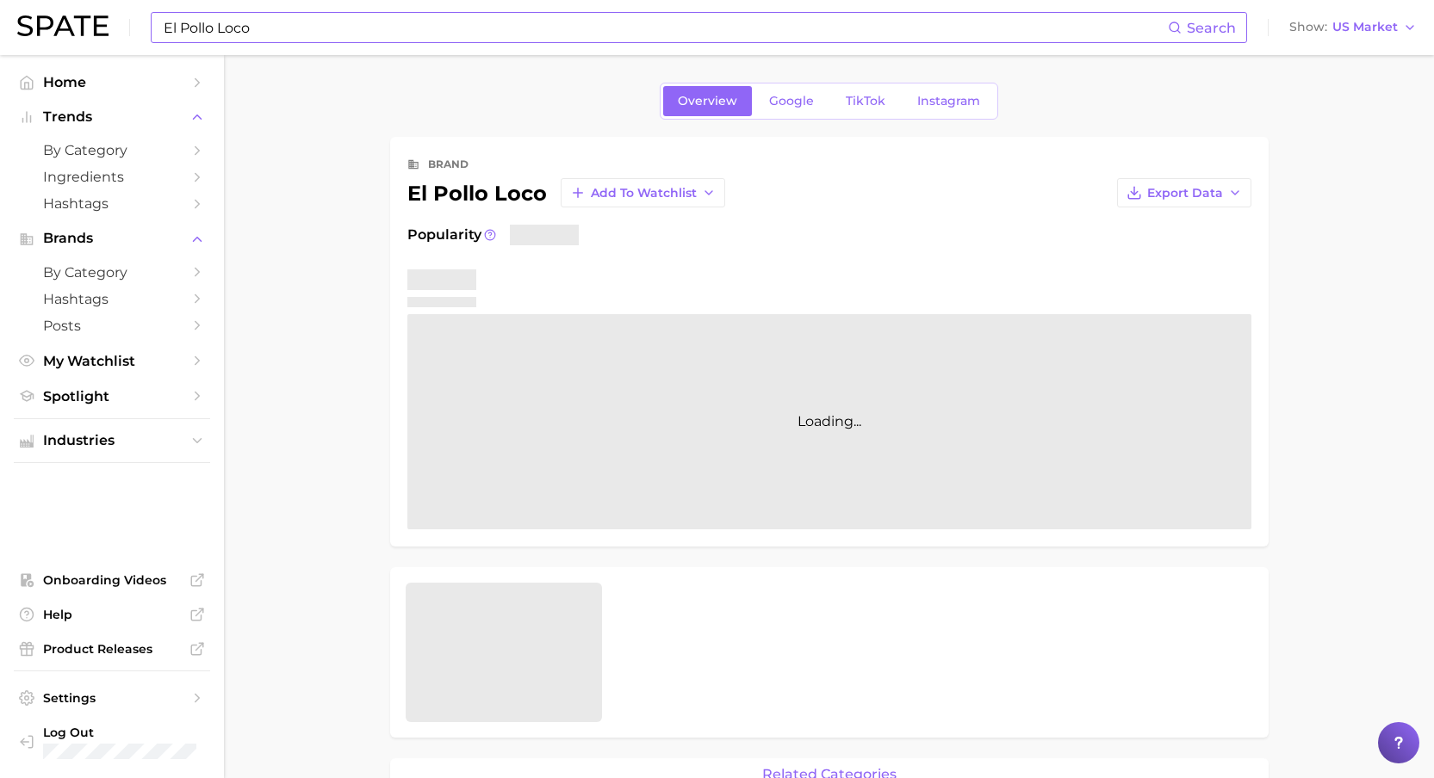
click at [263, 209] on main "Overview Google TikTok Instagram brand el pollo loco Add to Watchlist Export Da…" at bounding box center [829, 784] width 1210 height 1458
